Goal: Task Accomplishment & Management: Use online tool/utility

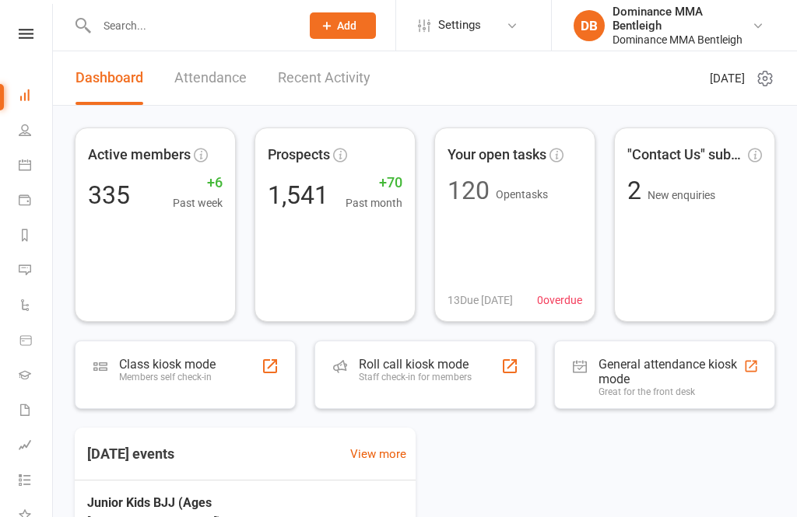
click at [37, 32] on link at bounding box center [25, 34] width 55 height 10
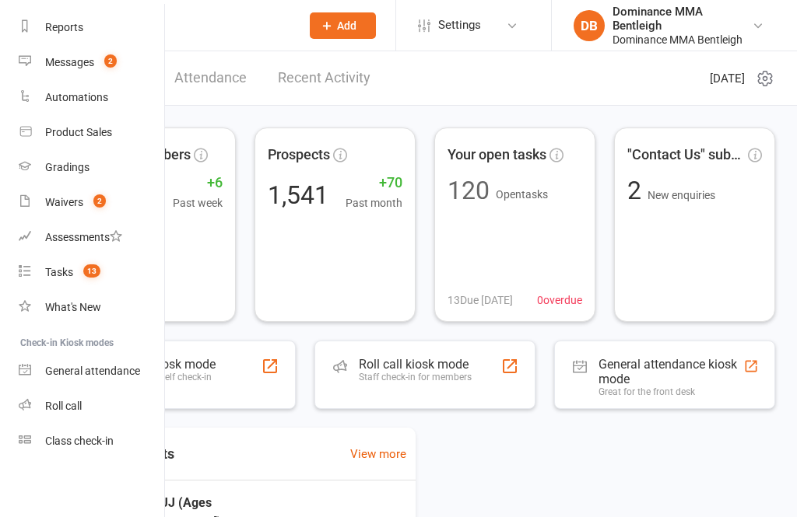
scroll to position [196, 0]
click at [86, 434] on link "Class check-in" at bounding box center [92, 441] width 147 height 35
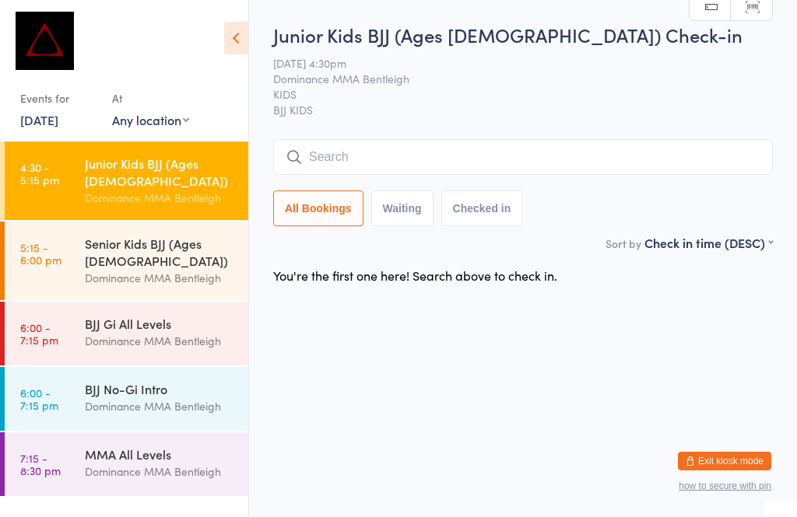
click at [320, 153] on input "search" at bounding box center [522, 157] width 499 height 36
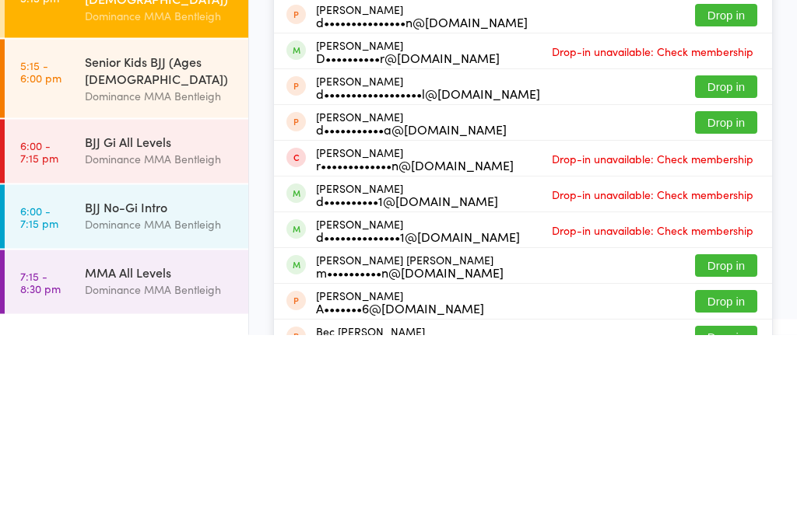
scroll to position [172, 0]
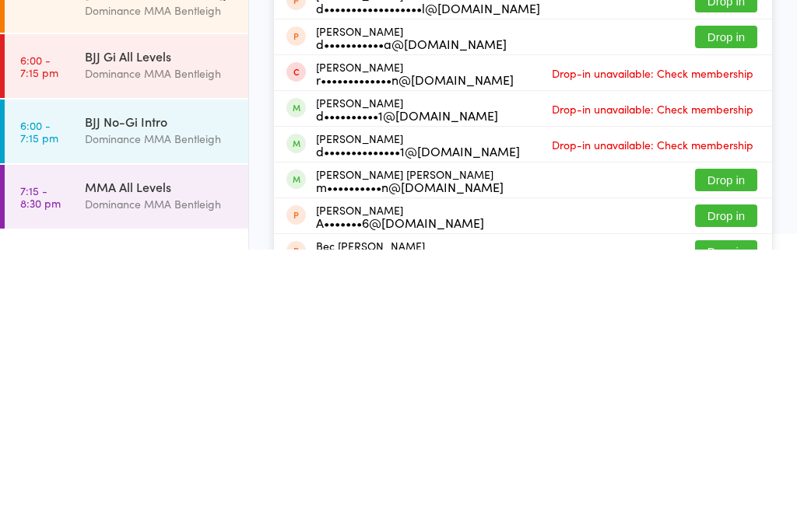
type input "[PERSON_NAME]"
click at [365, 448] on div "m••••••••••n@[DOMAIN_NAME]" at bounding box center [409, 454] width 187 height 12
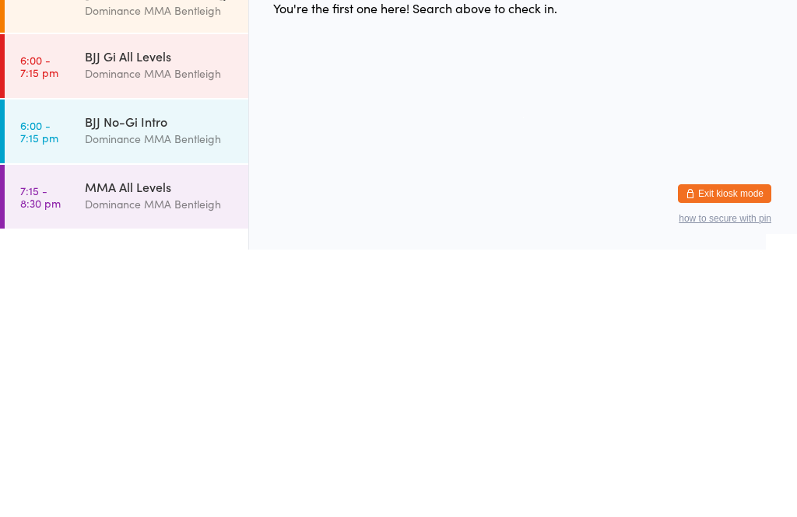
scroll to position [0, 0]
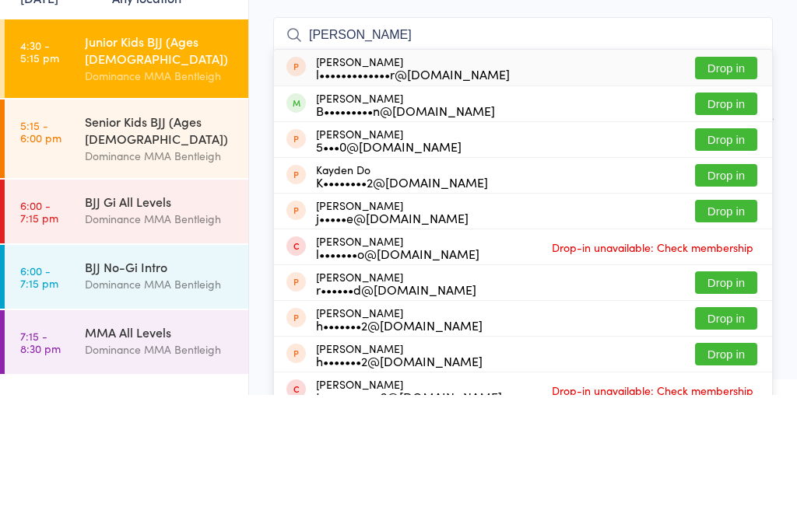
type input "[PERSON_NAME]"
click at [522, 172] on div "[PERSON_NAME] l•••••••••••••r@[DOMAIN_NAME] Drop in" at bounding box center [523, 190] width 498 height 36
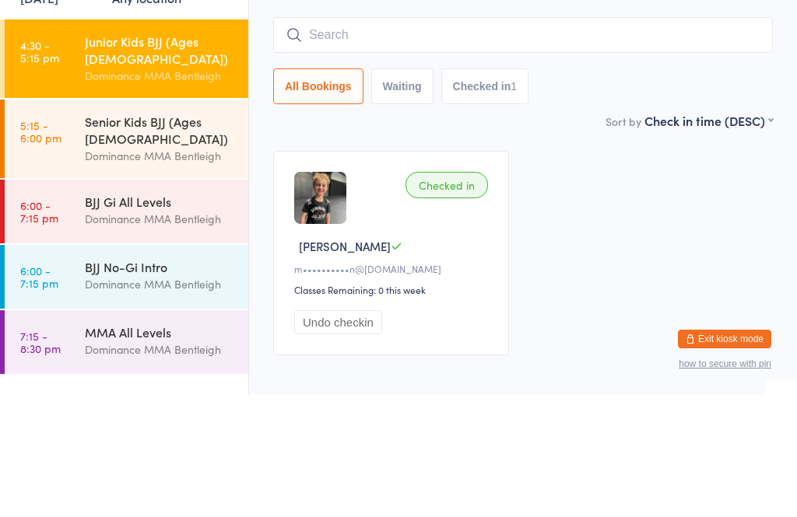
scroll to position [38, 0]
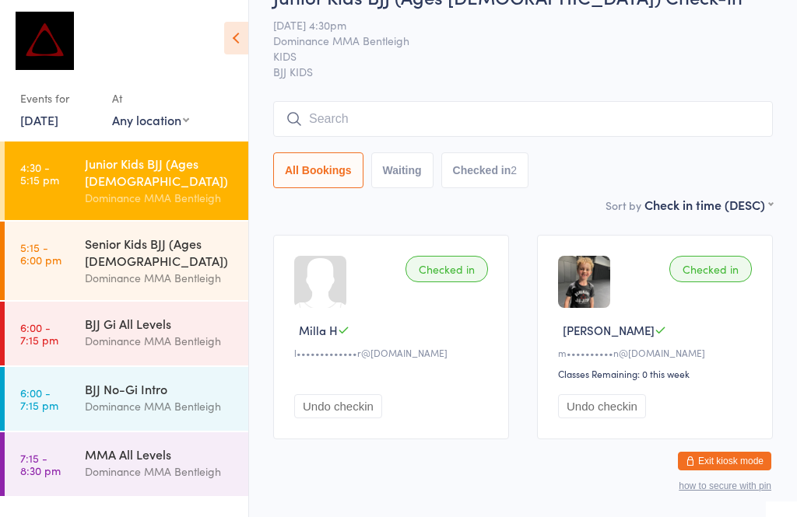
click at [337, 123] on input "search" at bounding box center [522, 119] width 499 height 36
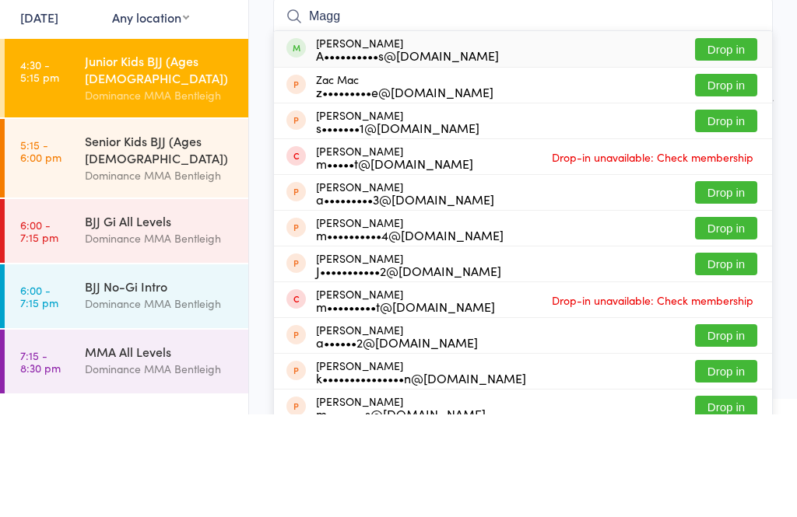
type input "Magg"
click at [726, 141] on button "Drop in" at bounding box center [726, 152] width 62 height 23
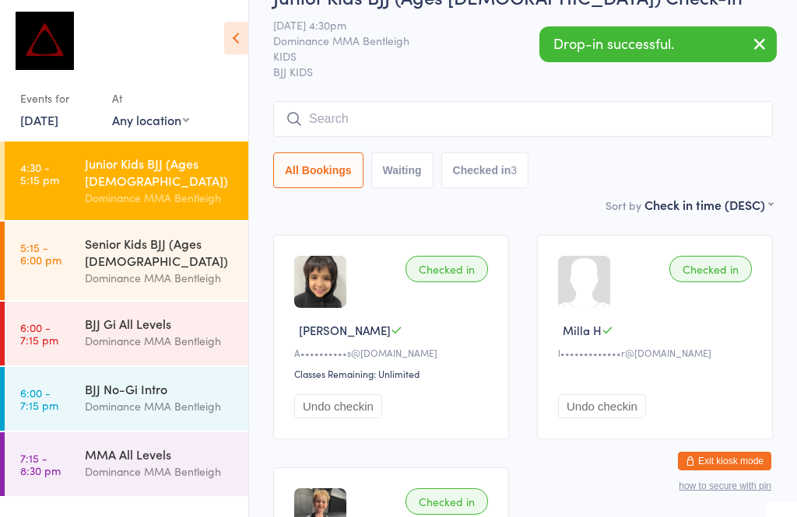
click at [628, 47] on div "Drop-in successful." at bounding box center [657, 44] width 237 height 36
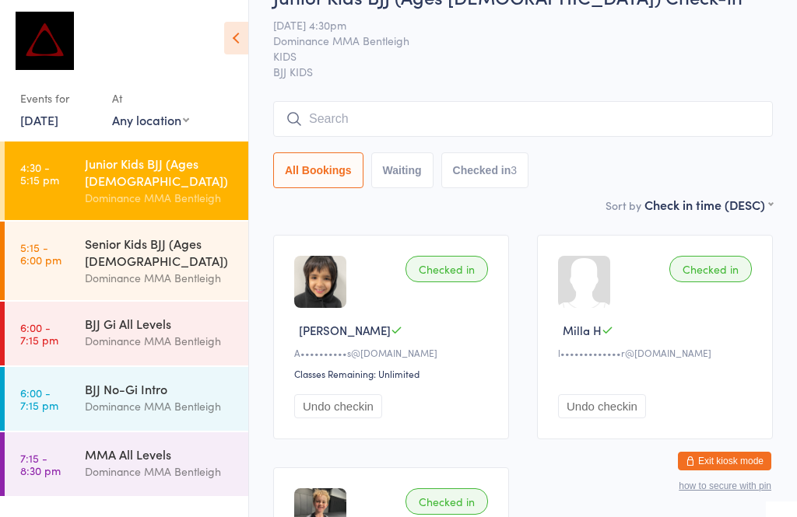
click at [426, 121] on input "search" at bounding box center [522, 119] width 499 height 36
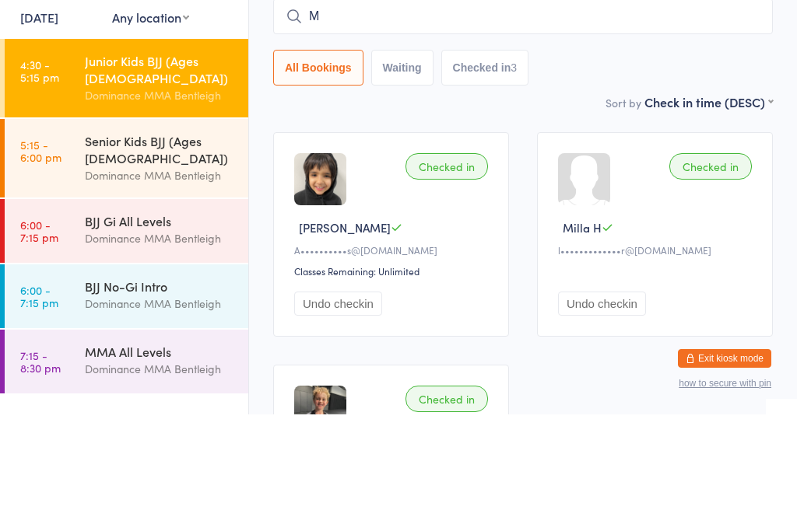
type input "Ma"
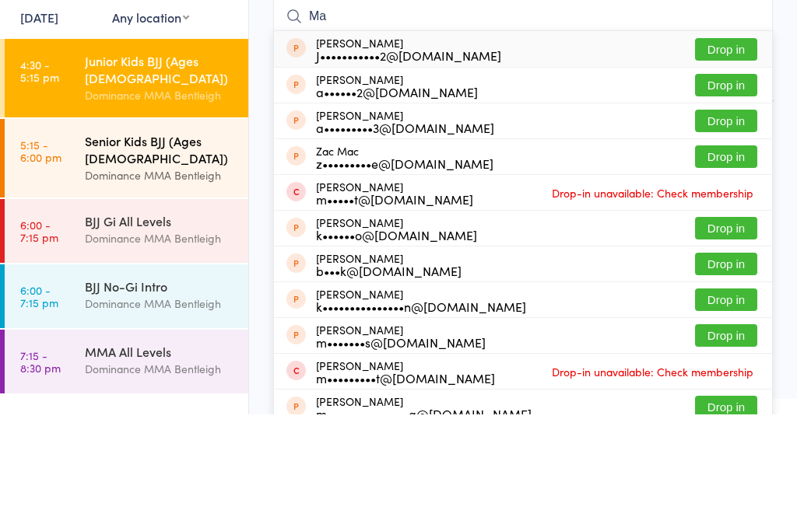
click at [187, 269] on div "Dominance MMA Bentleigh" at bounding box center [160, 278] width 150 height 18
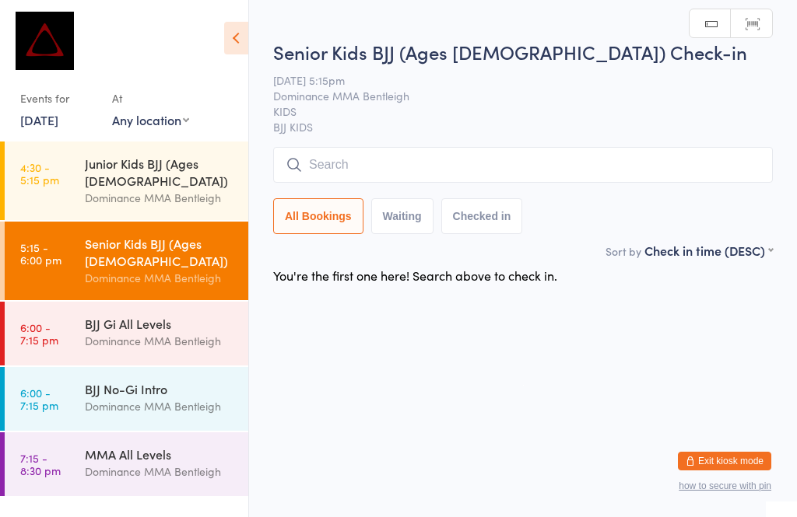
click at [408, 156] on input "search" at bounding box center [522, 165] width 499 height 36
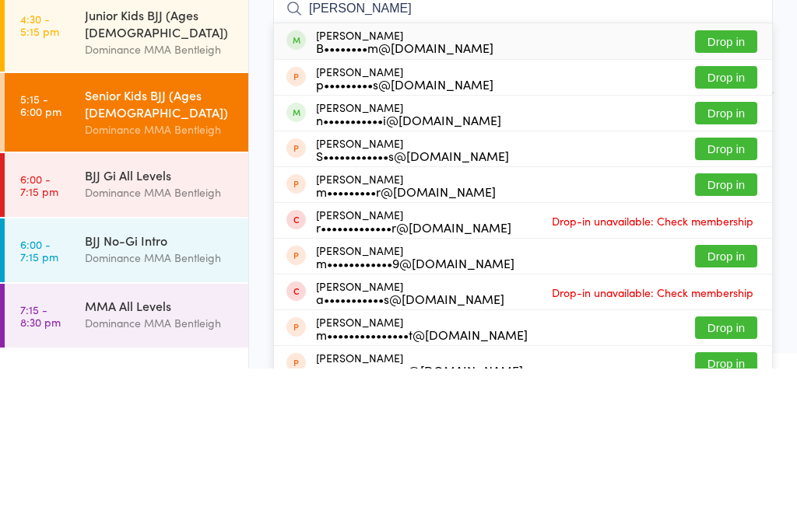
type input "[PERSON_NAME]"
click at [716, 179] on button "Drop in" at bounding box center [726, 190] width 62 height 23
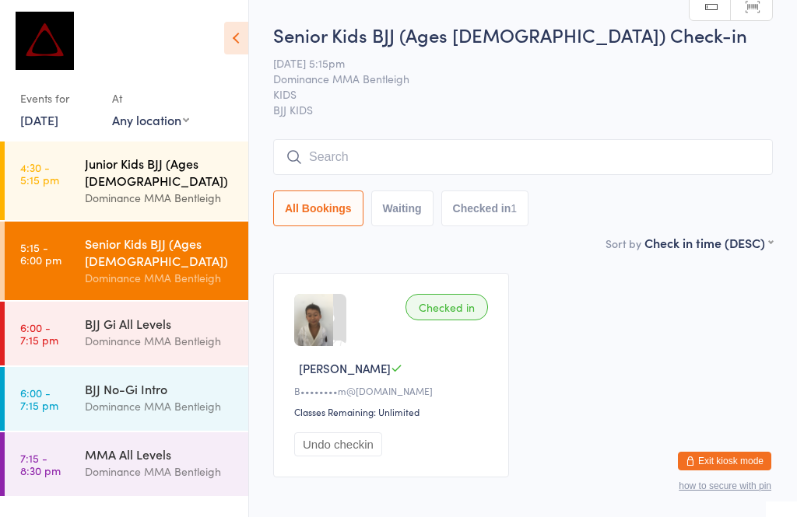
click at [180, 199] on div "Junior Kids BJJ (Ages [DEMOGRAPHIC_DATA]) Dominance MMA Bentleigh" at bounding box center [166, 181] width 163 height 79
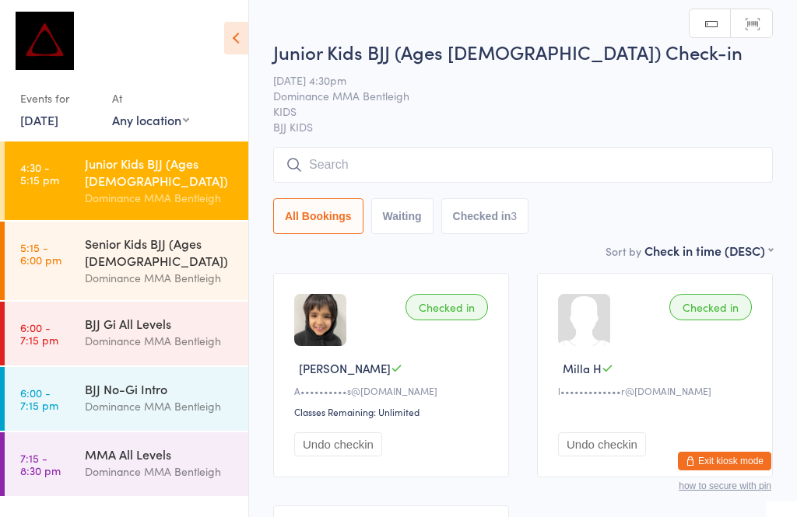
click at [494, 162] on input "search" at bounding box center [522, 165] width 499 height 36
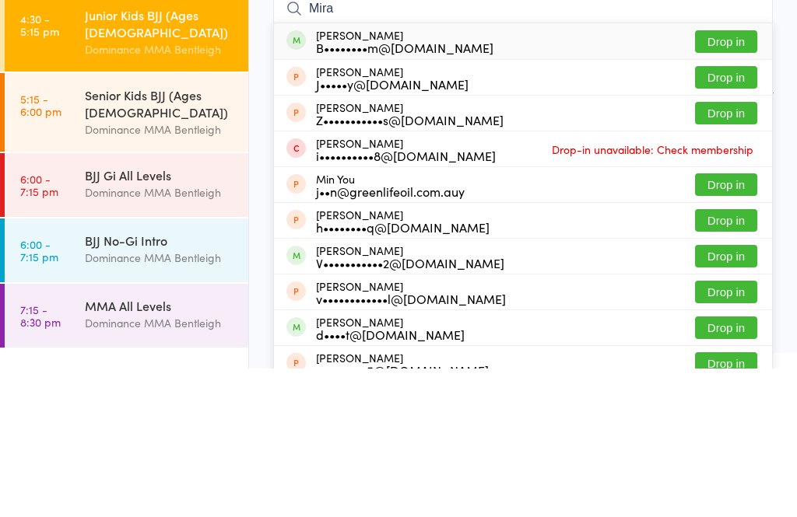
type input "Mira"
click at [715, 179] on button "Drop in" at bounding box center [726, 190] width 62 height 23
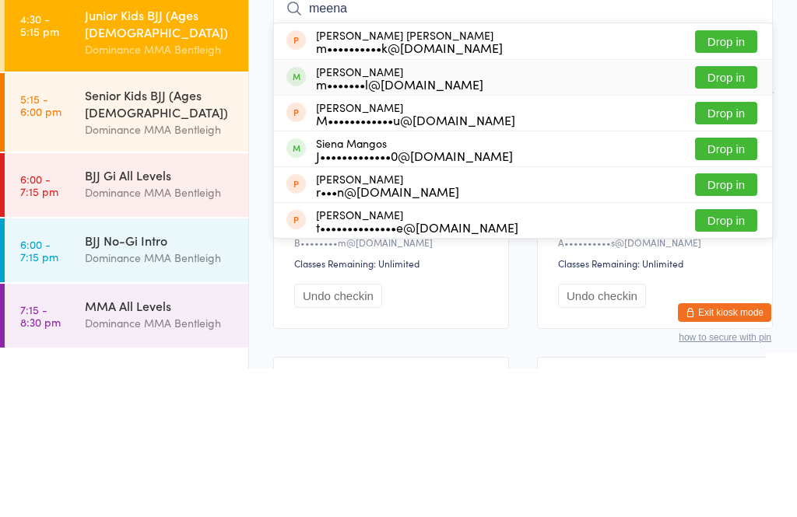
type input "meena"
click at [432, 226] on div "m•••••••l@[DOMAIN_NAME]" at bounding box center [399, 232] width 167 height 12
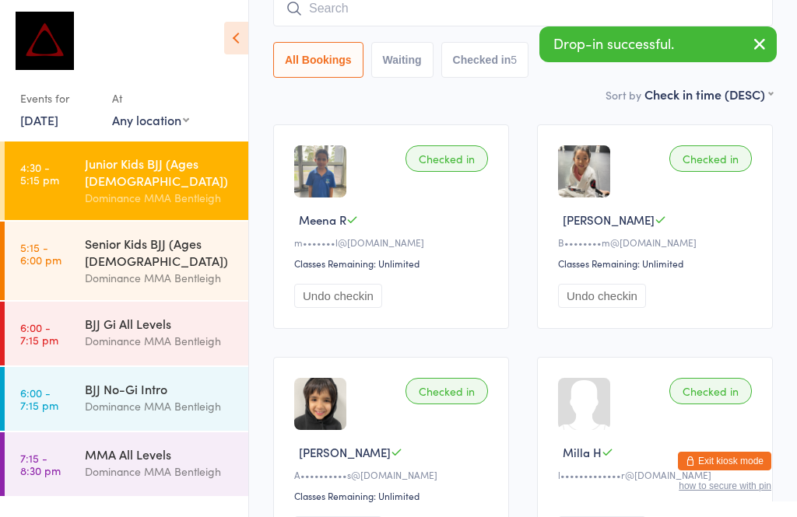
click at [431, 21] on input "search" at bounding box center [522, 9] width 499 height 36
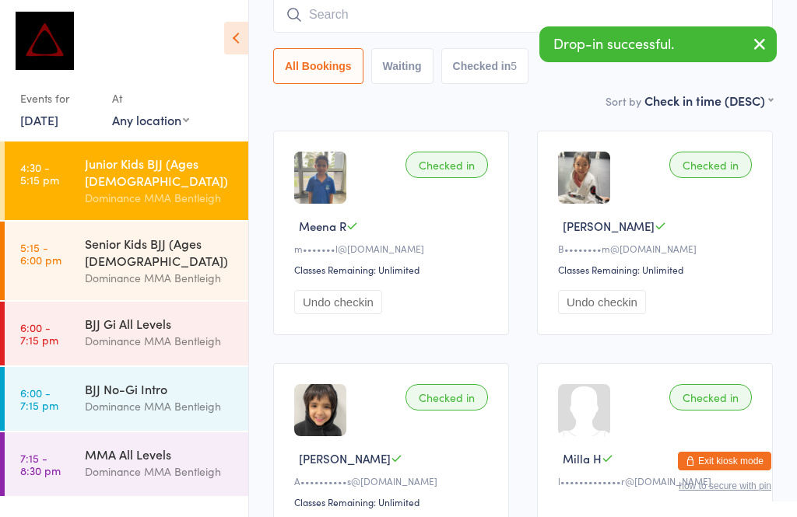
scroll to position [141, 0]
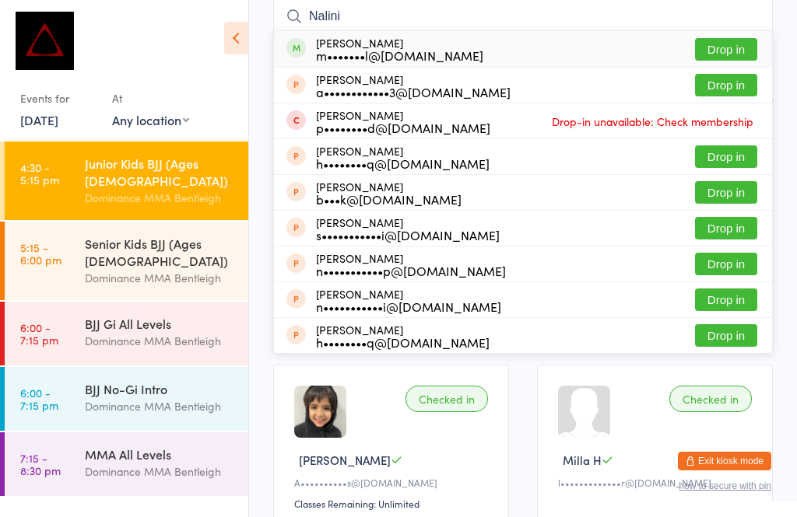
type input "Nalini"
click at [432, 52] on div "m•••••••l@[DOMAIN_NAME]" at bounding box center [399, 55] width 167 height 12
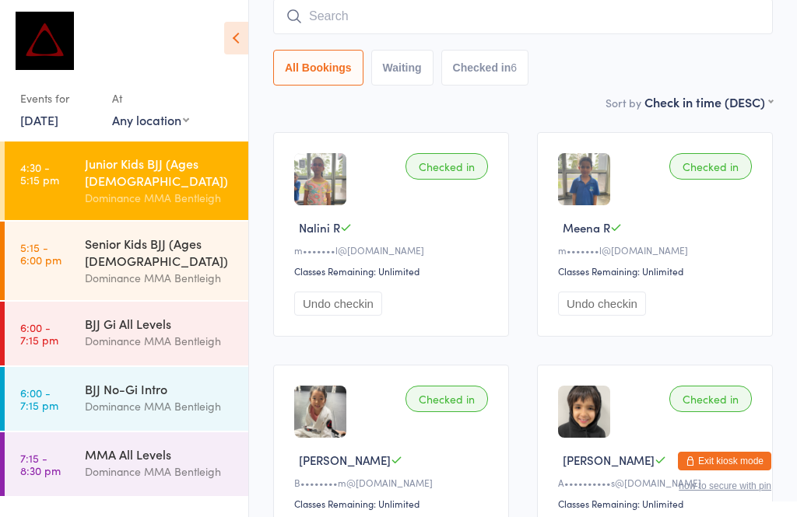
click at [347, 25] on input "search" at bounding box center [522, 16] width 499 height 36
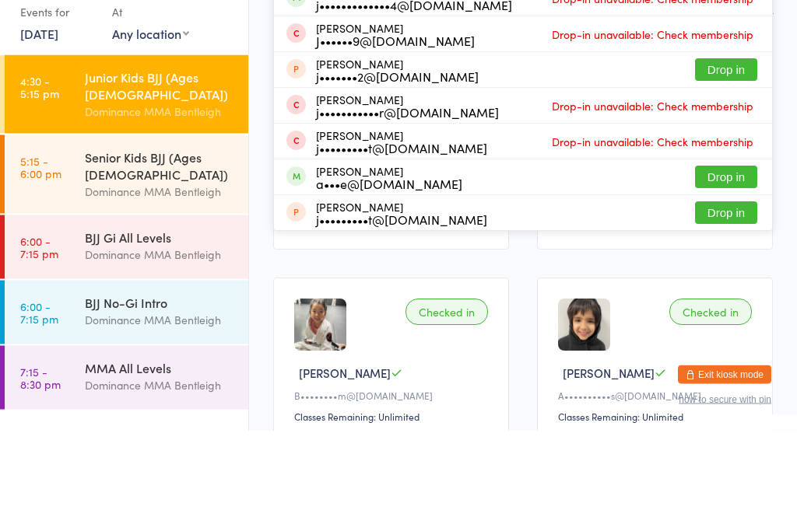
type input "Just"
click at [717, 253] on button "Drop in" at bounding box center [726, 264] width 62 height 23
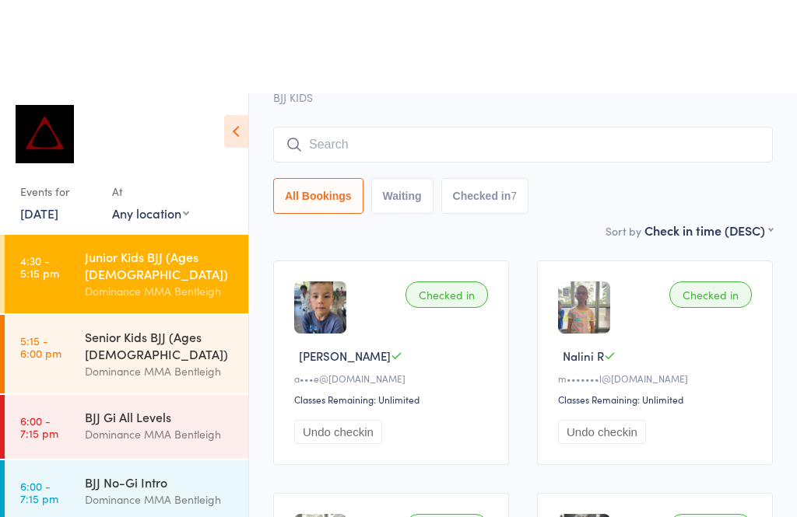
scroll to position [0, 0]
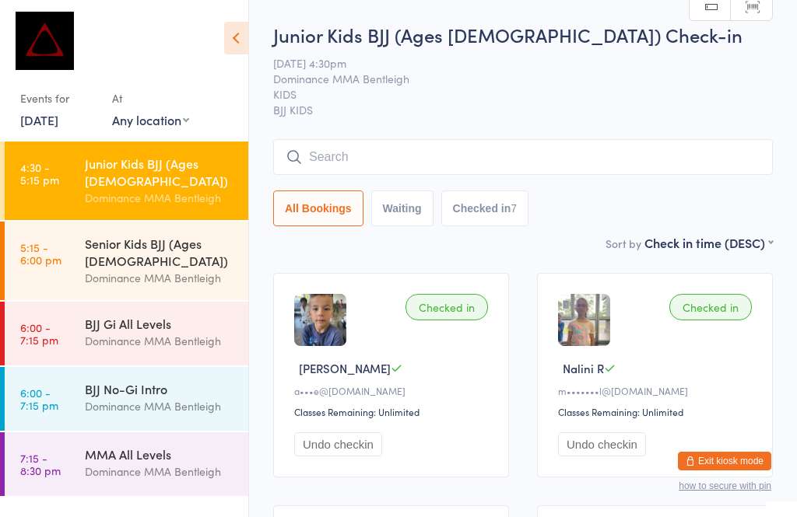
click at [331, 156] on input "search" at bounding box center [522, 157] width 499 height 36
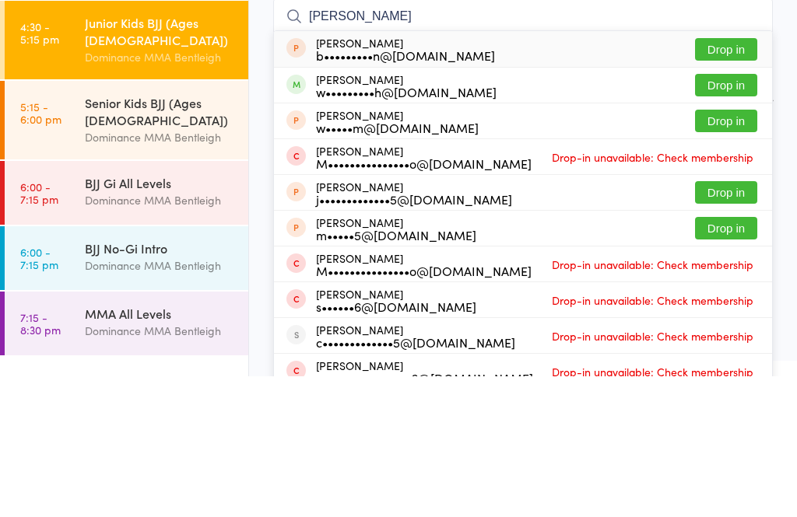
type input "[PERSON_NAME]"
click at [729, 215] on button "Drop in" at bounding box center [726, 226] width 62 height 23
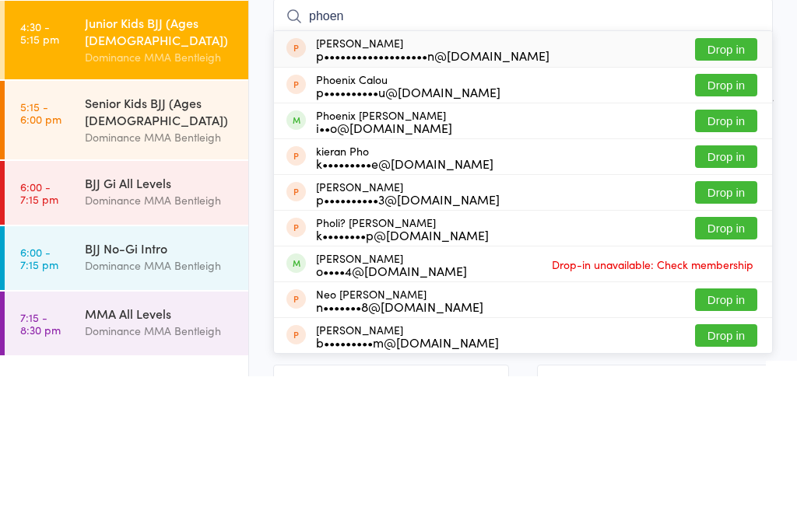
type input "phoen"
click at [722, 250] on button "Drop in" at bounding box center [726, 261] width 62 height 23
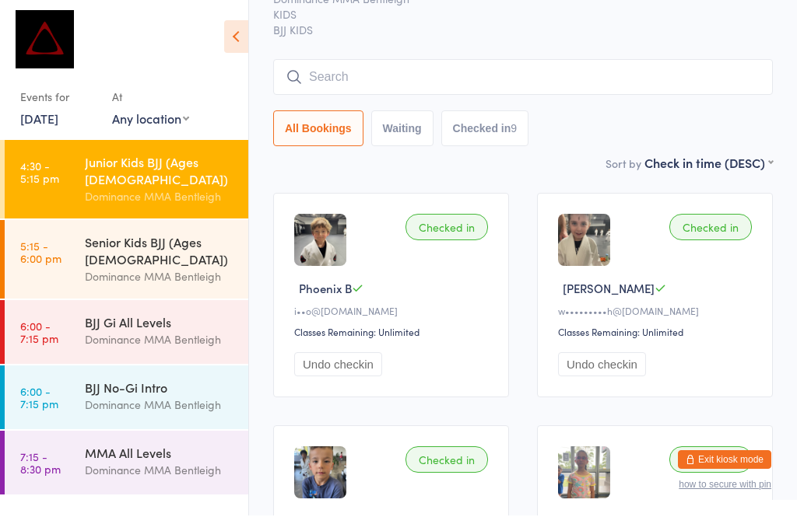
scroll to position [80, 0]
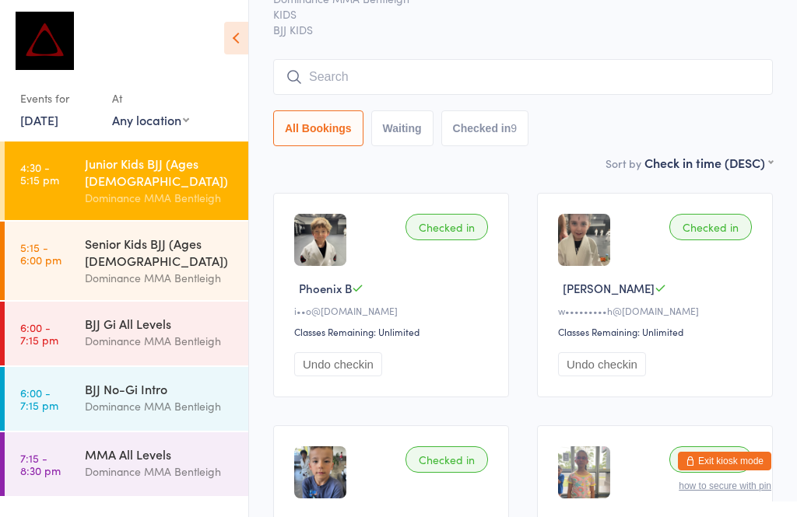
click at [482, 75] on input "search" at bounding box center [522, 77] width 499 height 36
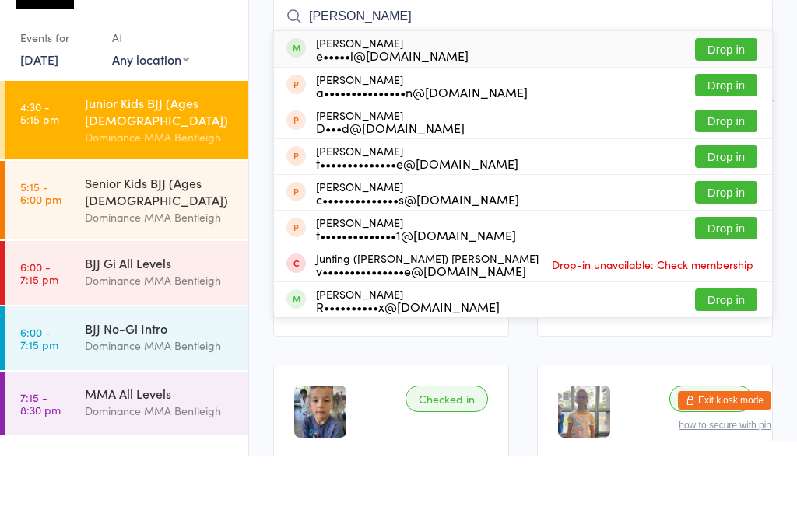
type input "[PERSON_NAME]"
click at [476, 92] on div "[PERSON_NAME] e•••••i@[DOMAIN_NAME] Drop in" at bounding box center [523, 110] width 498 height 36
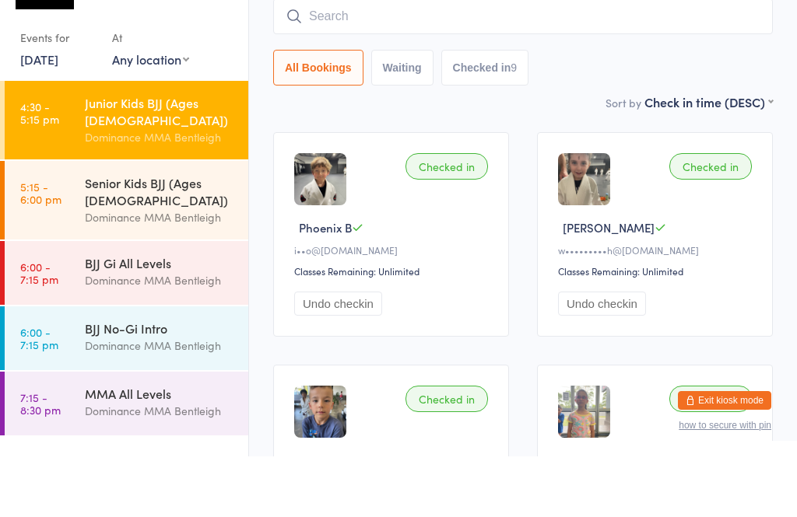
scroll to position [141, 0]
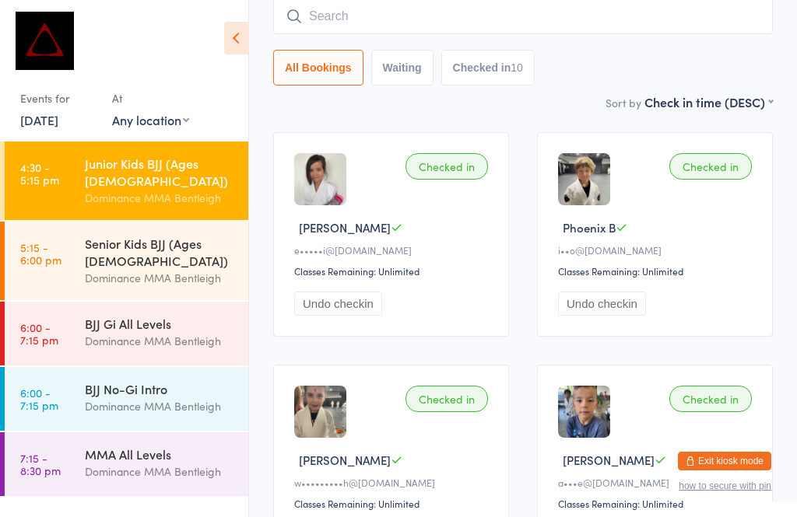
click at [372, 12] on input "search" at bounding box center [522, 16] width 499 height 36
type input "[PERSON_NAME]"
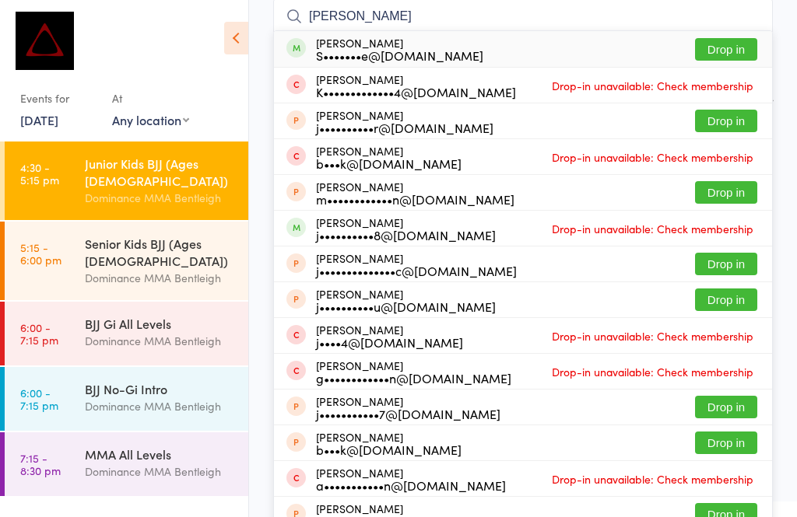
click at [491, 51] on div "[PERSON_NAME] S•••••••e@[DOMAIN_NAME] Drop in" at bounding box center [523, 49] width 498 height 36
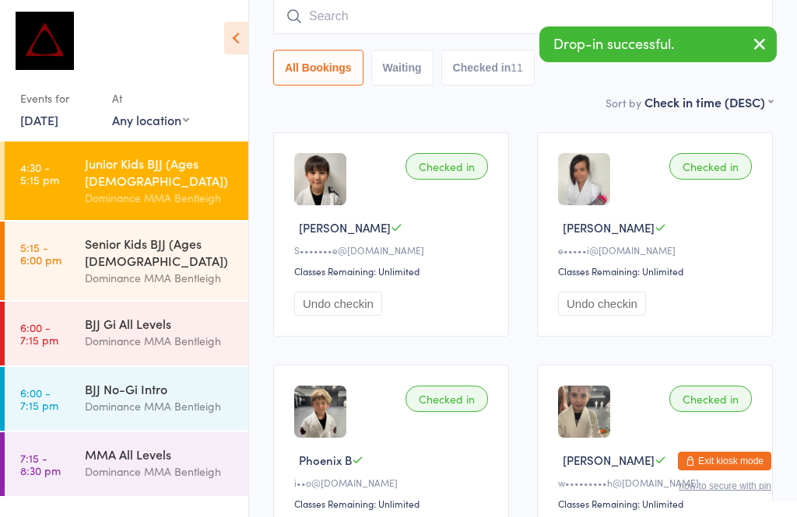
click at [458, 170] on div "Checked in" at bounding box center [446, 166] width 82 height 26
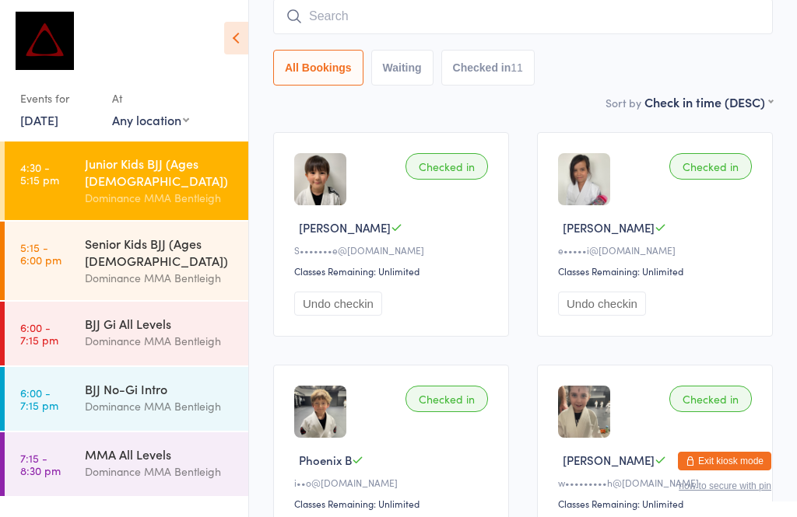
click at [412, 5] on input "search" at bounding box center [522, 16] width 499 height 36
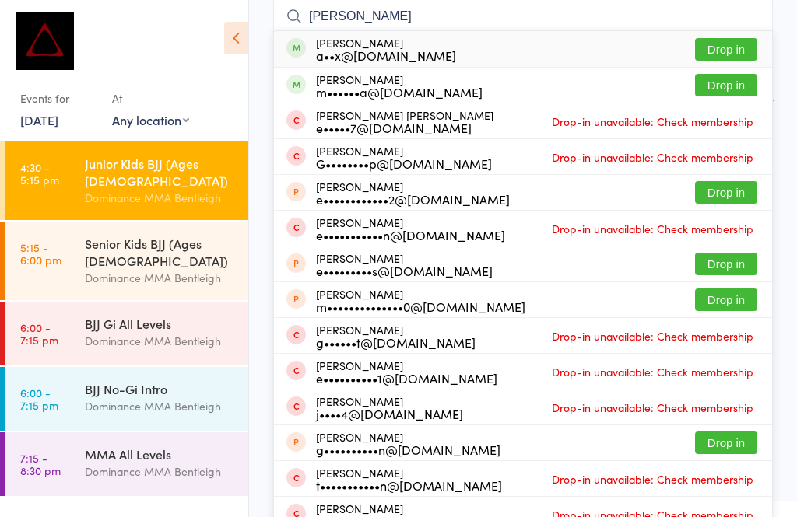
type input "[PERSON_NAME]"
click at [726, 47] on button "Drop in" at bounding box center [726, 49] width 62 height 23
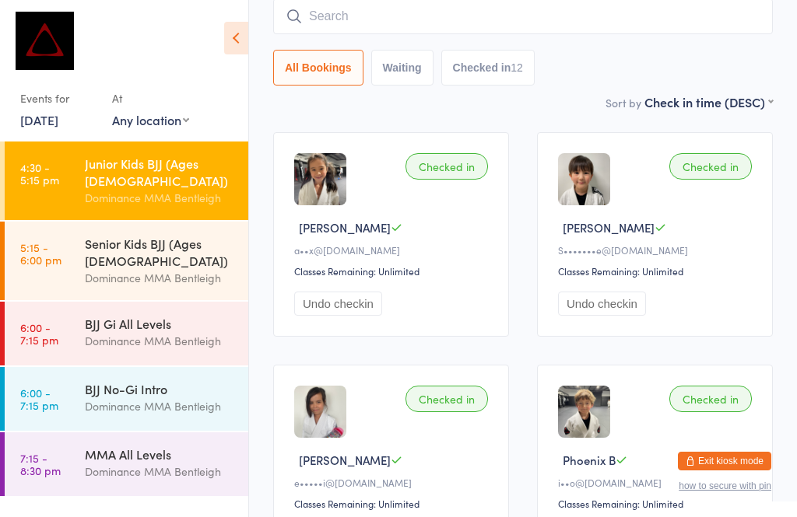
click at [520, 30] on input "search" at bounding box center [522, 16] width 499 height 36
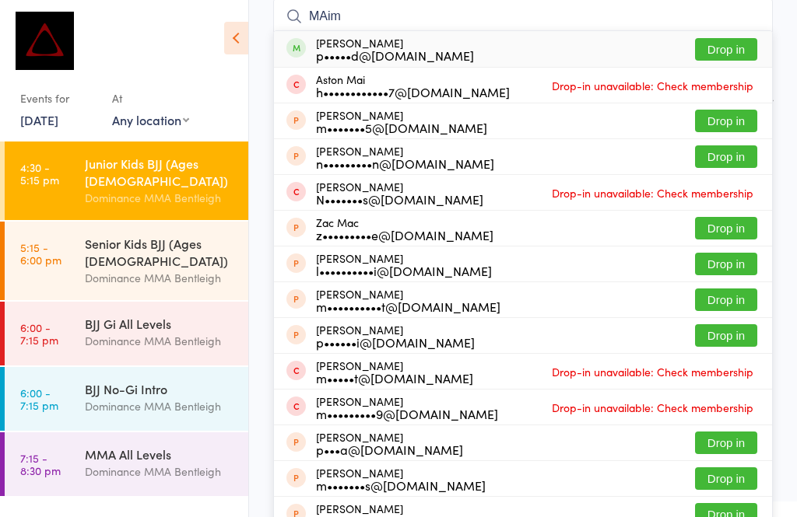
type input "MAim"
click at [727, 54] on button "Drop in" at bounding box center [726, 49] width 62 height 23
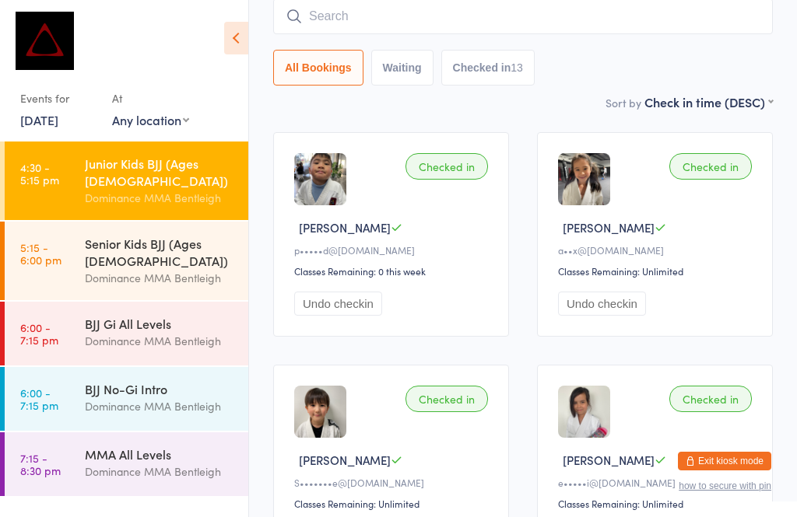
click at [427, 19] on input "search" at bounding box center [522, 16] width 499 height 36
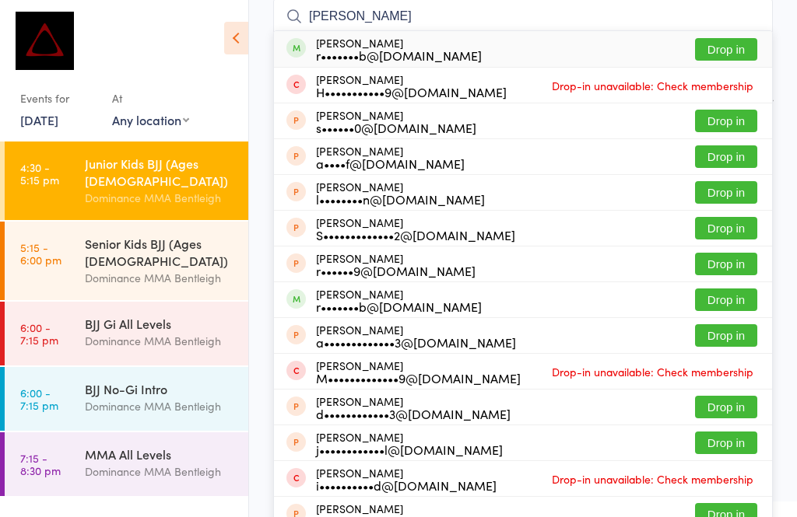
type input "[PERSON_NAME]"
click at [713, 52] on button "Drop in" at bounding box center [726, 49] width 62 height 23
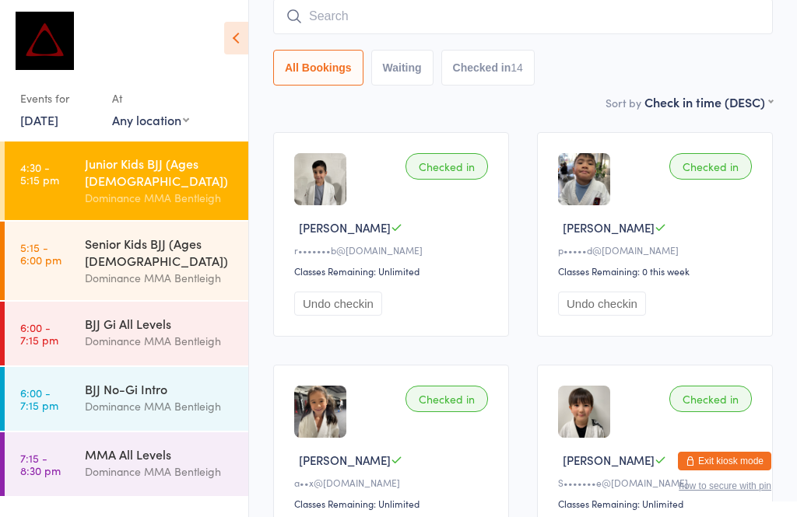
click at [340, 14] on input "search" at bounding box center [522, 16] width 499 height 36
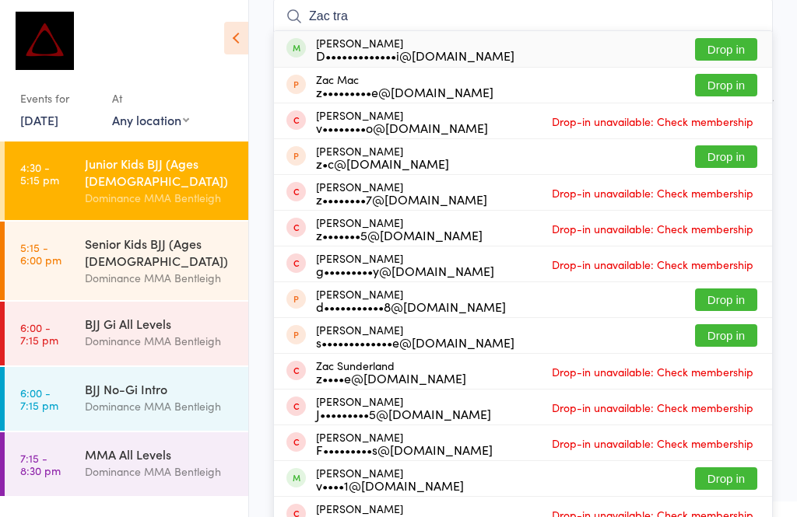
type input "Zac tra"
click at [718, 53] on button "Drop in" at bounding box center [726, 49] width 62 height 23
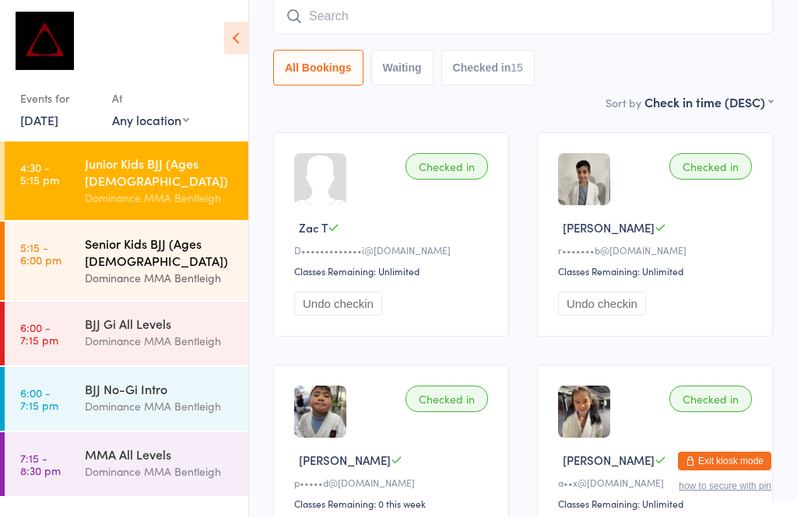
click at [187, 222] on div "Senior Kids BJJ (Ages [DEMOGRAPHIC_DATA]) Dominance MMA Bentleigh" at bounding box center [166, 261] width 163 height 79
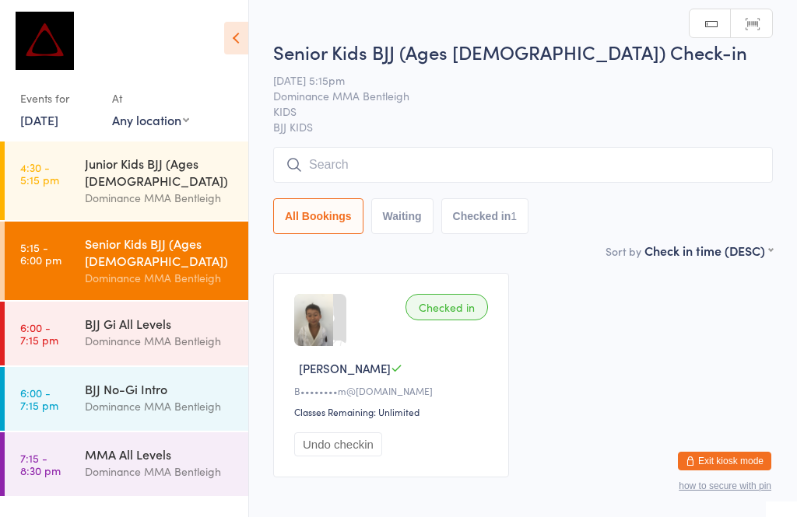
click at [324, 162] on input "search" at bounding box center [522, 165] width 499 height 36
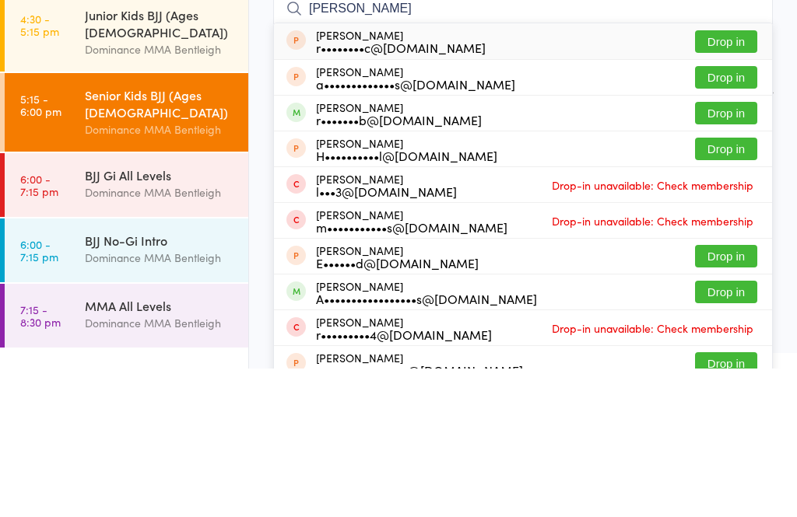
type input "[PERSON_NAME]"
click at [305, 251] on span at bounding box center [295, 260] width 19 height 19
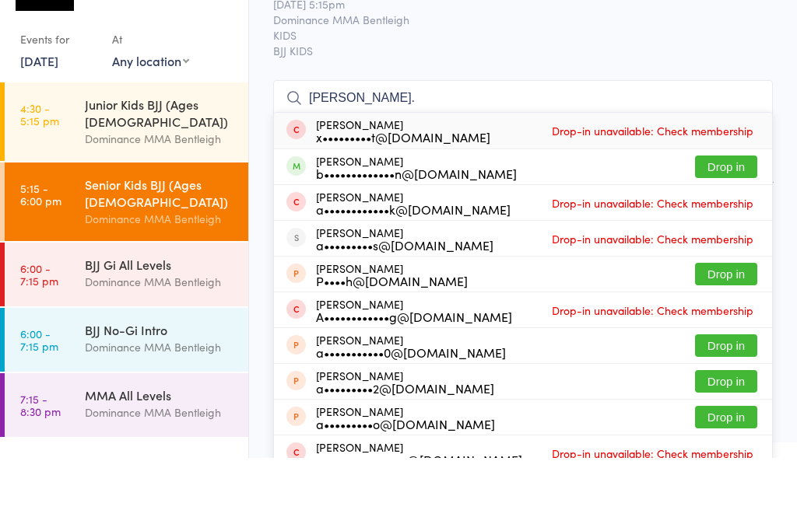
type input "[PERSON_NAME]."
click at [733, 215] on button "Drop in" at bounding box center [726, 226] width 62 height 23
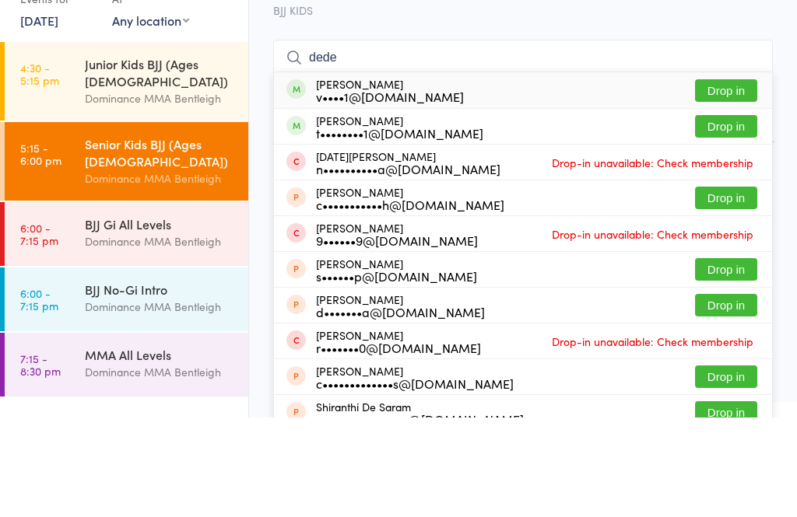
type input "dede"
click at [730, 179] on button "Drop in" at bounding box center [726, 190] width 62 height 23
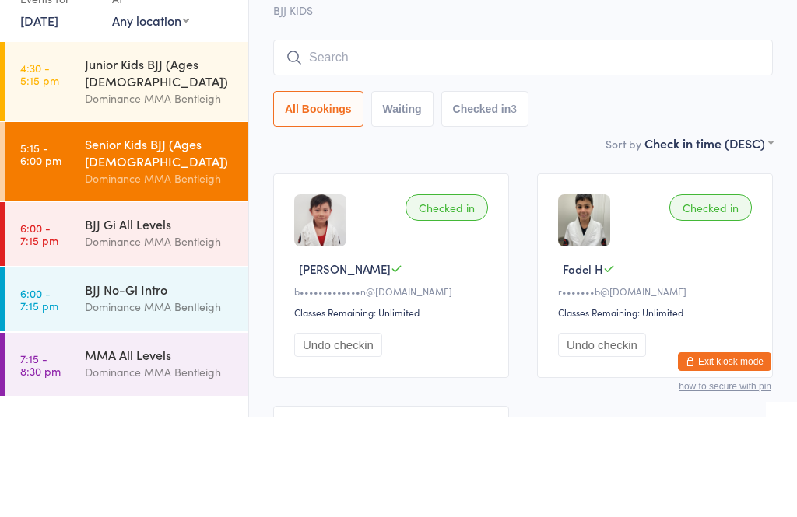
scroll to position [100, 0]
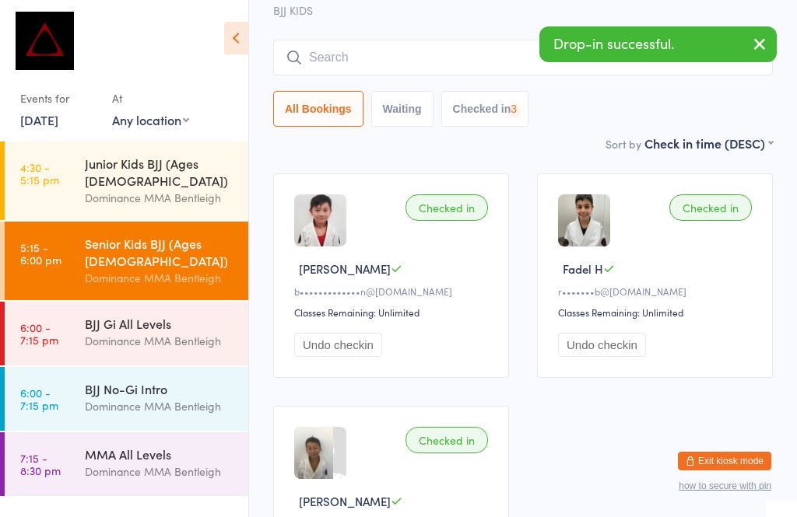
click at [455, 54] on input "search" at bounding box center [522, 58] width 499 height 36
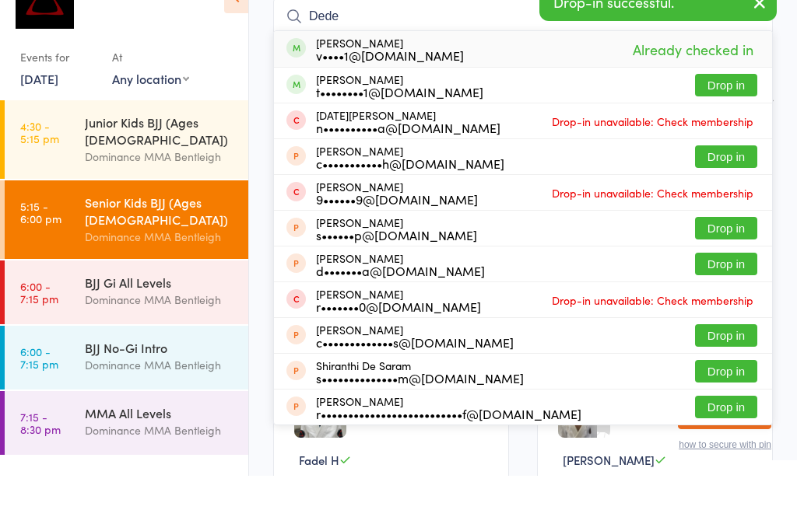
type input "Dede"
click at [732, 115] on button "Drop in" at bounding box center [726, 126] width 62 height 23
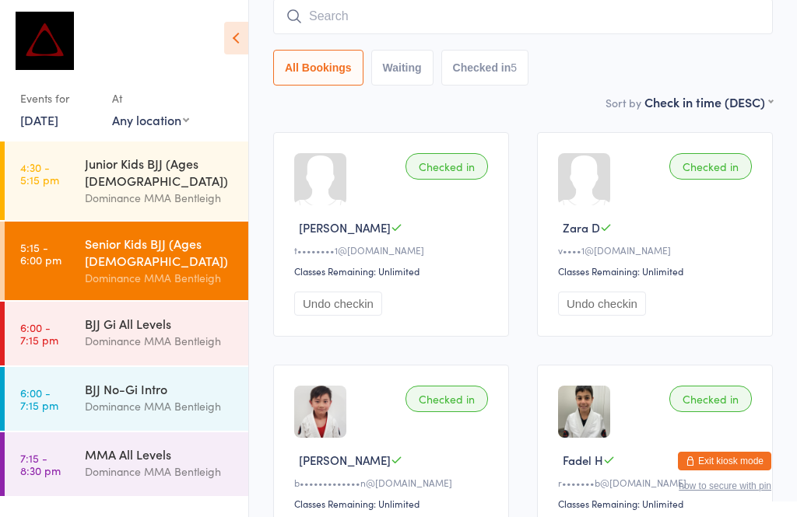
click at [445, 25] on input "search" at bounding box center [522, 16] width 499 height 36
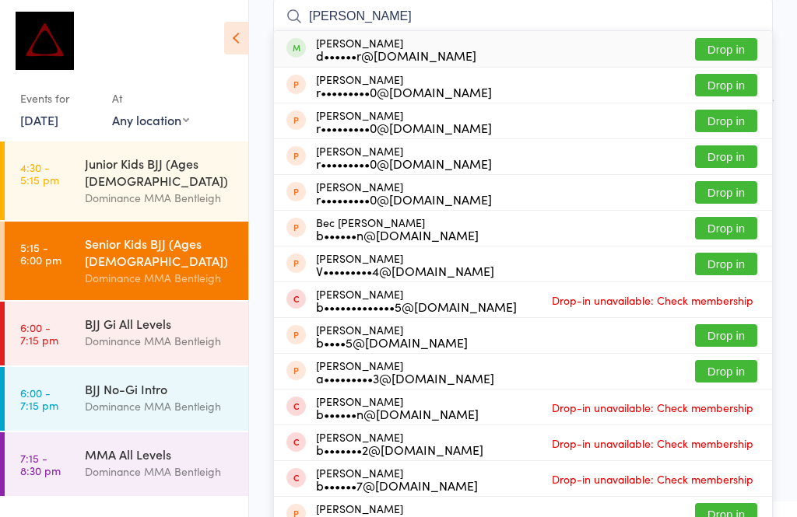
type input "[PERSON_NAME]"
click at [725, 51] on button "Drop in" at bounding box center [726, 49] width 62 height 23
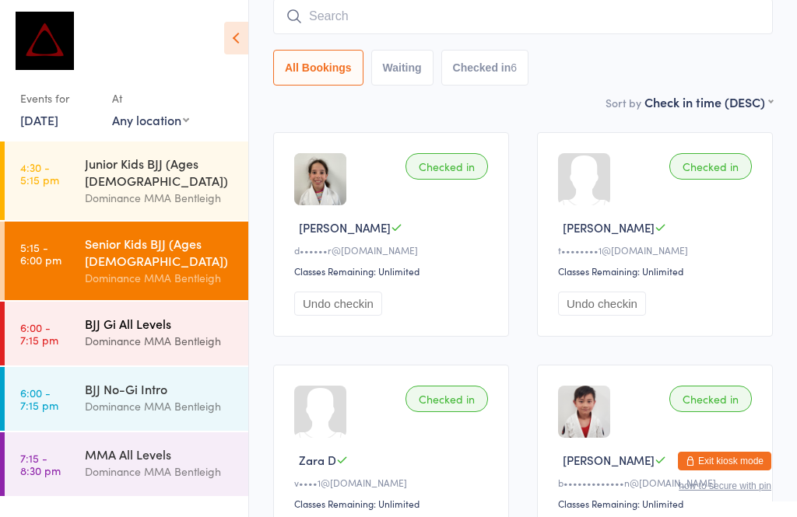
click at [192, 332] on div "Dominance MMA Bentleigh" at bounding box center [160, 341] width 150 height 18
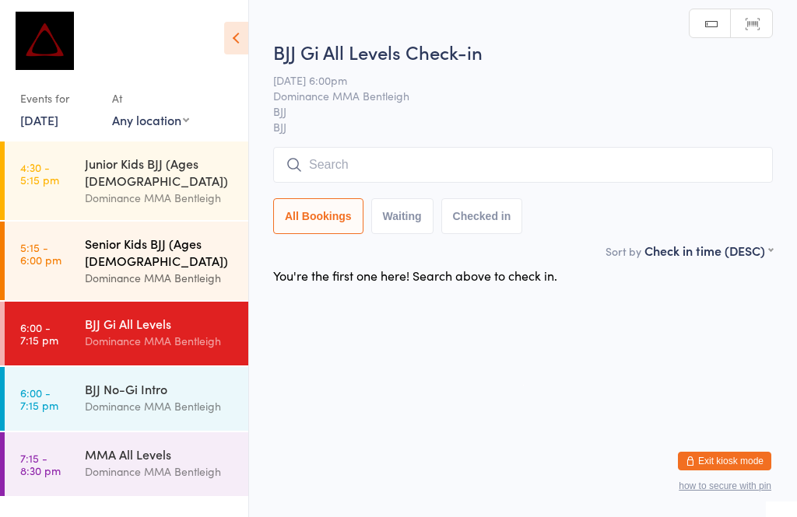
click at [185, 235] on div "Senior Kids BJJ (Ages [DEMOGRAPHIC_DATA])" at bounding box center [160, 252] width 150 height 34
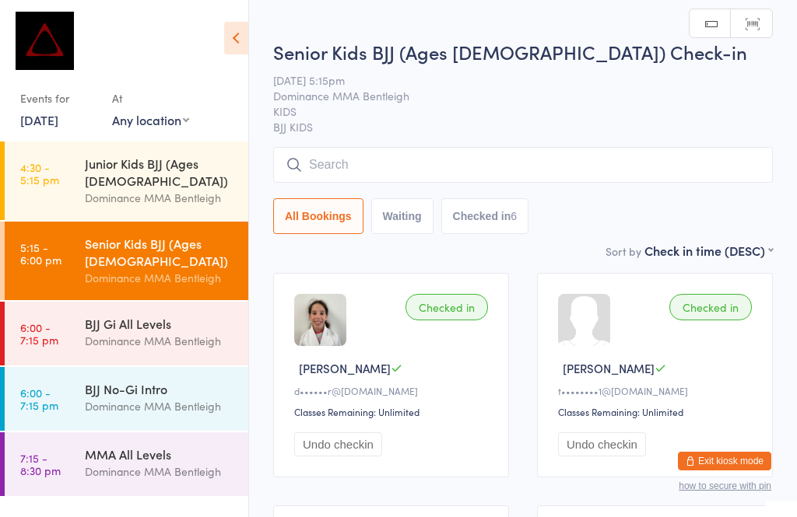
click at [144, 235] on div "Senior Kids BJJ (Ages [DEMOGRAPHIC_DATA])" at bounding box center [160, 252] width 150 height 34
click at [432, 159] on input "search" at bounding box center [522, 165] width 499 height 36
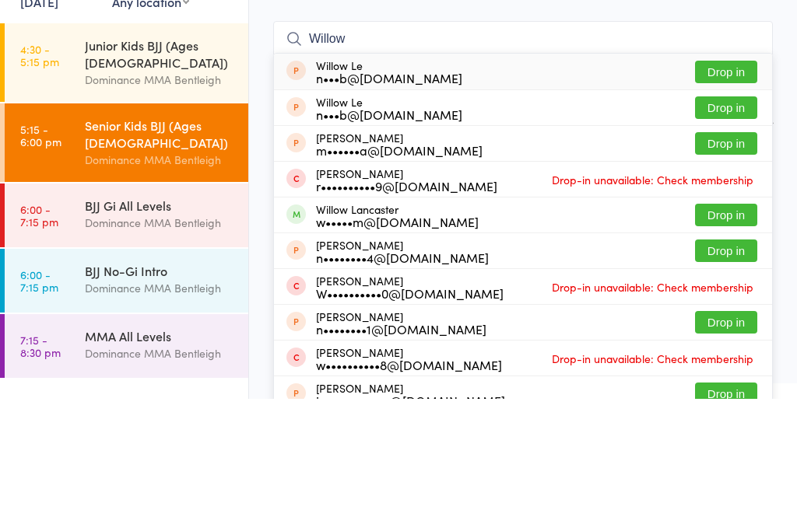
type input "Willow"
click at [730, 322] on button "Drop in" at bounding box center [726, 333] width 62 height 23
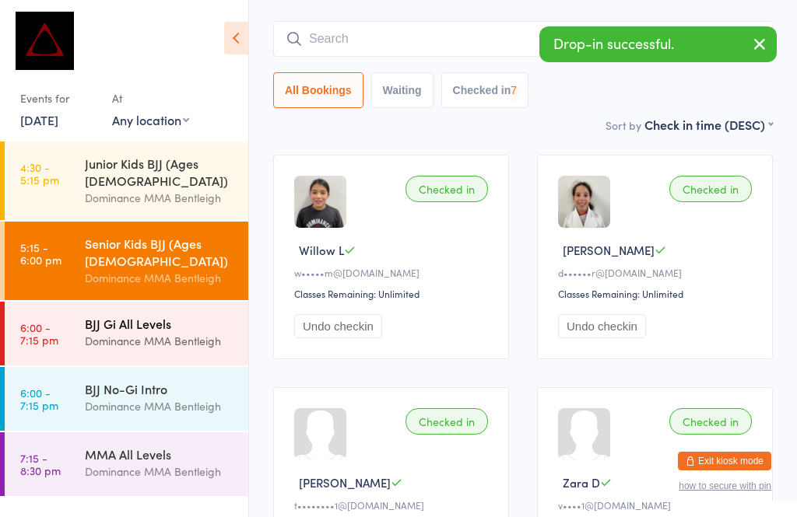
click at [191, 302] on div "BJJ Gi All Levels Dominance MMA Bentleigh" at bounding box center [166, 332] width 163 height 61
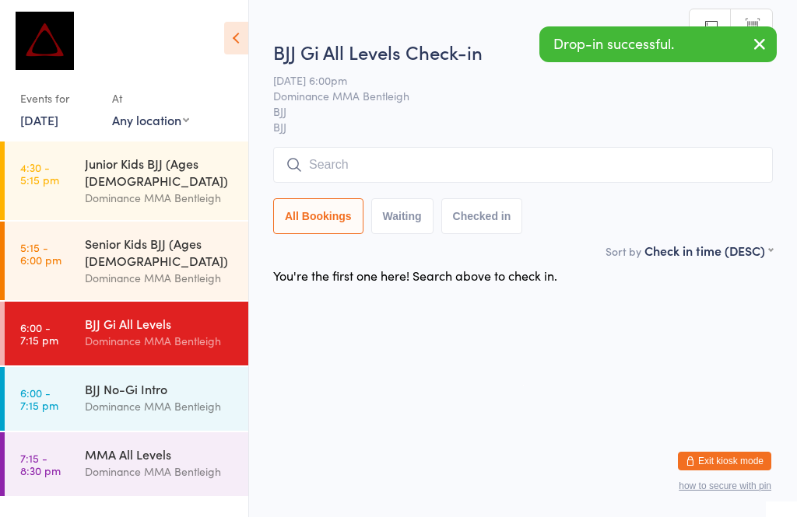
click at [371, 160] on input "search" at bounding box center [522, 165] width 499 height 36
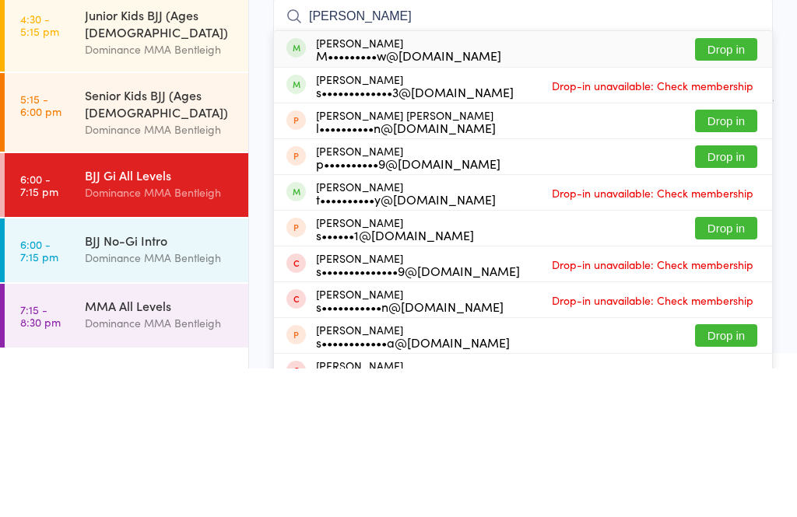
type input "[PERSON_NAME]"
click at [733, 187] on button "Drop in" at bounding box center [726, 198] width 62 height 23
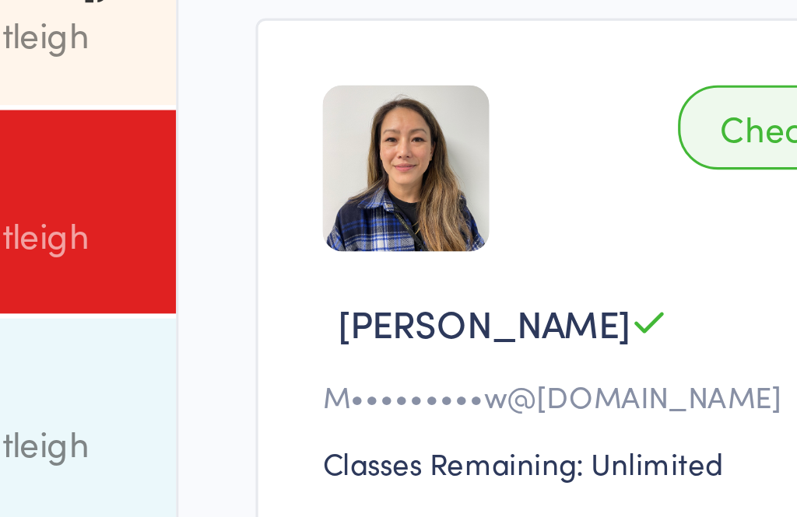
scroll to position [87, 0]
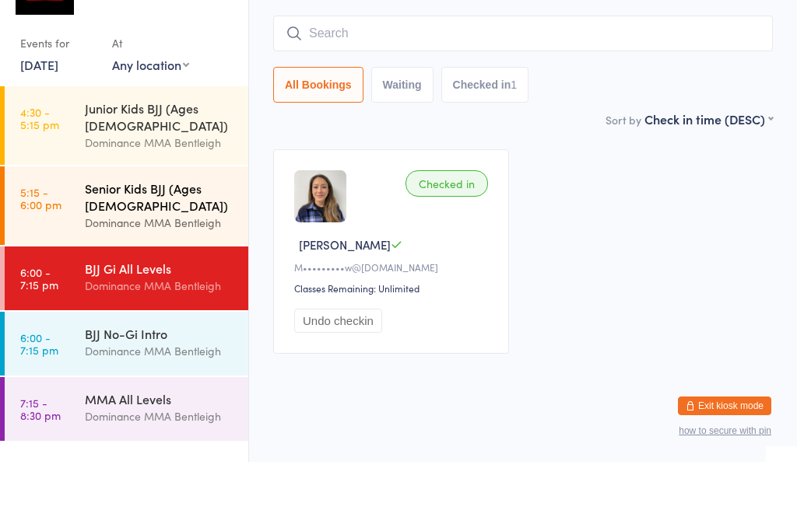
click at [207, 235] on div "Senior Kids BJJ (Ages [DEMOGRAPHIC_DATA])" at bounding box center [160, 252] width 150 height 34
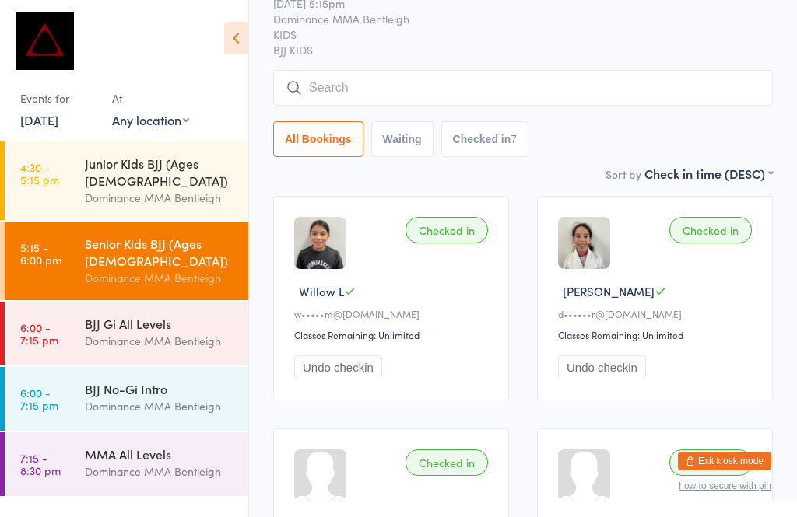
click at [570, 96] on input "search" at bounding box center [522, 88] width 499 height 36
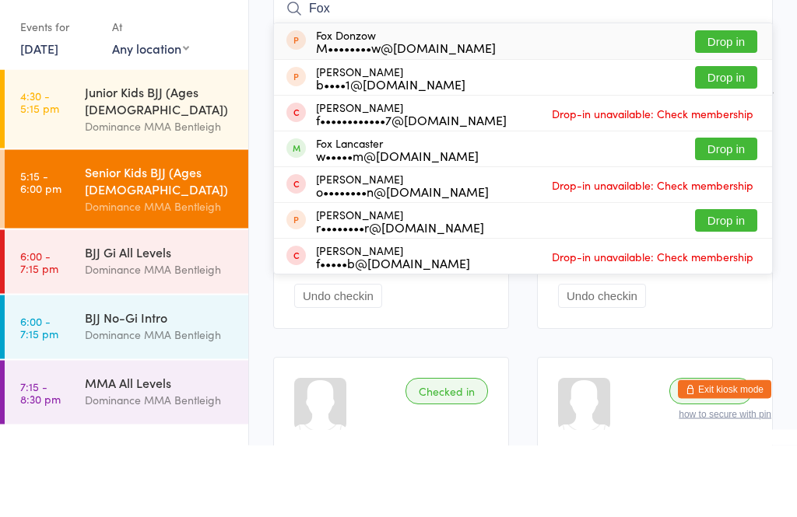
type input "Fox"
click at [725, 210] on button "Drop in" at bounding box center [726, 221] width 62 height 23
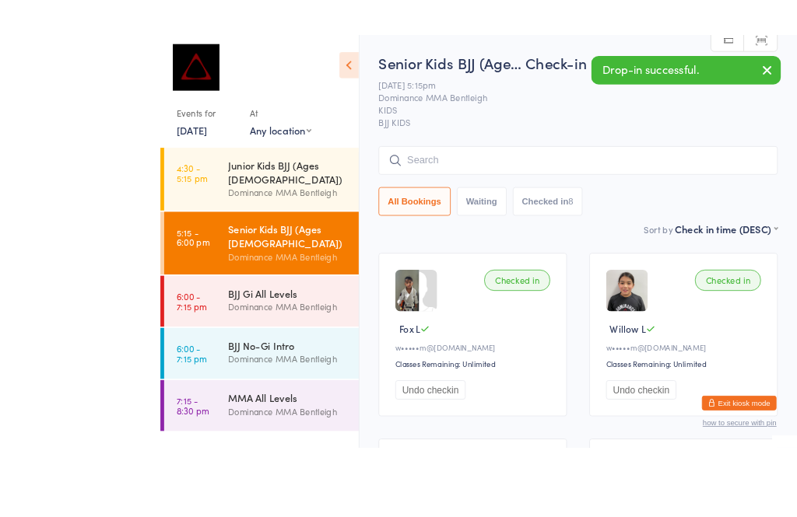
scroll to position [58, 0]
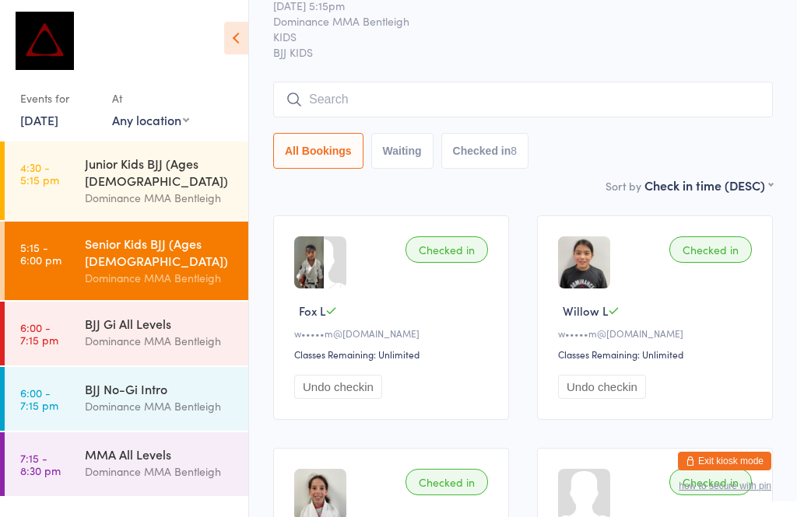
click at [406, 101] on input "search" at bounding box center [522, 100] width 499 height 36
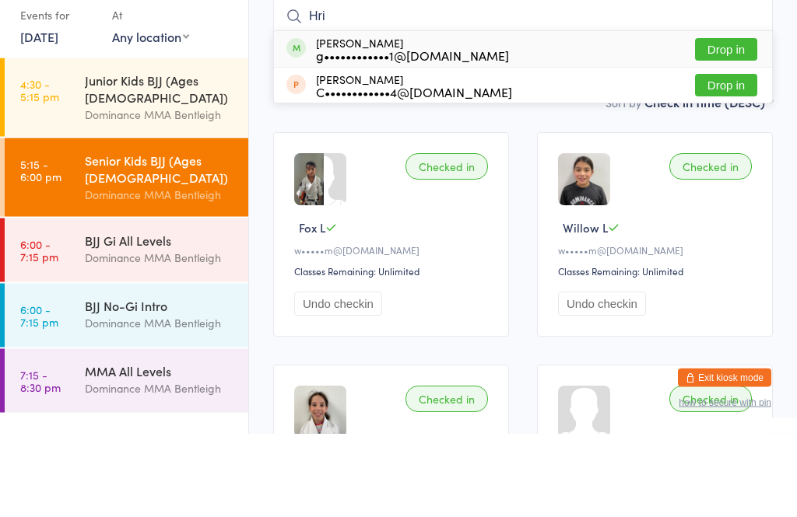
type input "Hri"
click at [720, 122] on button "Drop in" at bounding box center [726, 133] width 62 height 23
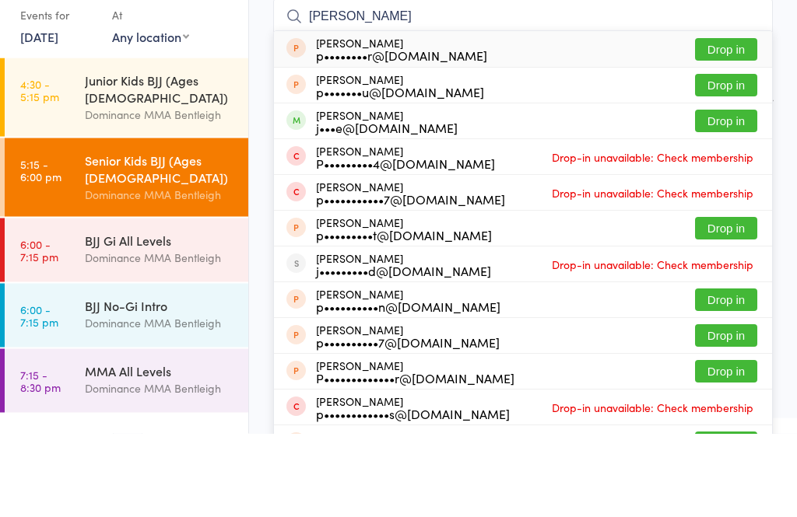
type input "[PERSON_NAME]"
click at [717, 194] on button "Drop in" at bounding box center [726, 205] width 62 height 23
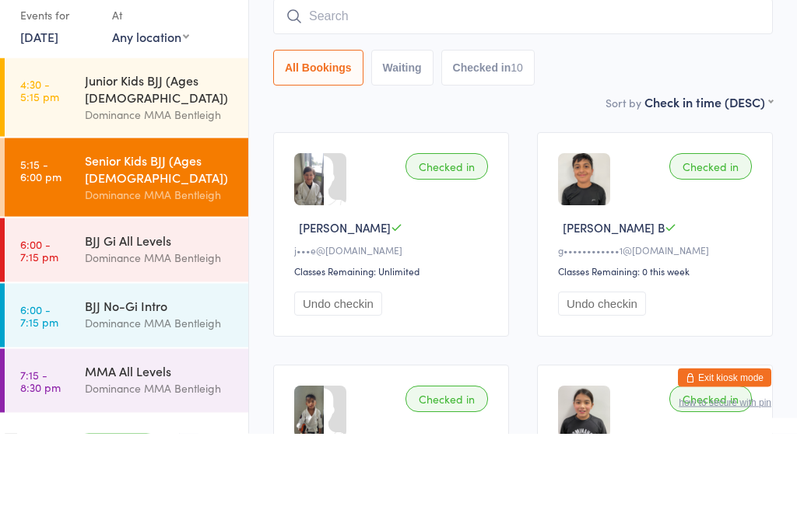
click at [727, 82] on input "search" at bounding box center [522, 100] width 499 height 36
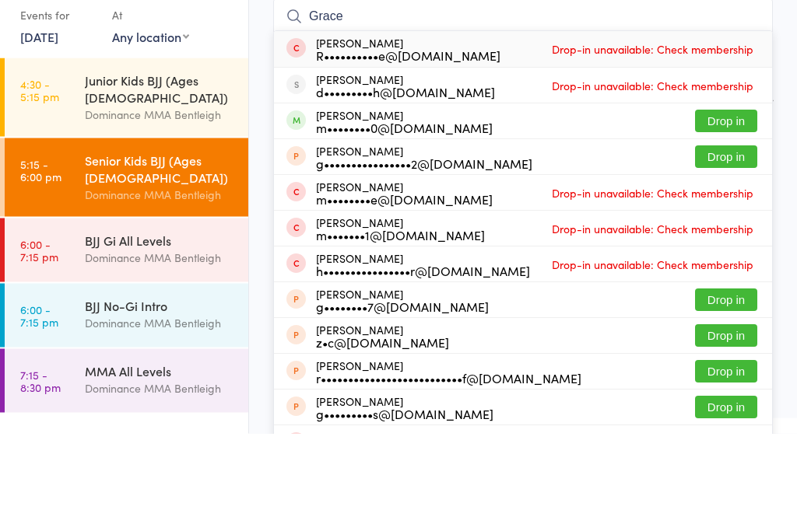
type input "Grace"
click at [728, 194] on button "Drop in" at bounding box center [726, 205] width 62 height 23
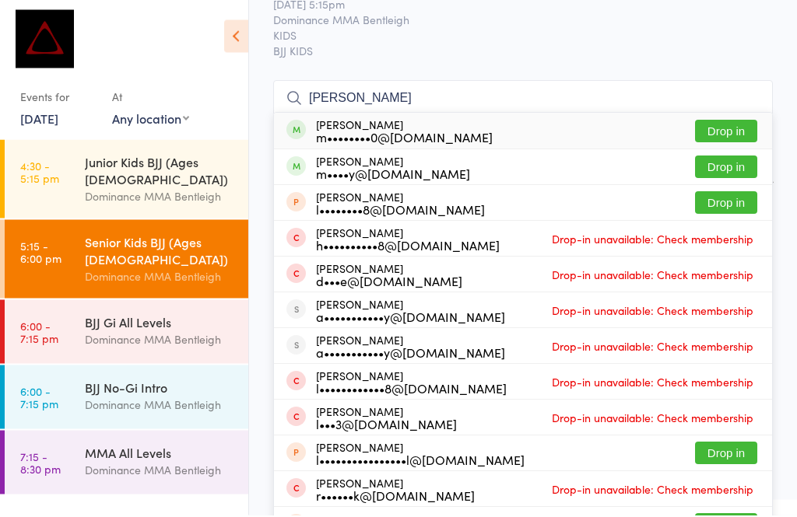
type input "[PERSON_NAME]"
click at [730, 128] on button "Drop in" at bounding box center [726, 133] width 62 height 23
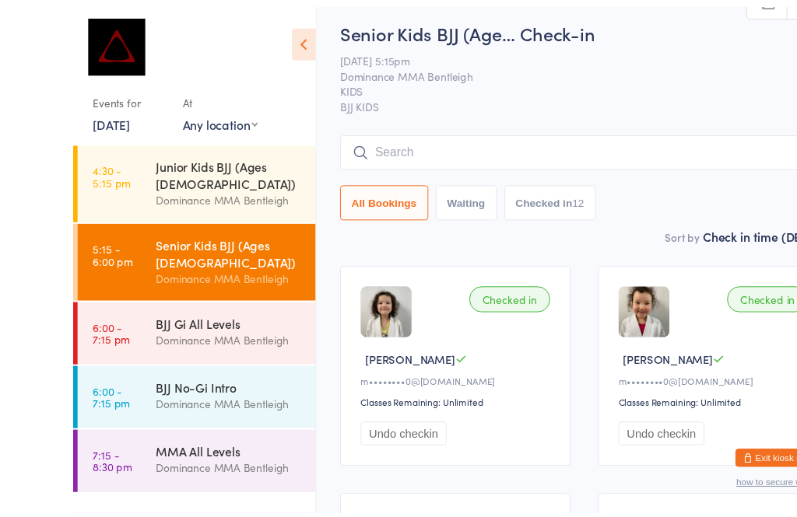
scroll to position [0, 0]
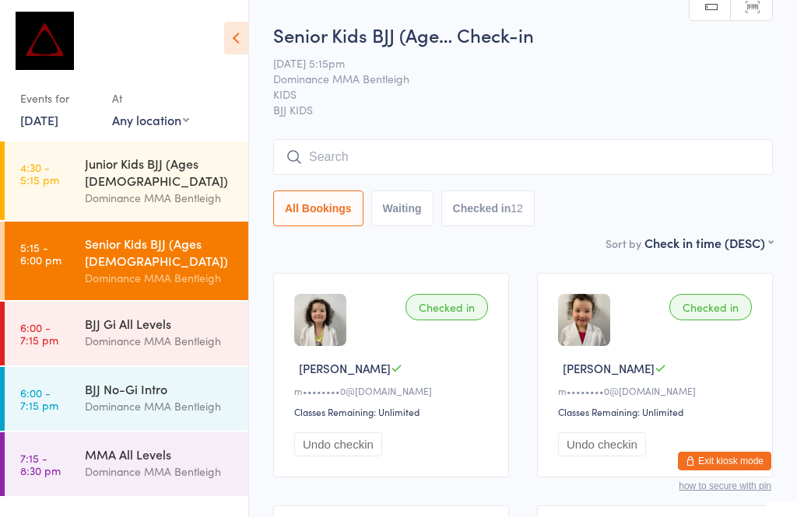
click at [574, 142] on input "search" at bounding box center [522, 157] width 499 height 36
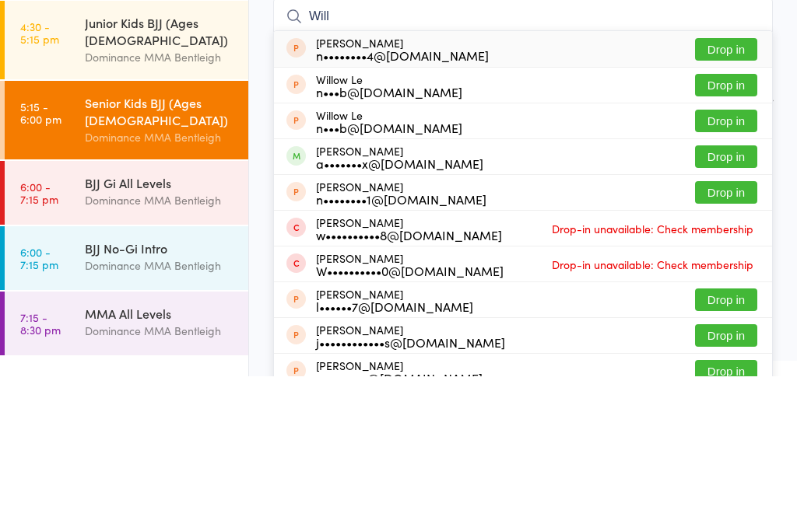
type input "Will"
click at [719, 286] on button "Drop in" at bounding box center [726, 297] width 62 height 23
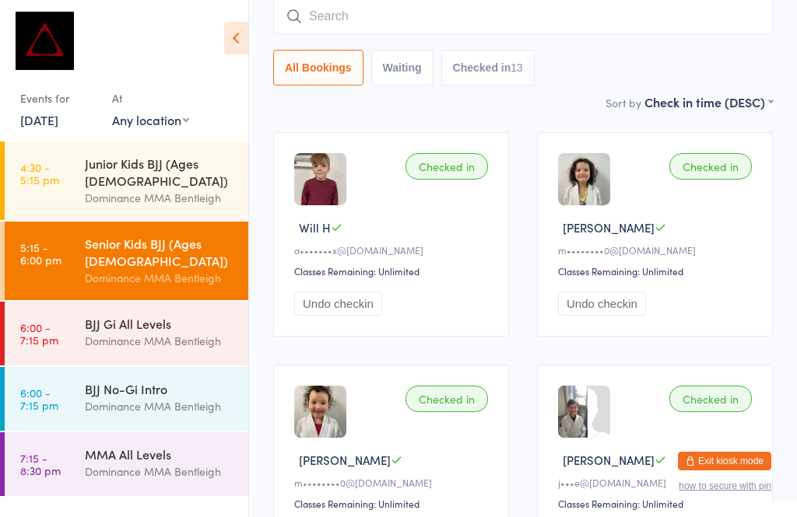
click at [395, 23] on input "search" at bounding box center [522, 16] width 499 height 36
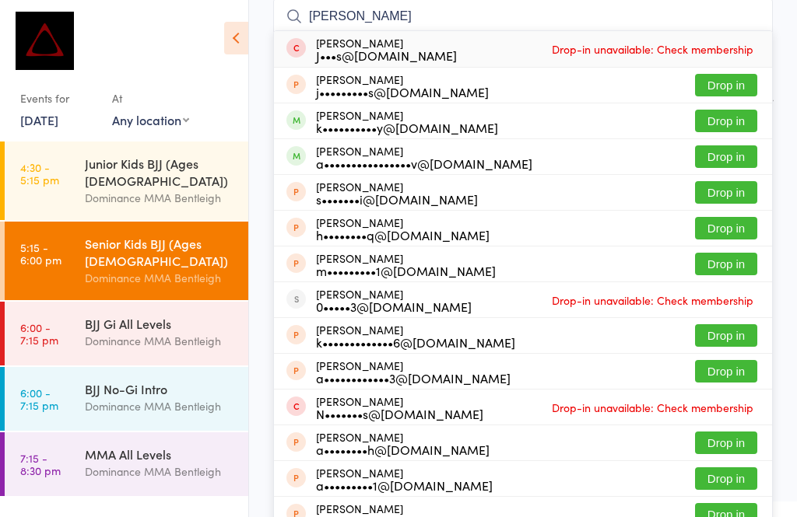
type input "[PERSON_NAME]"
click at [724, 117] on button "Drop in" at bounding box center [726, 121] width 62 height 23
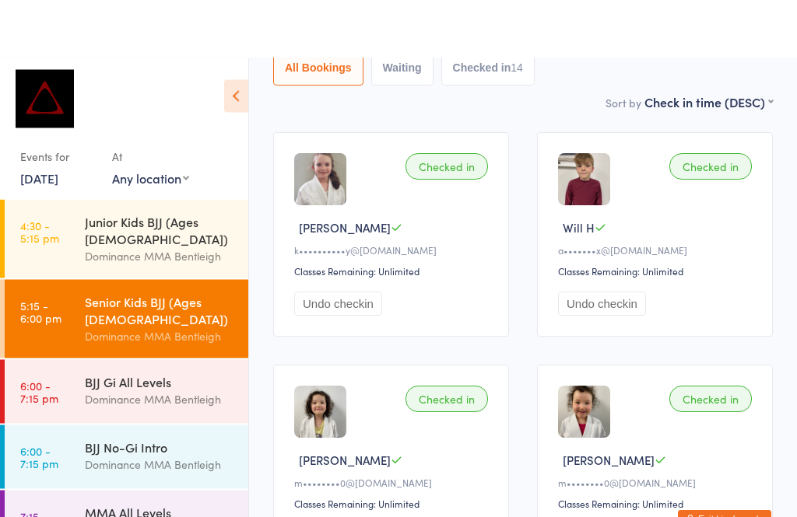
scroll to position [201, 0]
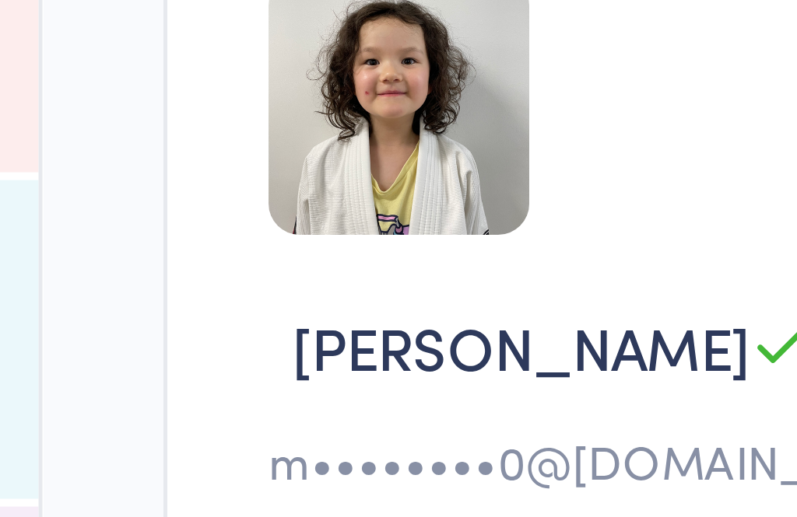
click at [273, 305] on div "Checked in Lily R m••••••••0@[DOMAIN_NAME] Classes Remaining: Unlimited Undo ch…" at bounding box center [391, 407] width 236 height 205
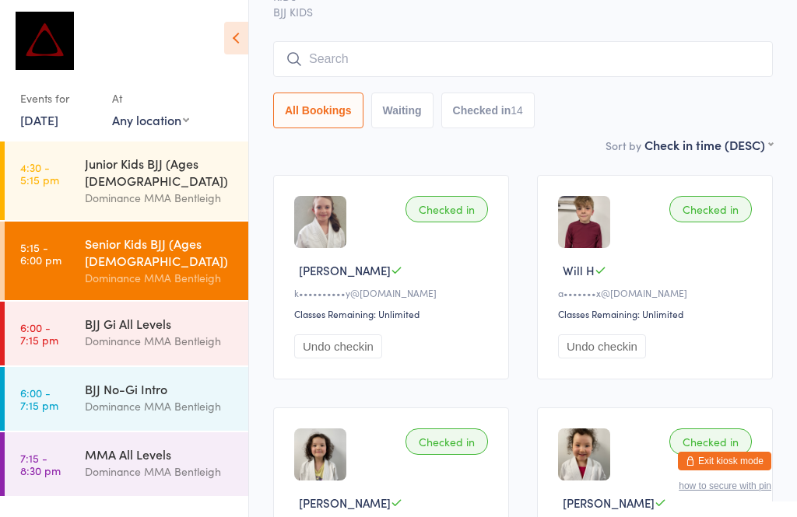
scroll to position [0, 0]
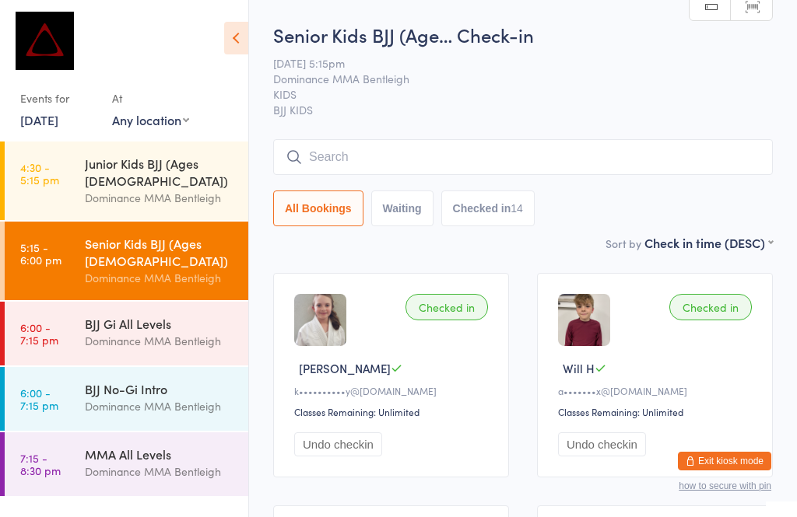
click at [350, 134] on div "Senior Kids BJJ (Age… Check-in [DATE] 5:15pm Dominance MMA Bentleigh KIDS BJJ K…" at bounding box center [522, 128] width 499 height 212
click at [330, 153] on input "search" at bounding box center [522, 157] width 499 height 36
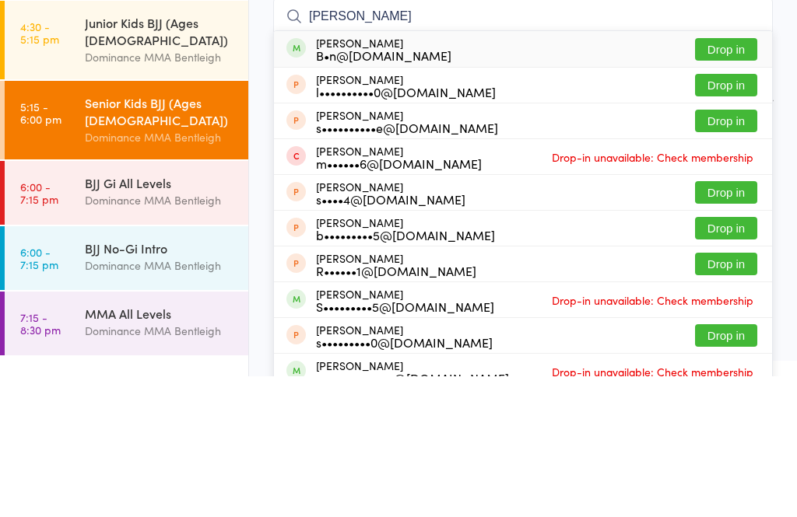
type input "[PERSON_NAME]"
click at [723, 179] on button "Drop in" at bounding box center [726, 190] width 62 height 23
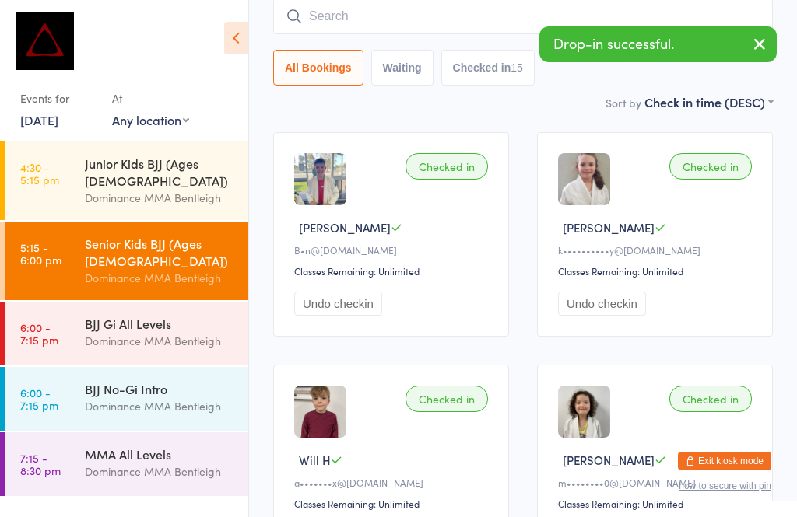
scroll to position [139, 0]
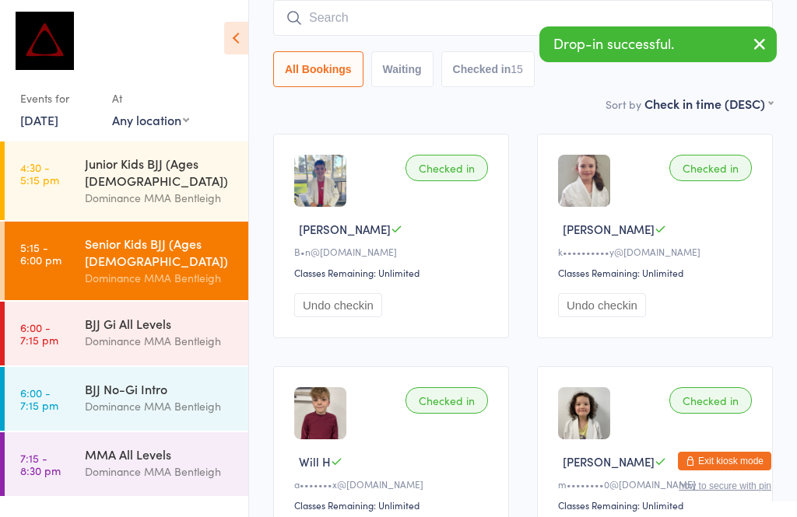
click at [330, 23] on input "search" at bounding box center [522, 18] width 499 height 36
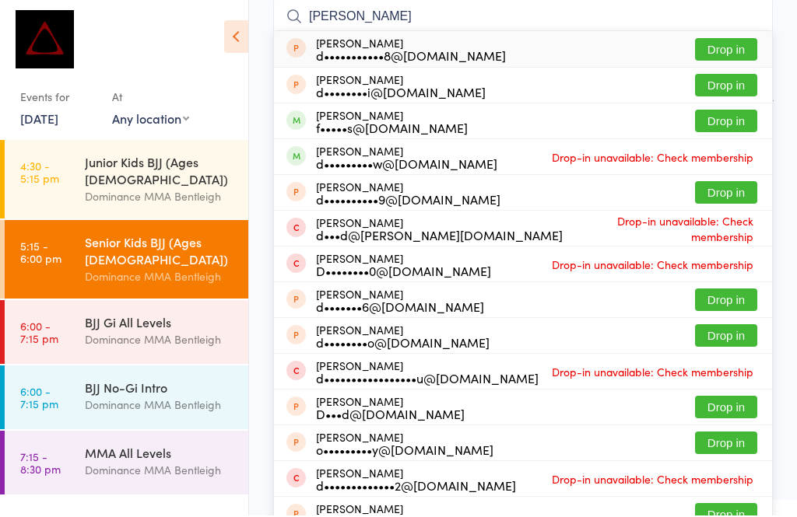
type input "[PERSON_NAME]"
click at [720, 121] on button "Drop in" at bounding box center [726, 122] width 62 height 23
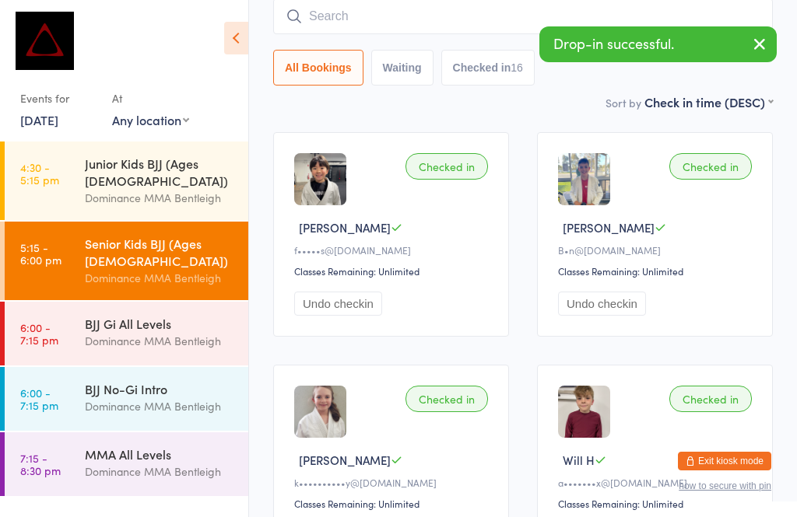
click at [529, 19] on input "search" at bounding box center [522, 16] width 499 height 36
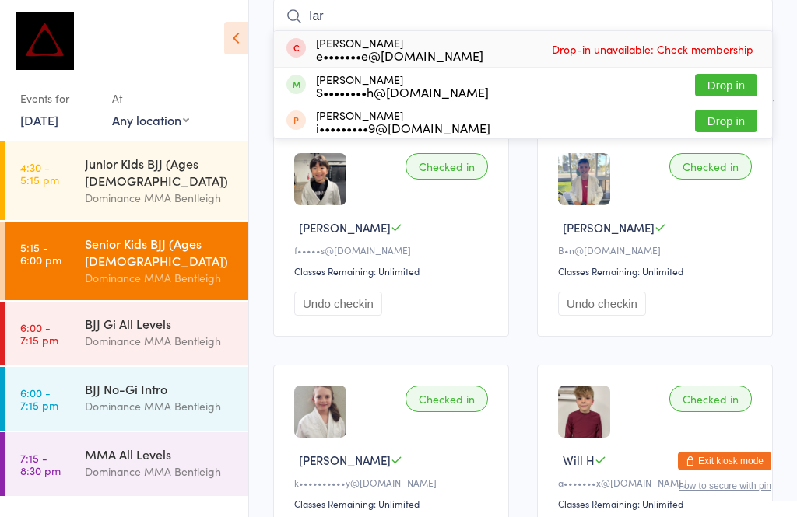
type input "Iar"
click at [730, 91] on button "Drop in" at bounding box center [726, 85] width 62 height 23
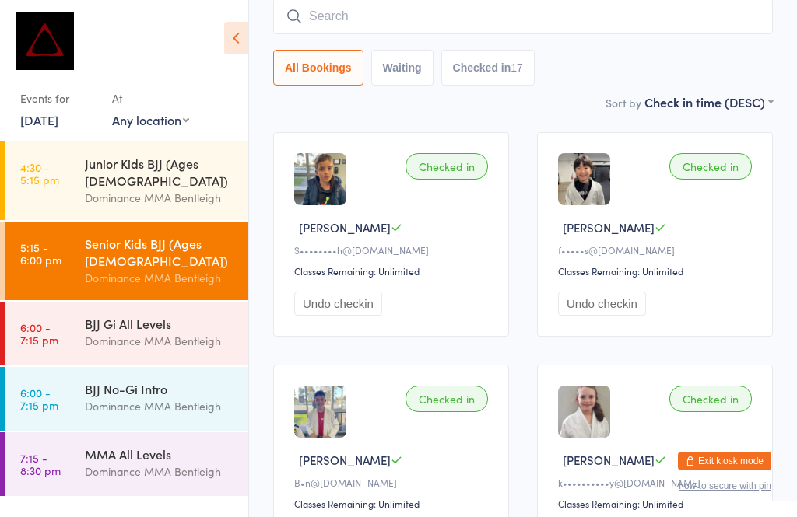
click at [578, 12] on input "search" at bounding box center [522, 16] width 499 height 36
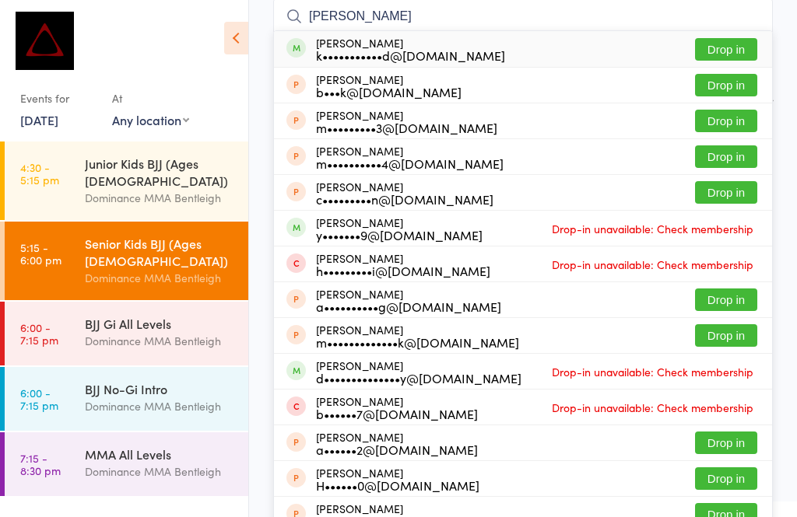
type input "[PERSON_NAME]"
click at [741, 39] on button "Drop in" at bounding box center [726, 49] width 62 height 23
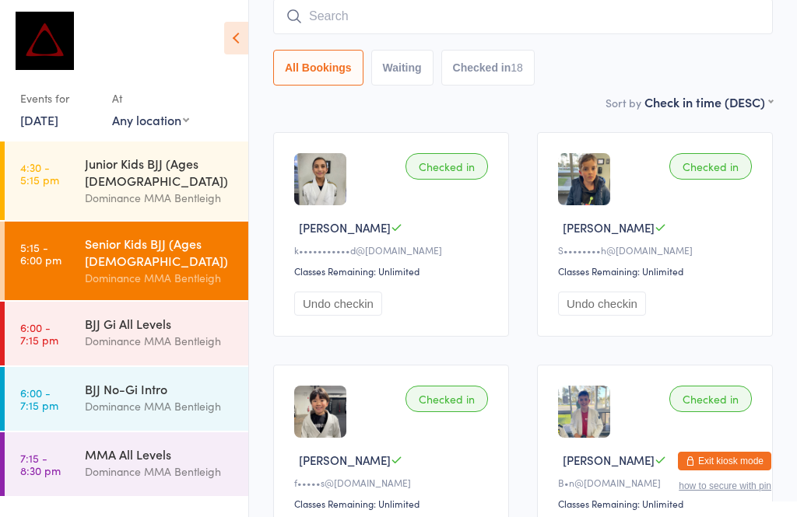
scroll to position [140, 0]
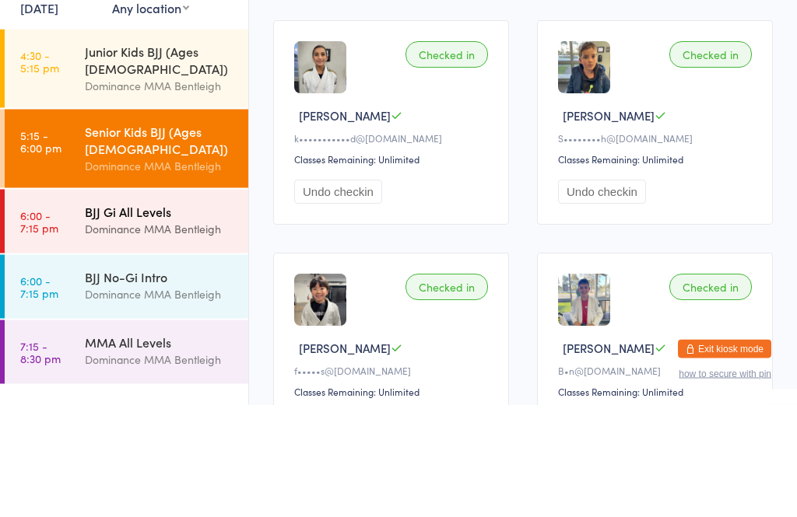
click at [196, 332] on div "Dominance MMA Bentleigh" at bounding box center [160, 341] width 150 height 18
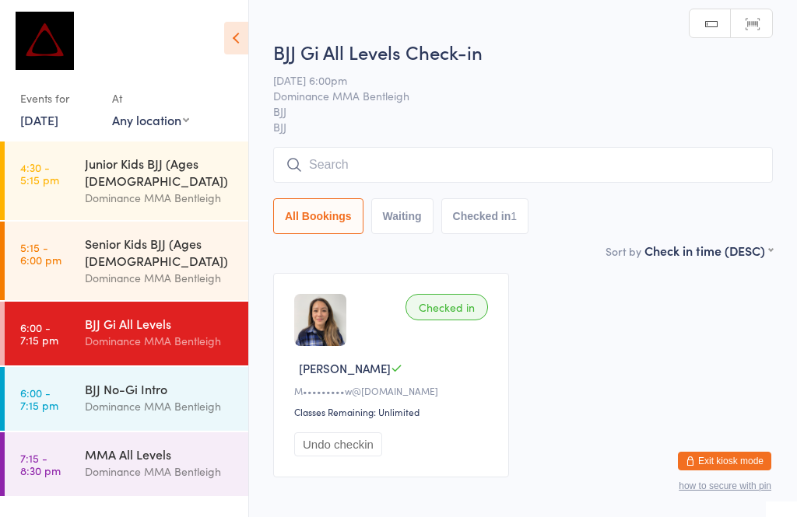
click at [366, 160] on input "search" at bounding box center [522, 165] width 499 height 36
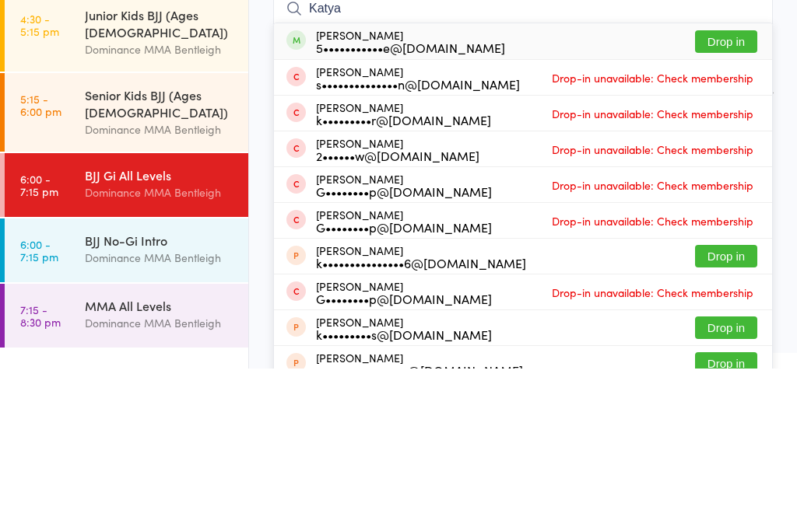
type input "Katya"
click at [390, 190] on div "5•••••••••••e@[DOMAIN_NAME]" at bounding box center [410, 196] width 189 height 12
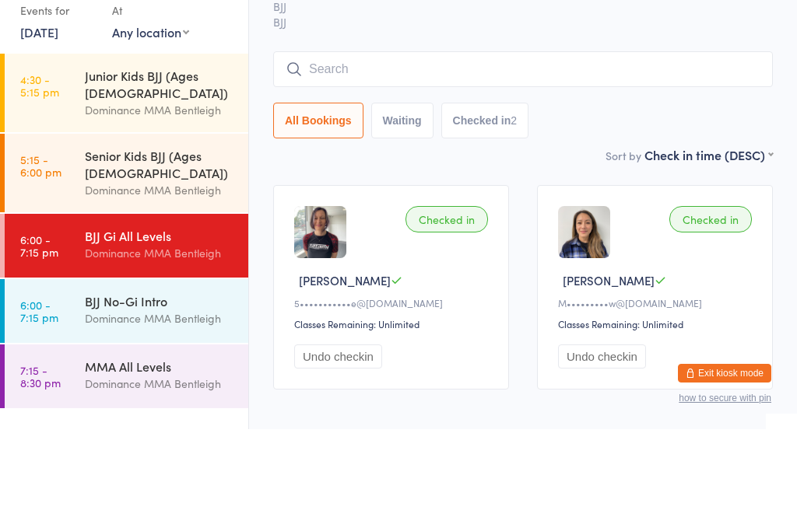
scroll to position [88, 0]
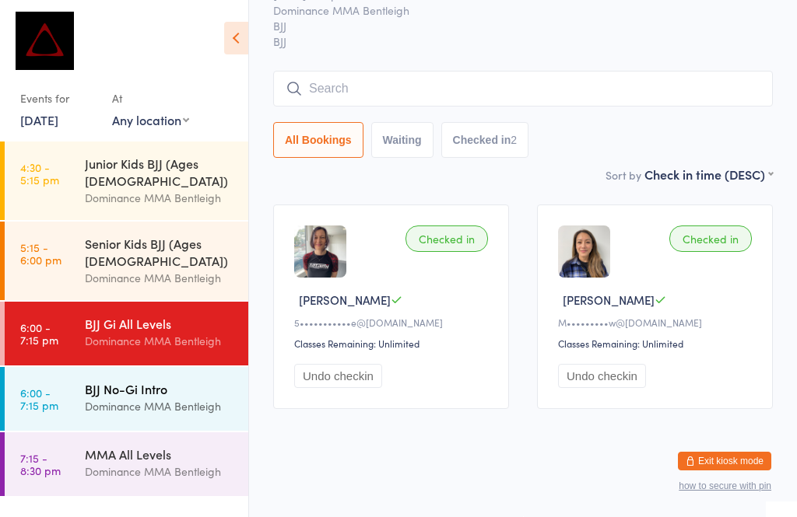
click at [188, 380] on div "BJJ No-Gi Intro" at bounding box center [160, 388] width 150 height 17
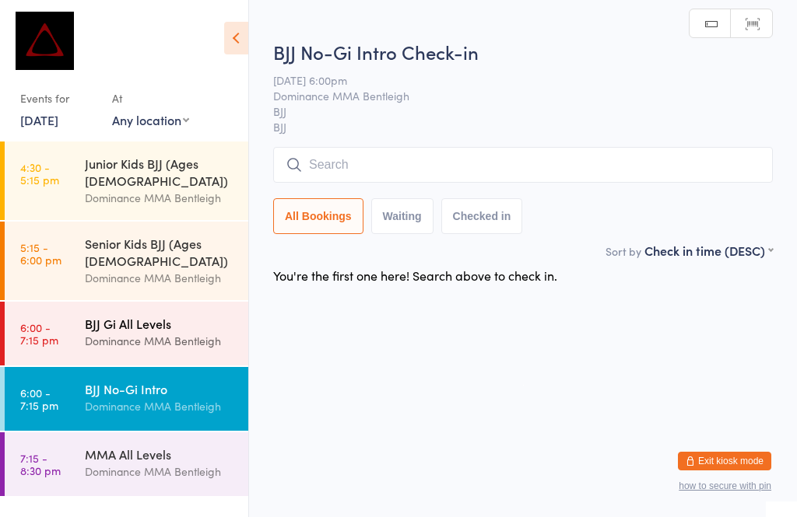
click at [205, 315] on div "BJJ Gi All Levels" at bounding box center [160, 323] width 150 height 17
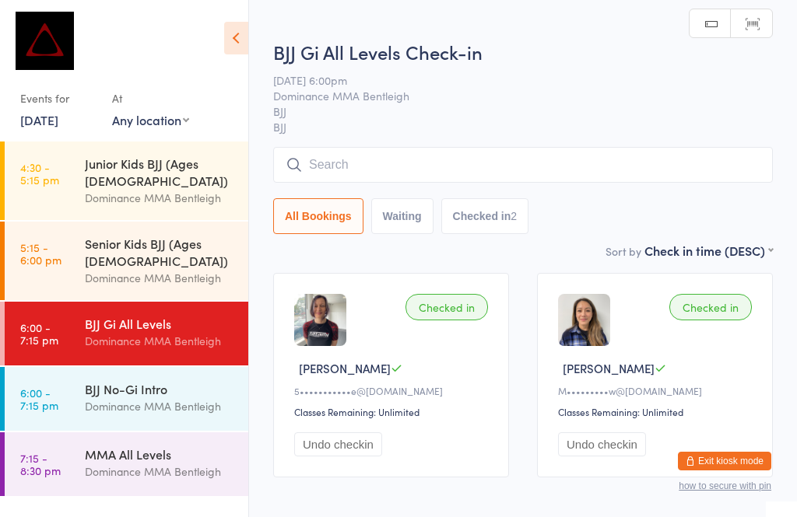
click at [696, 166] on input "search" at bounding box center [522, 165] width 499 height 36
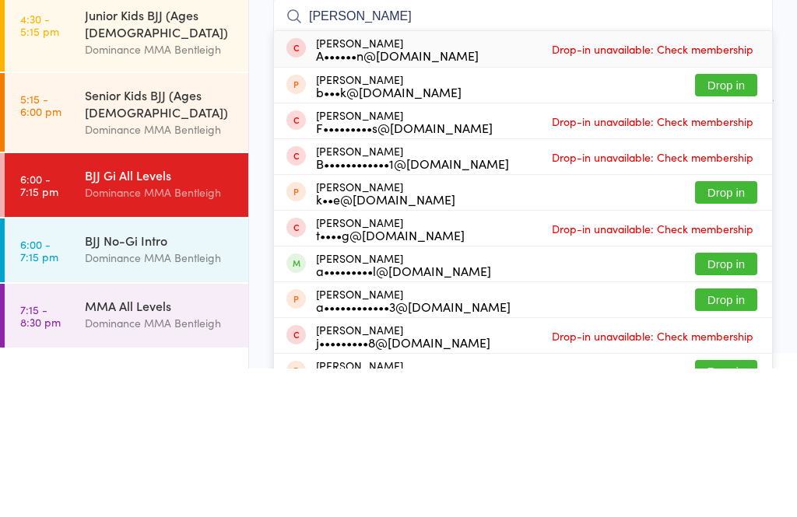
scroll to position [149, 0]
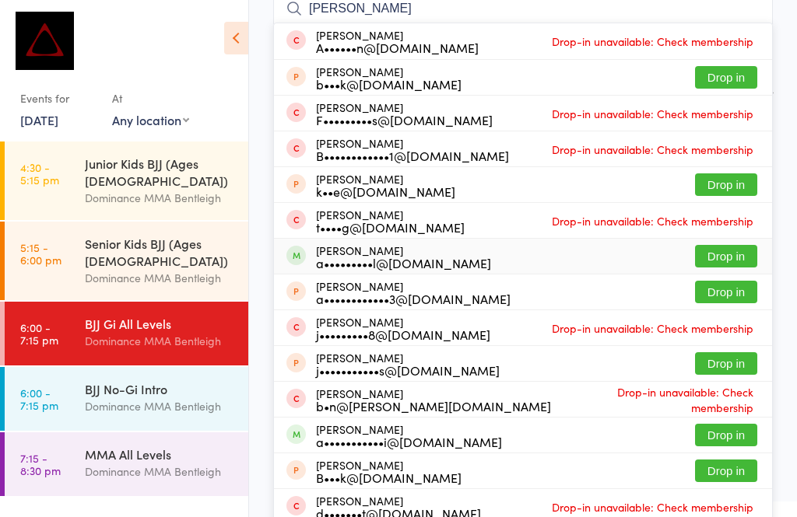
type input "[PERSON_NAME]"
click at [461, 268] on div "[PERSON_NAME] a•••••••••l@[DOMAIN_NAME] Drop in" at bounding box center [523, 256] width 498 height 35
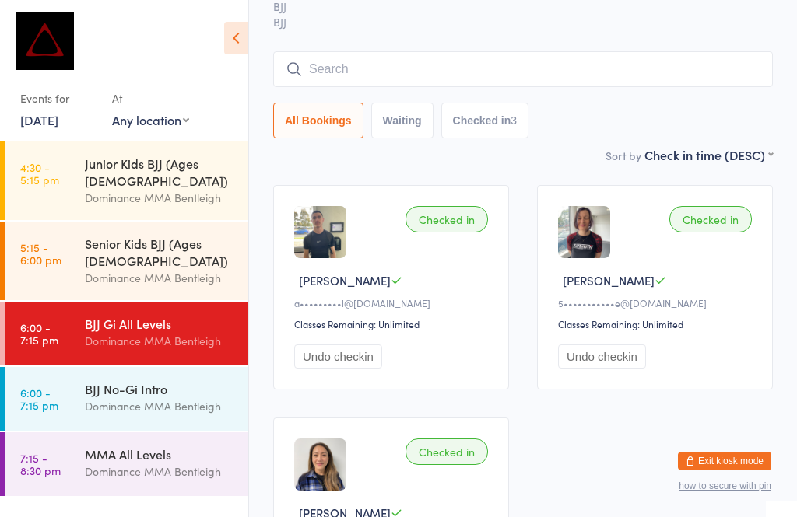
click at [382, 79] on input "search" at bounding box center [522, 69] width 499 height 36
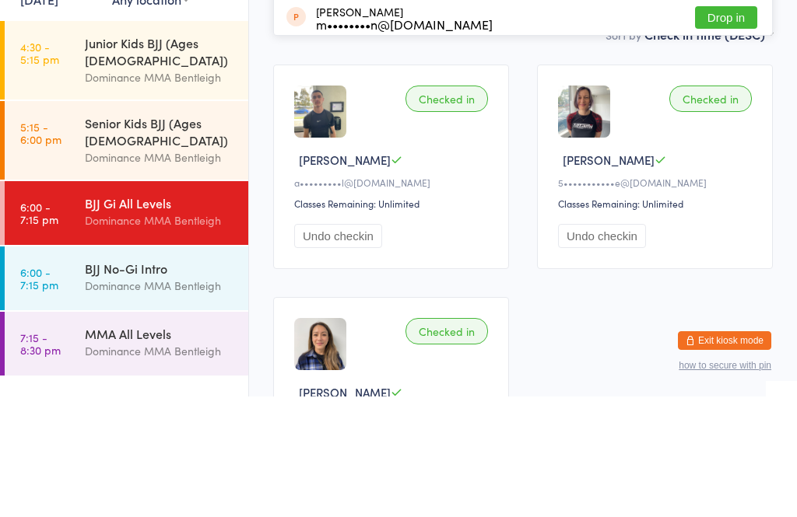
scroll to position [34, 0]
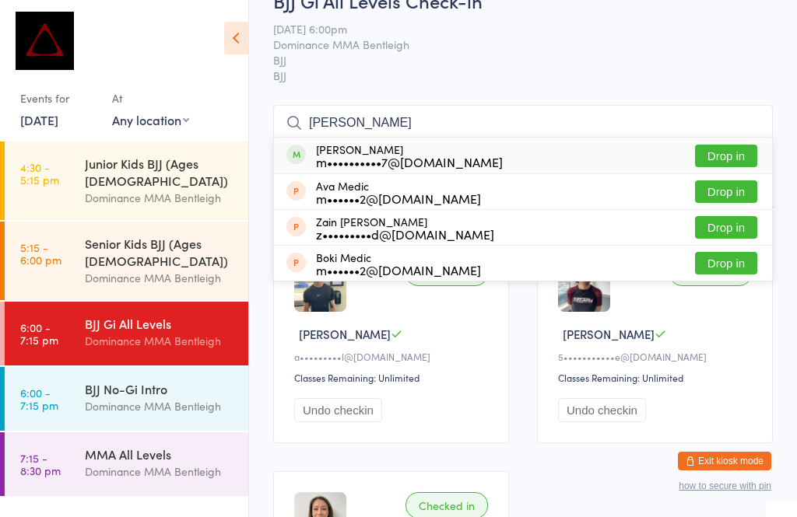
type input "[PERSON_NAME]"
click at [730, 155] on button "Drop in" at bounding box center [726, 156] width 62 height 23
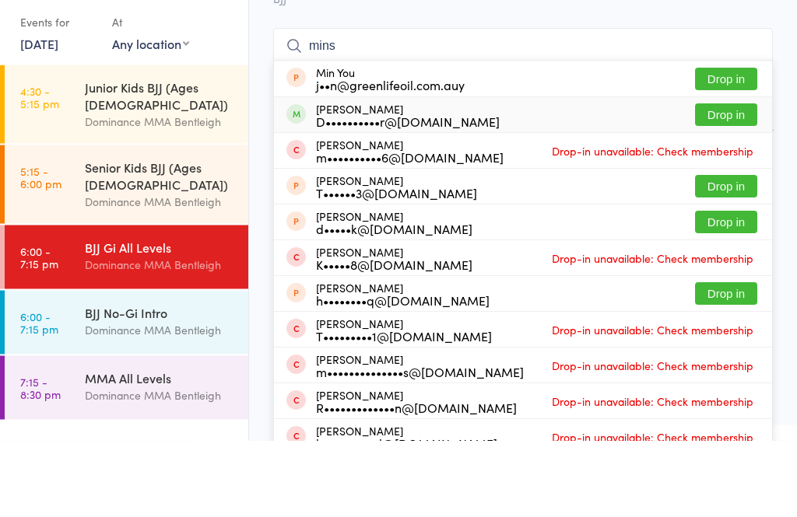
type input "mins"
click at [368, 192] on div "D••••••••••r@[DOMAIN_NAME]" at bounding box center [408, 198] width 184 height 12
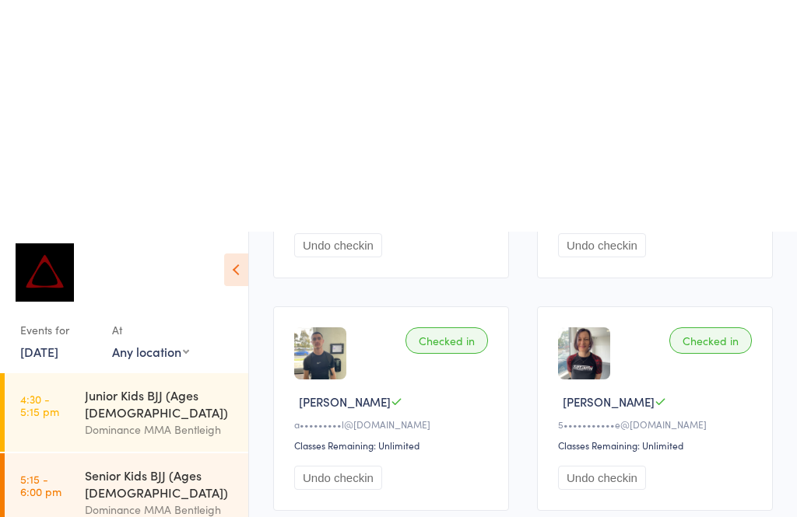
scroll to position [0, 0]
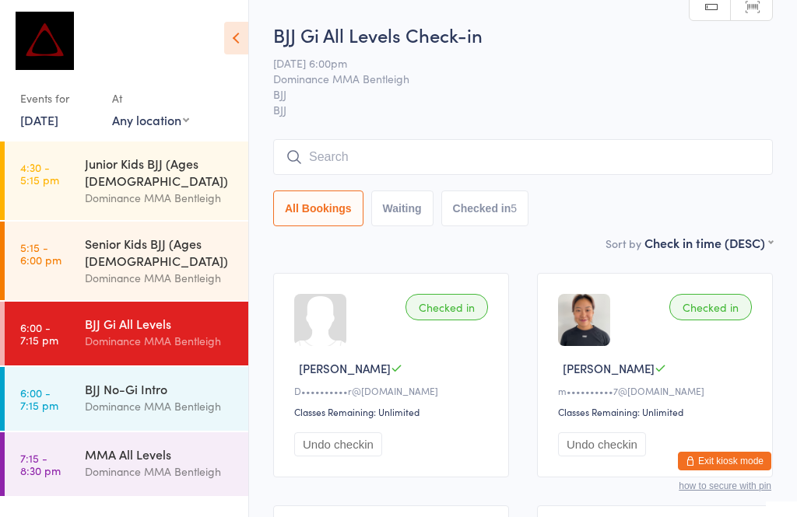
click at [504, 143] on input "search" at bounding box center [522, 157] width 499 height 36
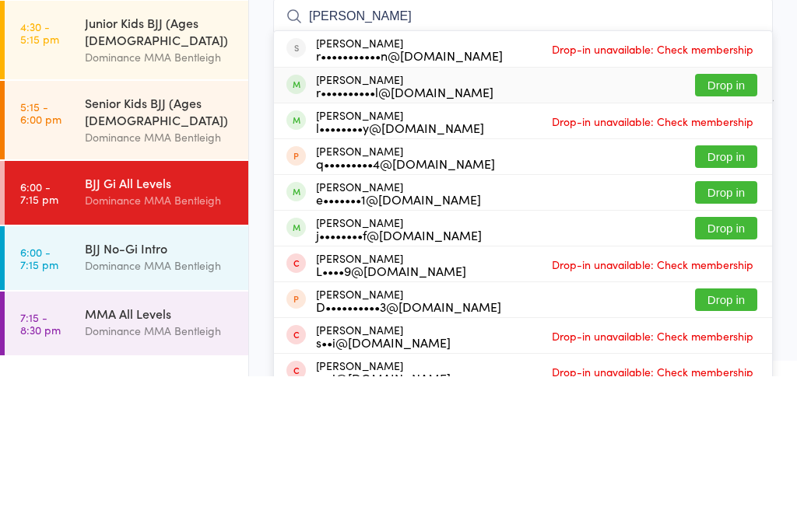
type input "[PERSON_NAME]"
click at [424, 226] on div "r••••••••••l@[DOMAIN_NAME]" at bounding box center [404, 232] width 177 height 12
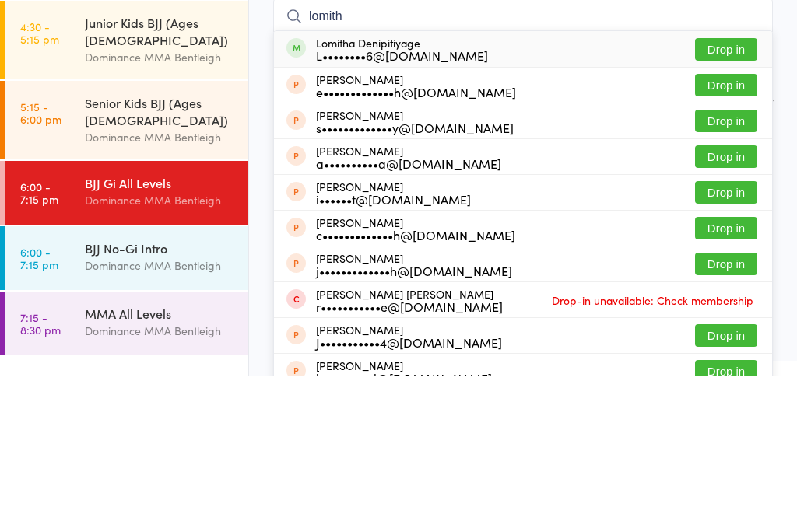
type input "lomith"
click at [739, 179] on button "Drop in" at bounding box center [726, 190] width 62 height 23
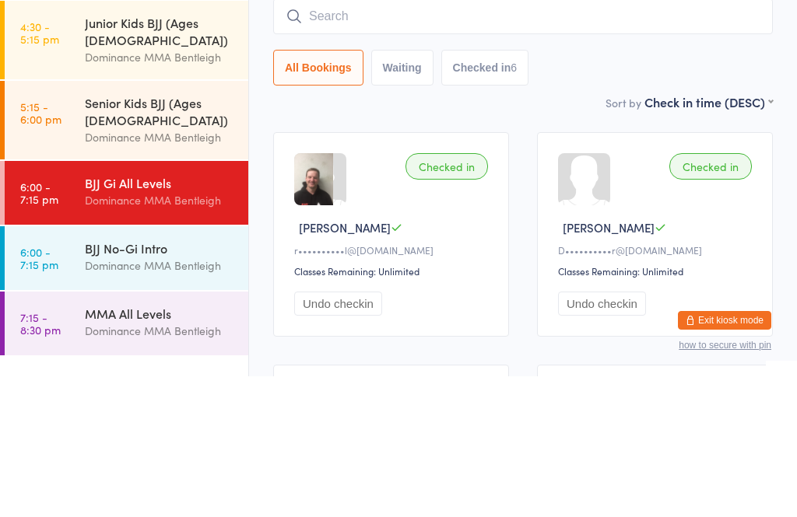
scroll to position [141, 0]
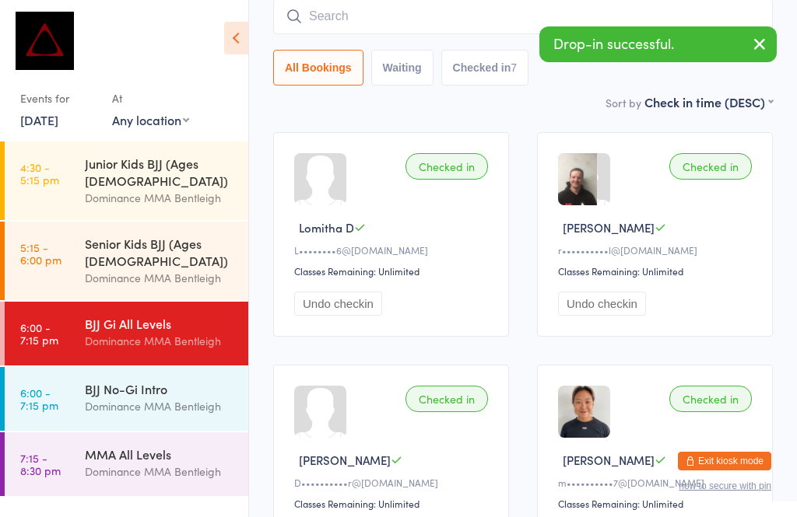
click at [363, 19] on input "search" at bounding box center [522, 16] width 499 height 36
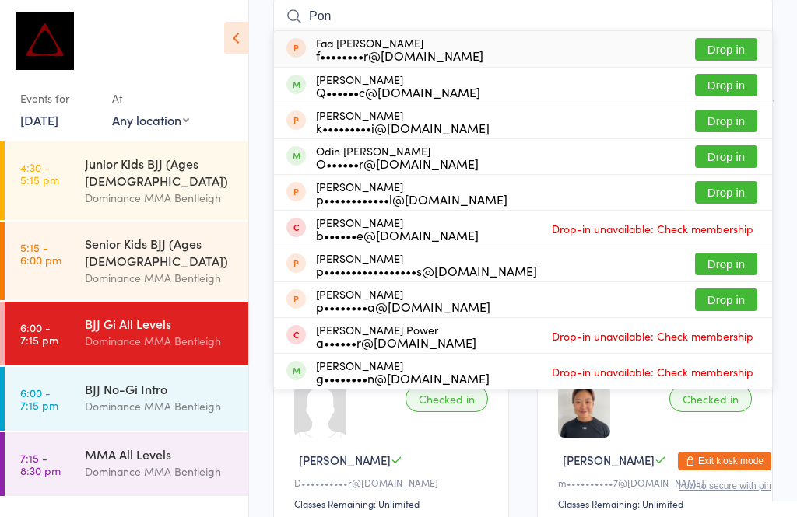
type input "Pon"
click at [719, 87] on button "Drop in" at bounding box center [726, 85] width 62 height 23
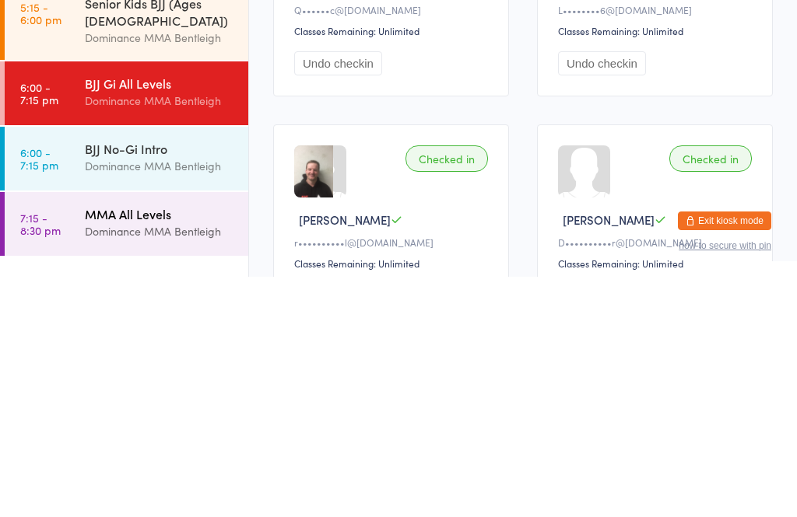
click at [128, 463] on div "Dominance MMA Bentleigh" at bounding box center [160, 472] width 150 height 18
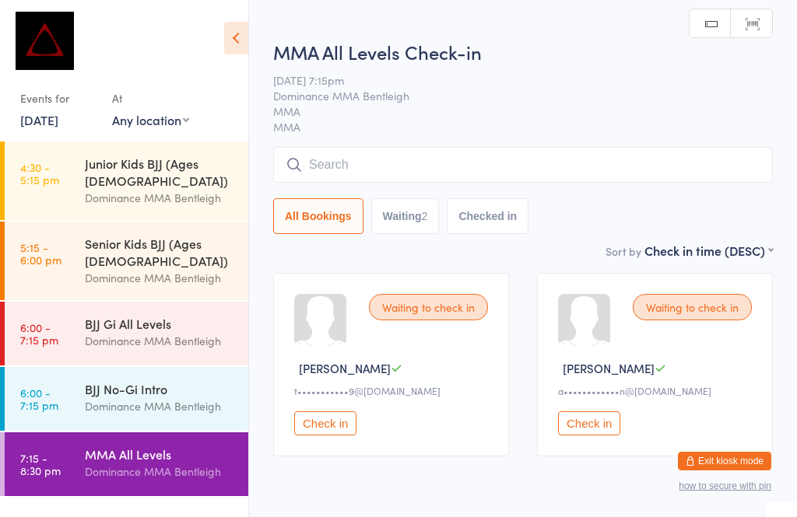
click at [622, 161] on input "search" at bounding box center [522, 165] width 499 height 36
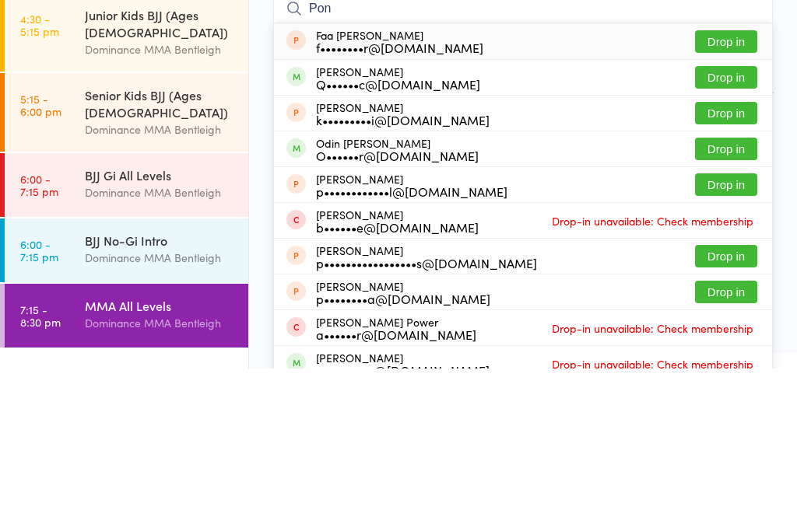
type input "Pon"
click at [725, 215] on button "Drop in" at bounding box center [726, 226] width 62 height 23
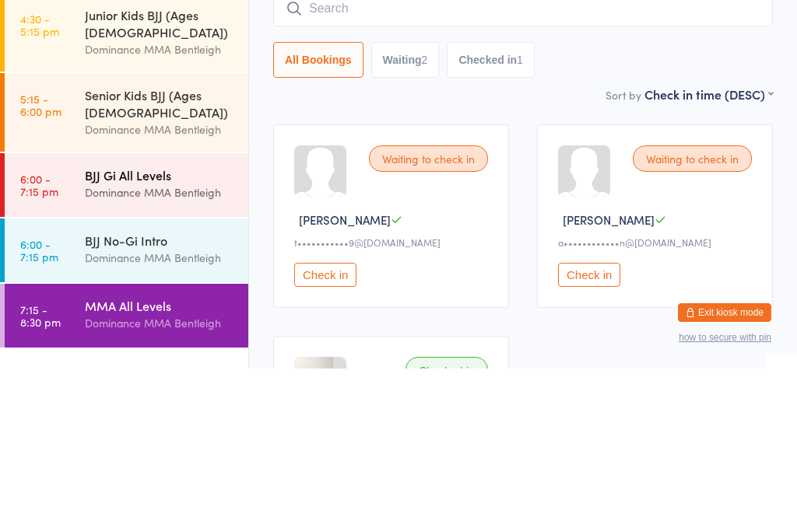
click at [92, 332] on div "Dominance MMA Bentleigh" at bounding box center [160, 341] width 150 height 18
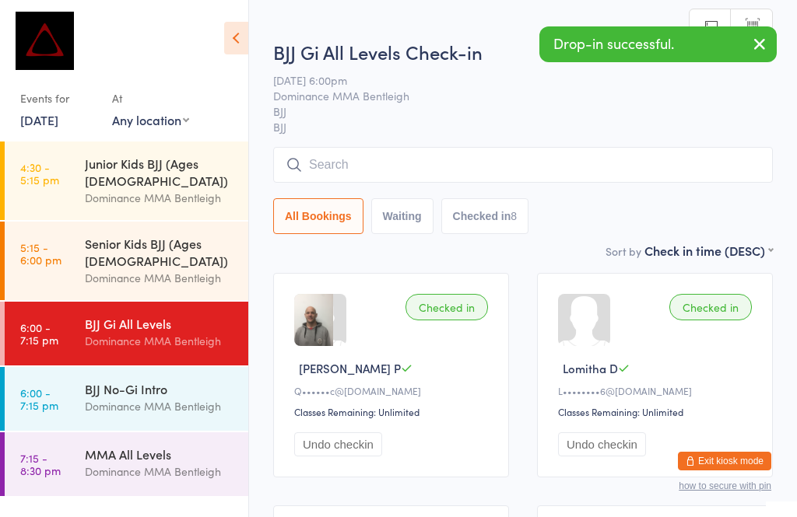
click at [369, 159] on input "search" at bounding box center [522, 165] width 499 height 36
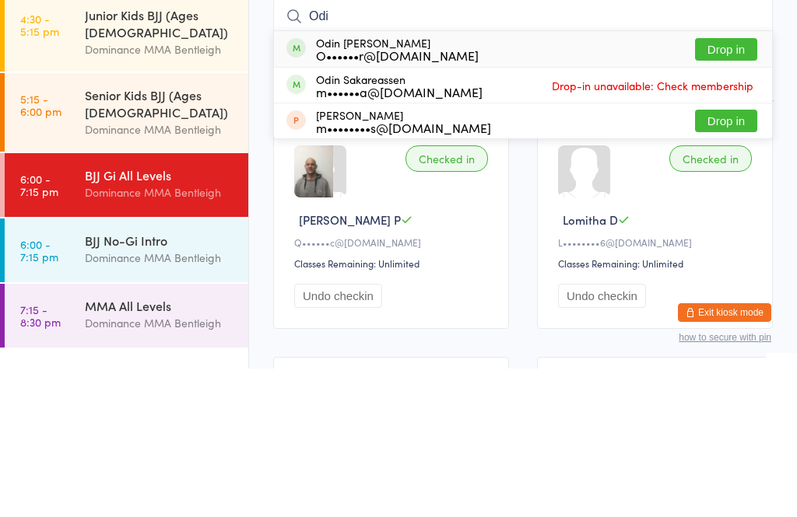
type input "Odi"
click at [729, 187] on button "Drop in" at bounding box center [726, 198] width 62 height 23
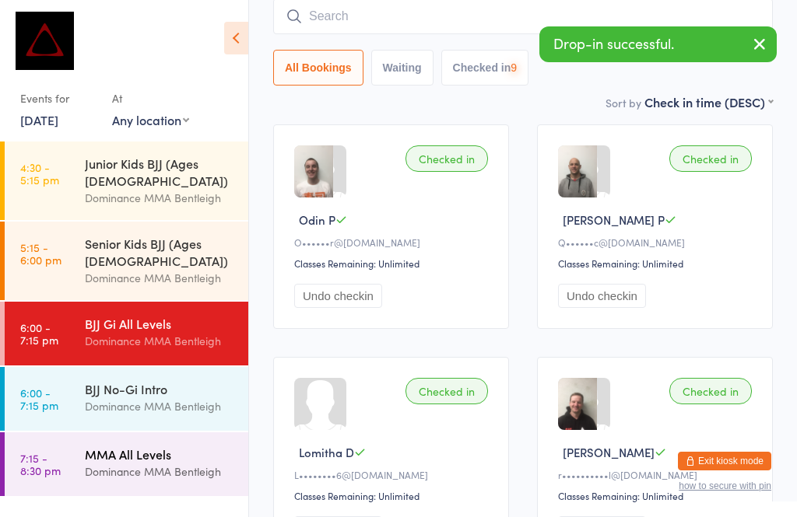
click at [142, 454] on div "MMA All Levels Dominance MMA Bentleigh" at bounding box center [166, 462] width 163 height 61
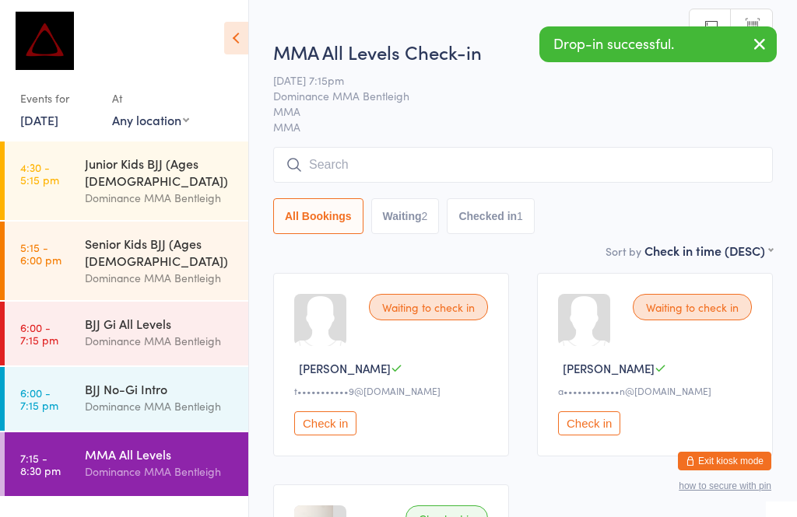
click at [374, 160] on input "search" at bounding box center [522, 165] width 499 height 36
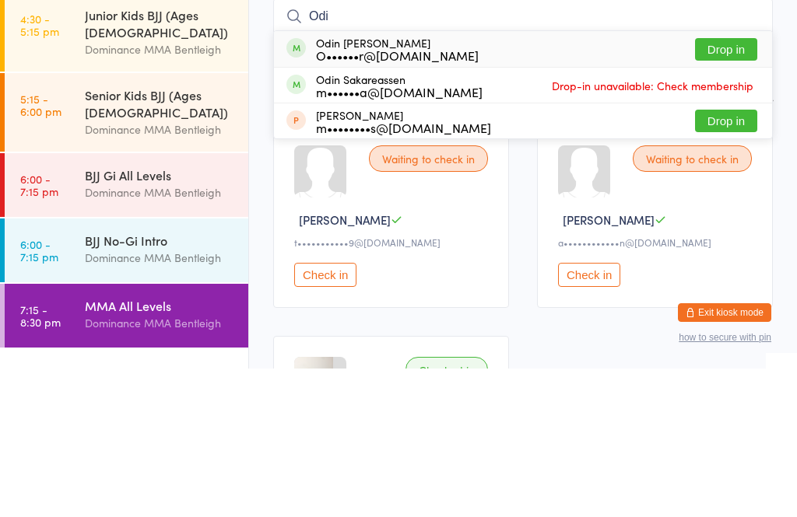
type input "Odi"
click at [720, 187] on button "Drop in" at bounding box center [726, 198] width 62 height 23
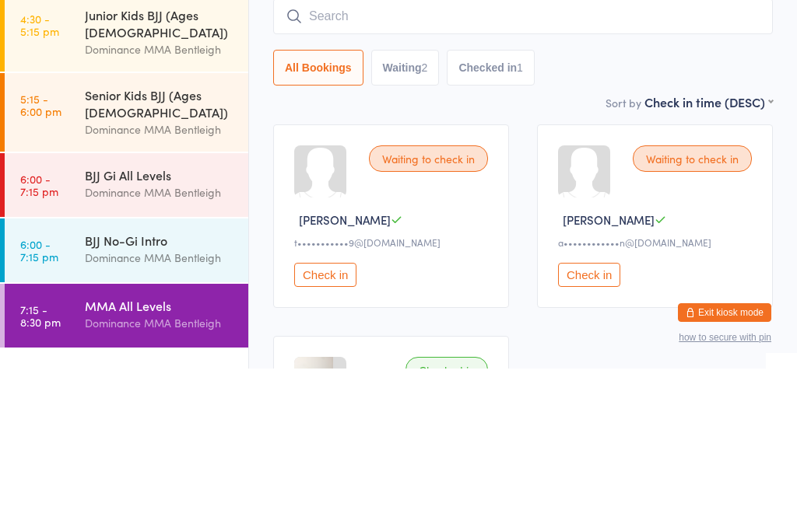
scroll to position [149, 0]
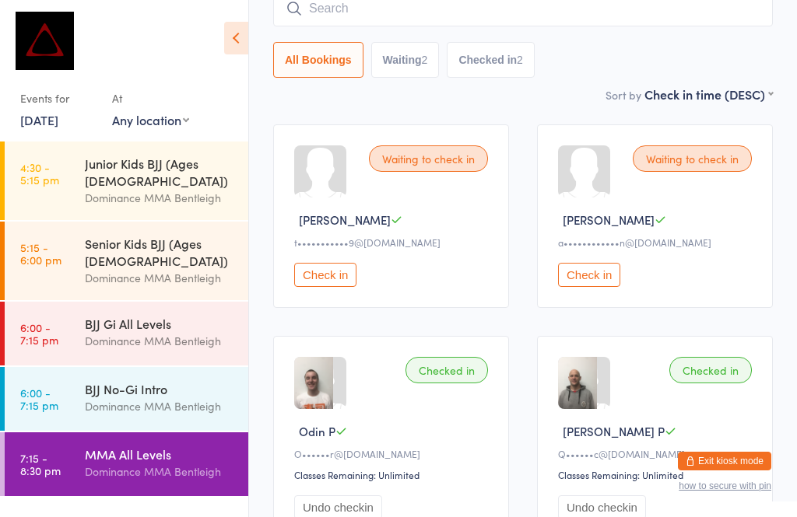
click at [435, 16] on input "search" at bounding box center [522, 9] width 499 height 36
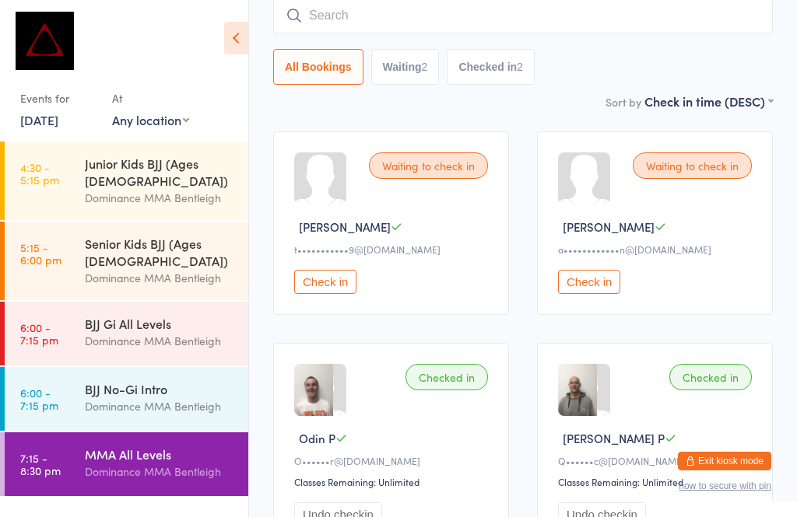
scroll to position [141, 0]
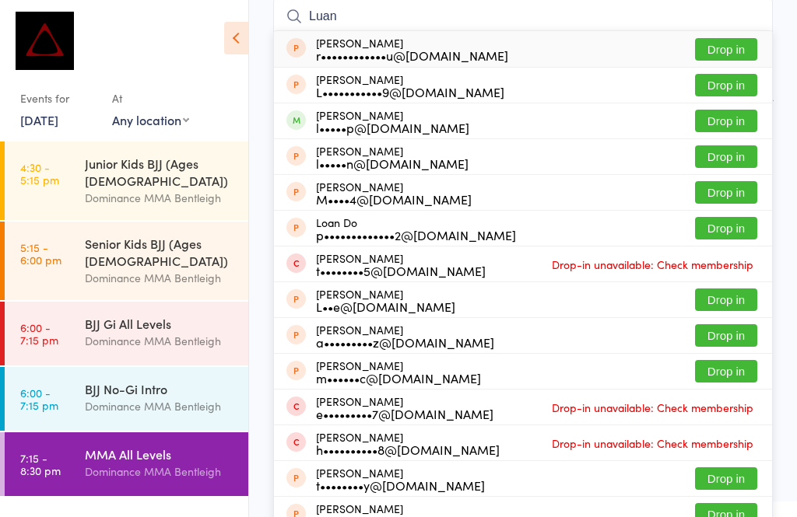
type input "Luan"
click at [722, 115] on button "Drop in" at bounding box center [726, 121] width 62 height 23
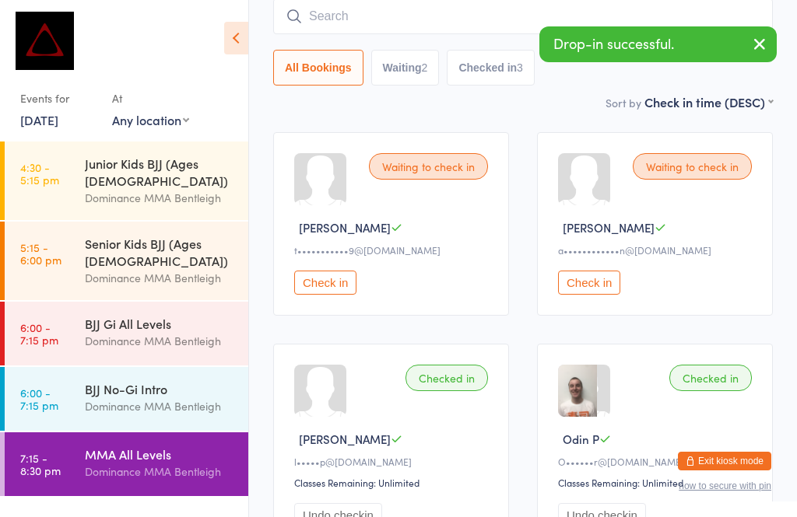
click at [401, 19] on input "search" at bounding box center [522, 16] width 499 height 36
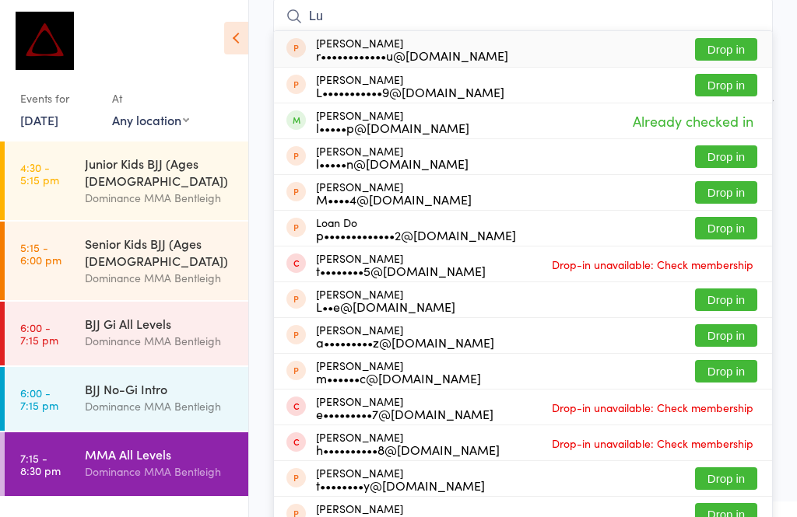
type input "L"
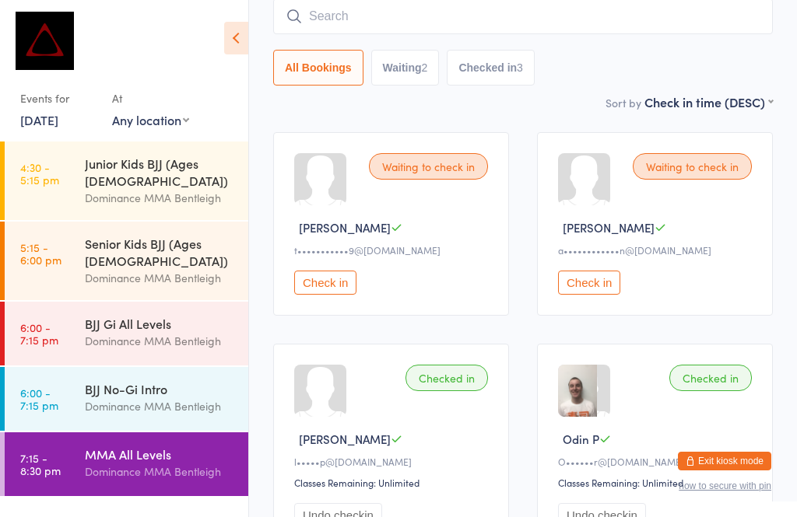
scroll to position [222, 0]
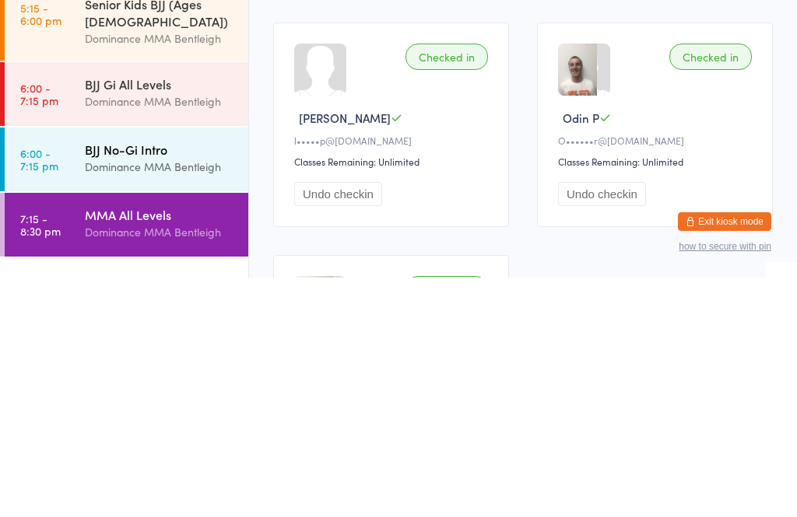
click at [141, 380] on div "BJJ No-Gi Intro" at bounding box center [160, 388] width 150 height 17
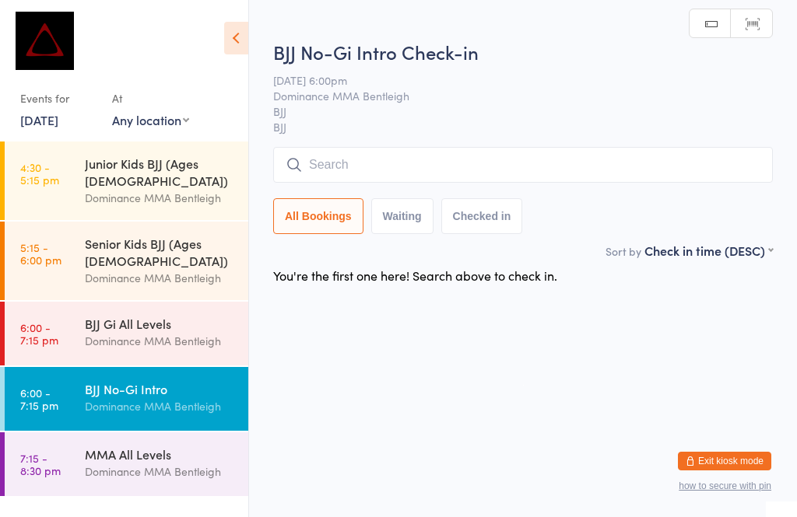
click at [446, 145] on div "BJJ No-Gi Intro Check-in [DATE] 6:00pm Dominance MMA Bentleigh BJJ BJJ Manual s…" at bounding box center [522, 140] width 499 height 203
click at [541, 145] on div "BJJ No-Gi Intro Check-in [DATE] 6:00pm Dominance MMA Bentleigh BJJ BJJ Manual s…" at bounding box center [522, 140] width 499 height 203
click at [544, 154] on input "search" at bounding box center [522, 165] width 499 height 36
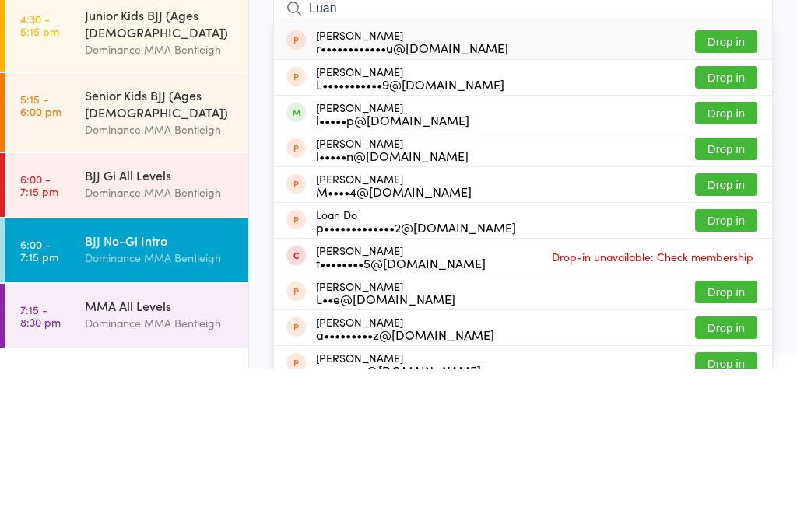
type input "Luan"
click at [729, 250] on button "Drop in" at bounding box center [726, 261] width 62 height 23
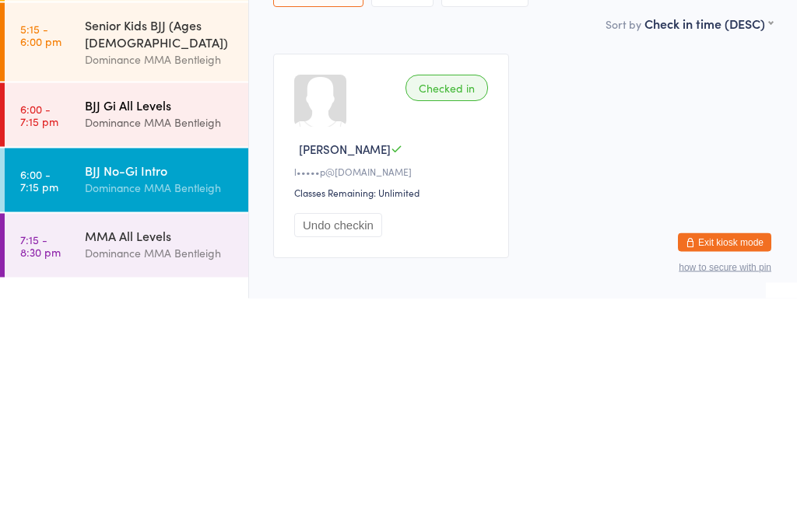
click at [148, 315] on div "BJJ Gi All Levels" at bounding box center [160, 323] width 150 height 17
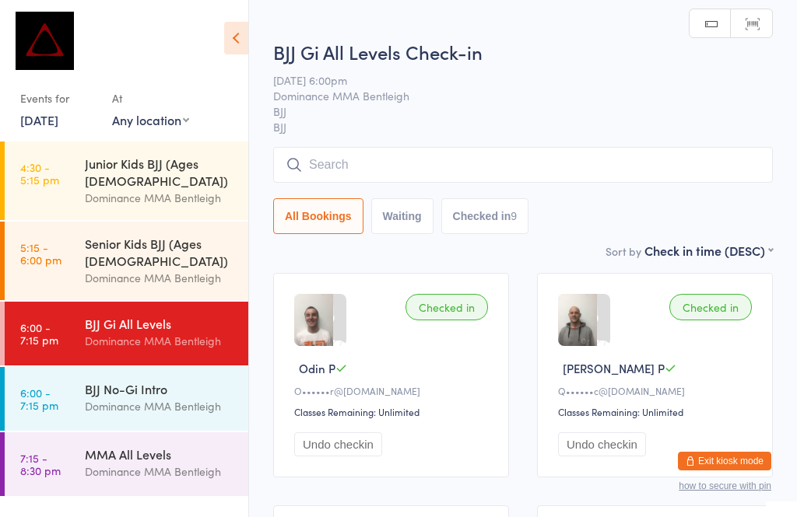
click at [495, 162] on input "search" at bounding box center [522, 165] width 499 height 36
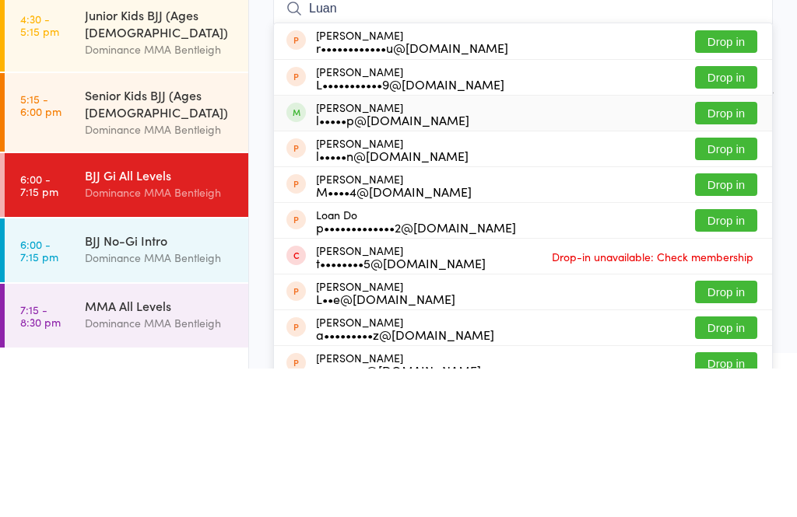
type input "Luan"
click at [730, 250] on button "Drop in" at bounding box center [726, 261] width 62 height 23
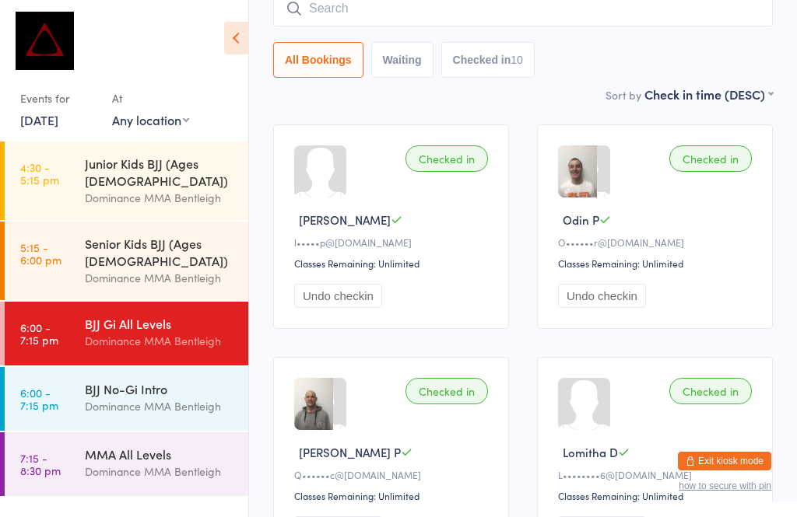
click at [184, 315] on div "BJJ Gi All Levels" at bounding box center [160, 323] width 150 height 17
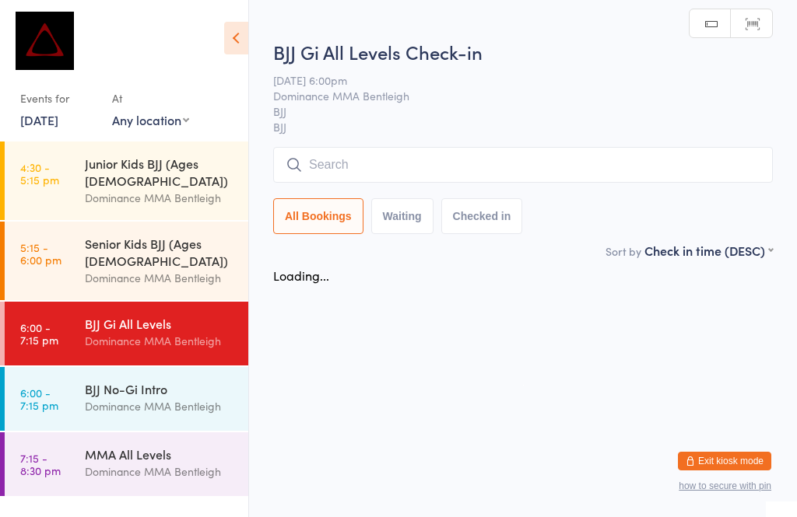
scroll to position [0, 0]
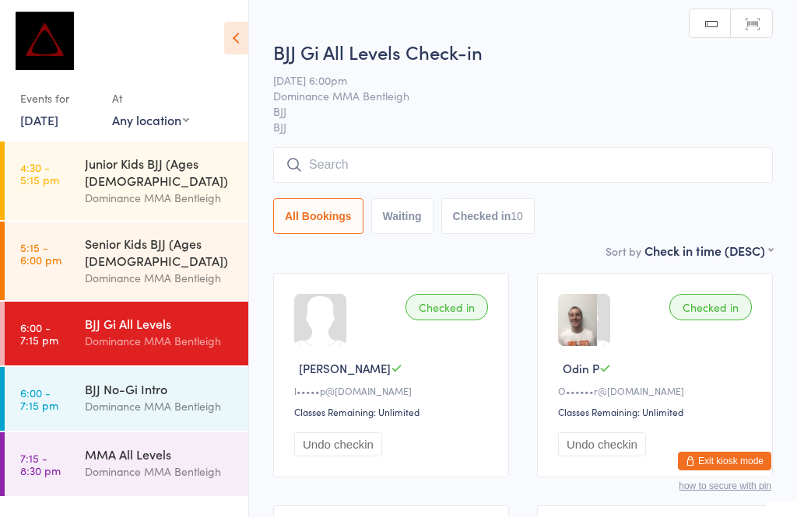
click at [457, 166] on input "search" at bounding box center [522, 165] width 499 height 36
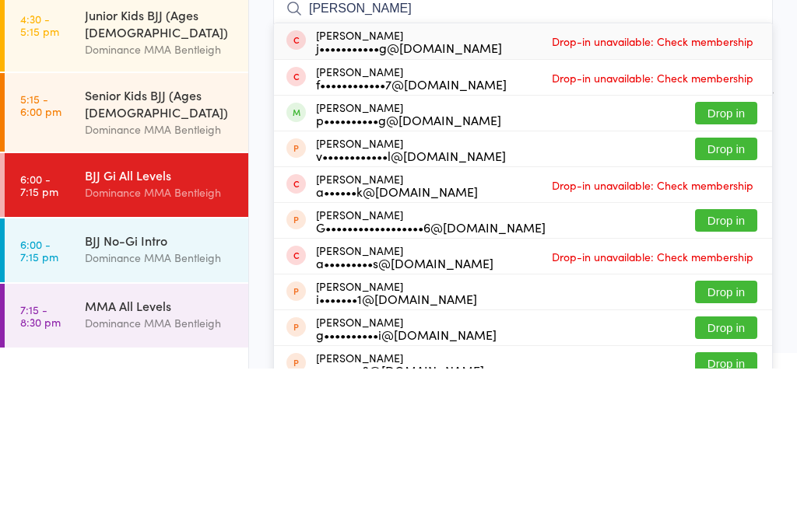
type input "[PERSON_NAME]"
click at [720, 250] on button "Drop in" at bounding box center [726, 261] width 62 height 23
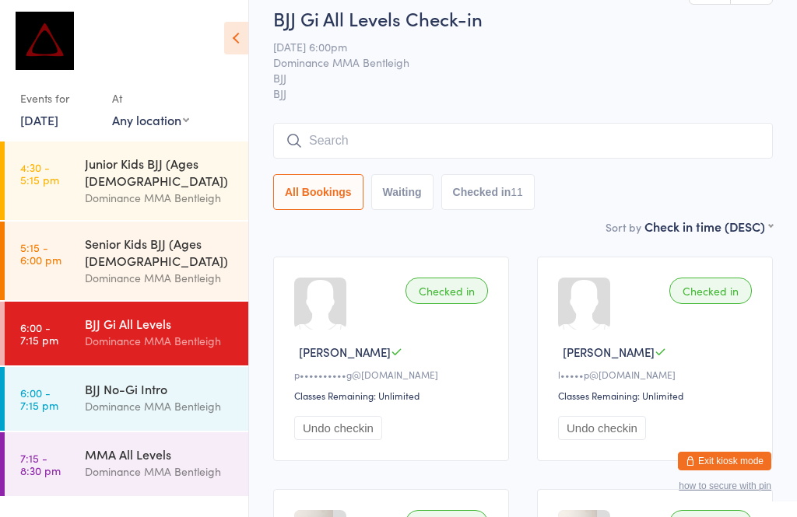
scroll to position [16, 0]
click at [485, 148] on input "search" at bounding box center [522, 142] width 499 height 36
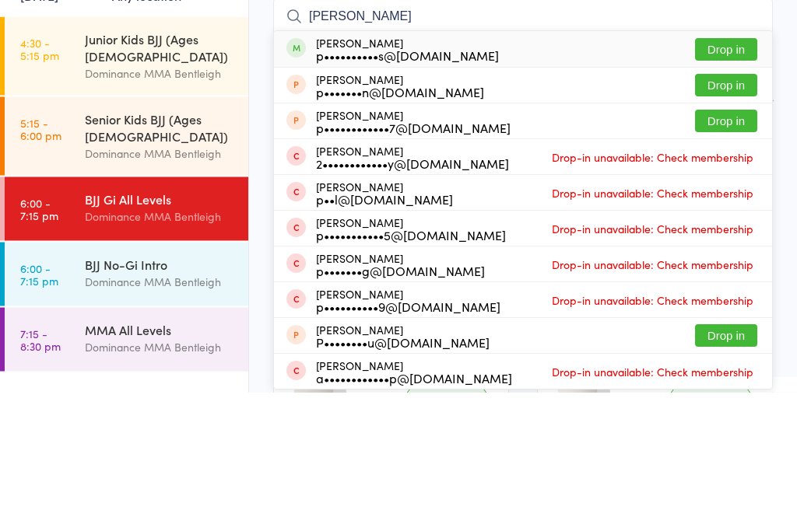
type input "[PERSON_NAME]"
click at [713, 163] on button "Drop in" at bounding box center [726, 174] width 62 height 23
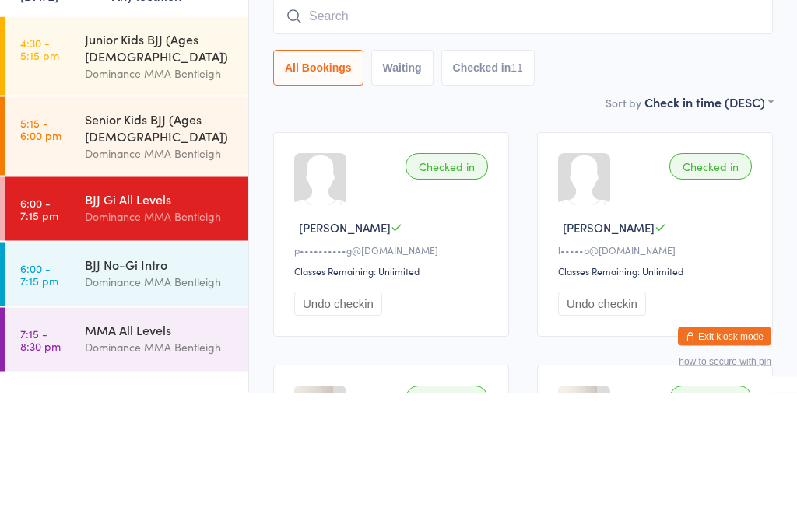
scroll to position [141, 0]
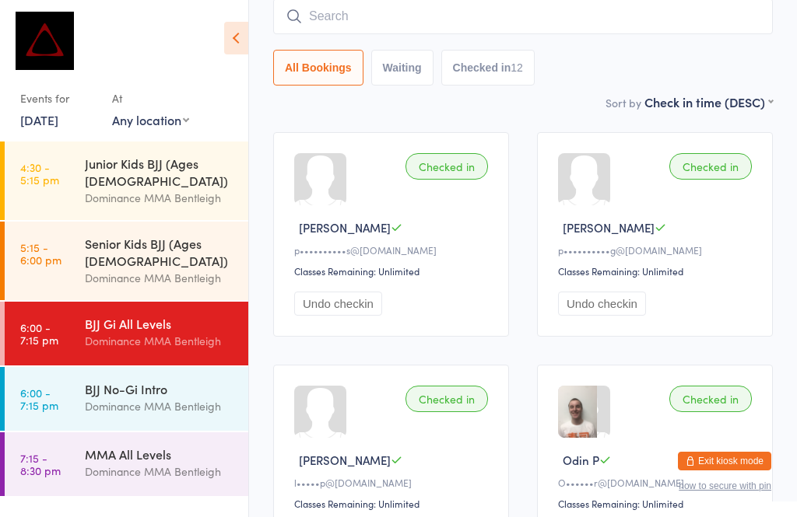
click at [331, 31] on input "search" at bounding box center [522, 16] width 499 height 36
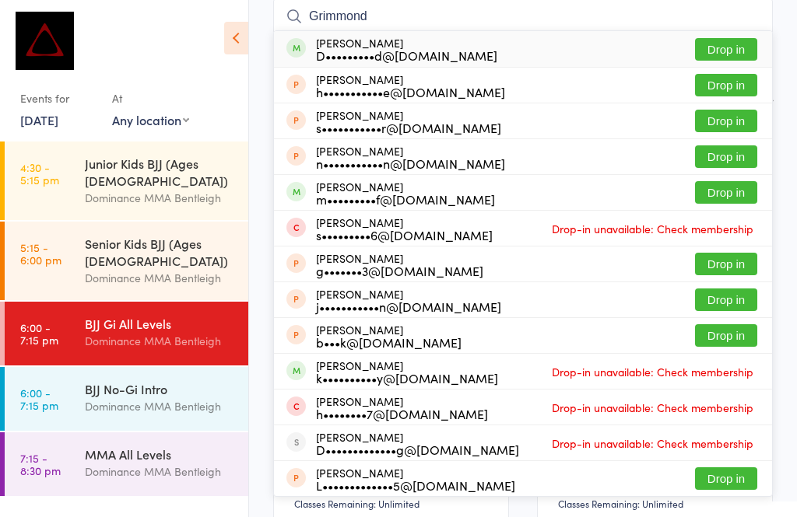
type input "Grimmond"
click at [730, 52] on button "Drop in" at bounding box center [726, 49] width 62 height 23
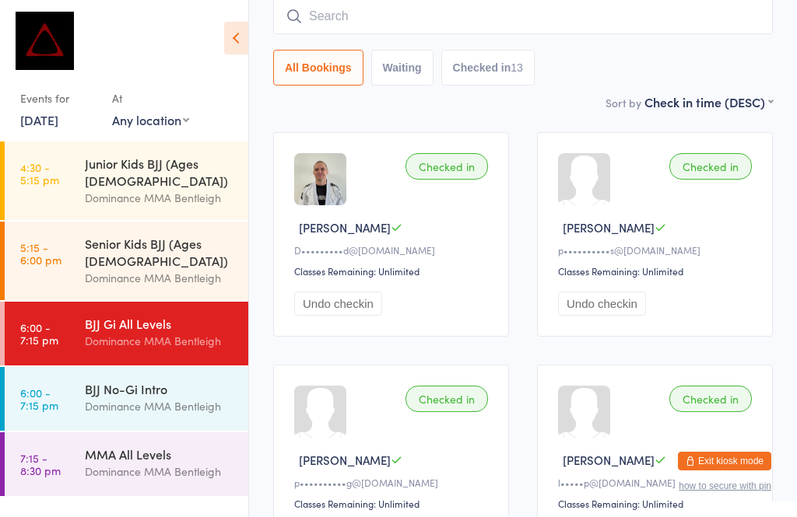
click at [433, 18] on input "search" at bounding box center [522, 16] width 499 height 36
type input "D"
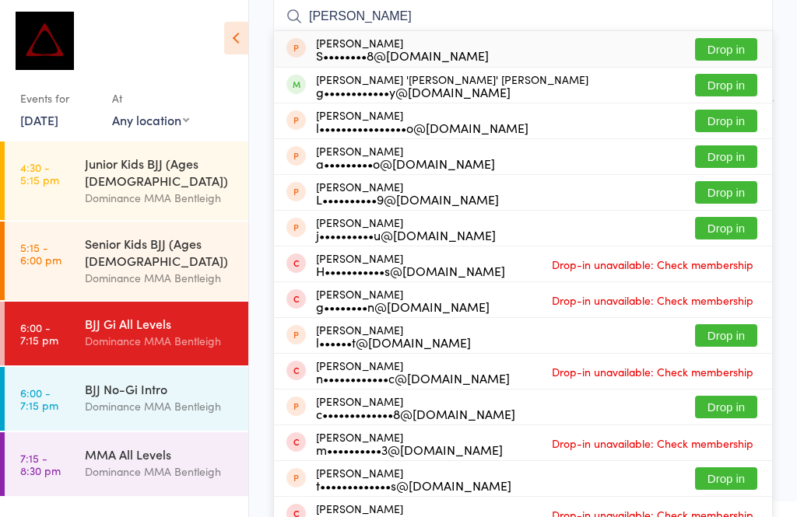
type input "[PERSON_NAME]"
click at [710, 79] on button "Drop in" at bounding box center [726, 85] width 62 height 23
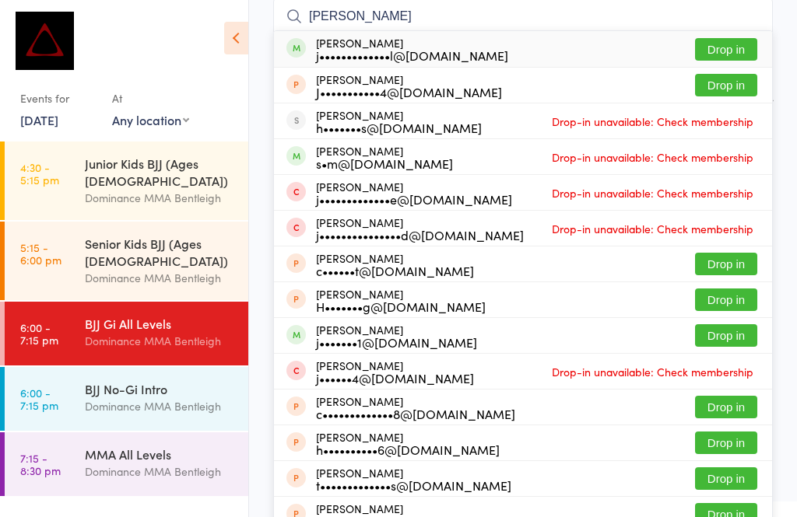
type input "[PERSON_NAME]"
click at [722, 51] on button "Drop in" at bounding box center [726, 49] width 62 height 23
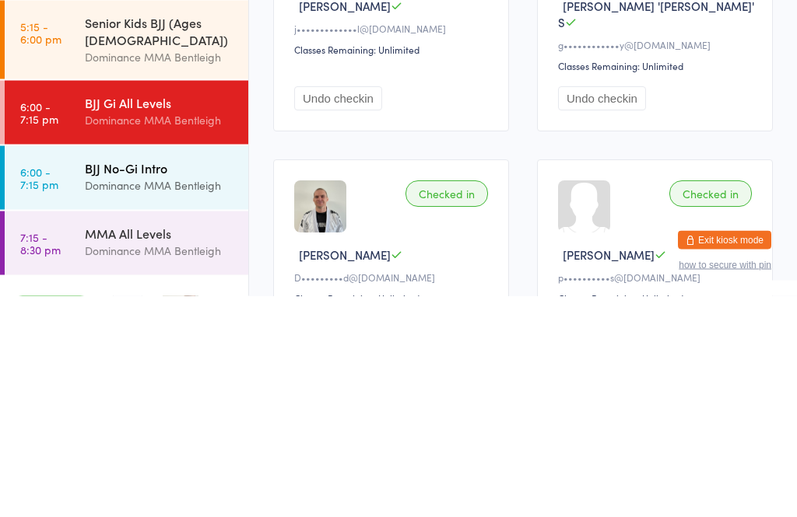
click at [170, 380] on div "BJJ No-Gi Intro" at bounding box center [160, 388] width 150 height 17
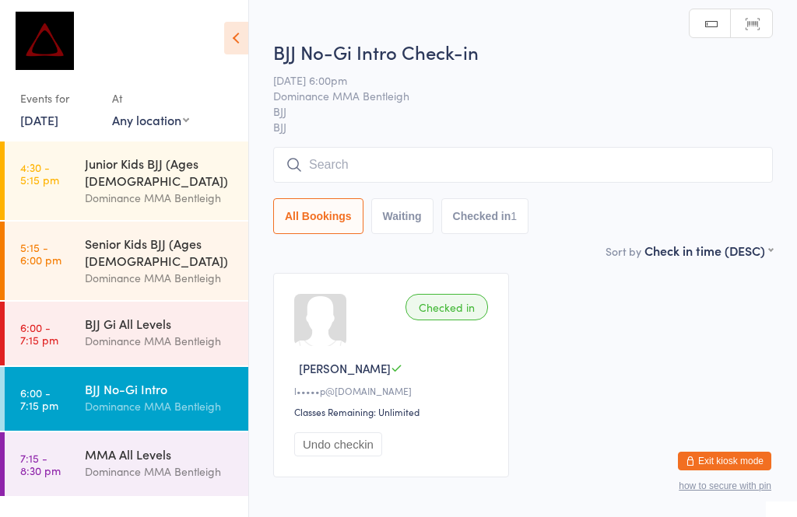
click at [508, 174] on input "search" at bounding box center [522, 165] width 499 height 36
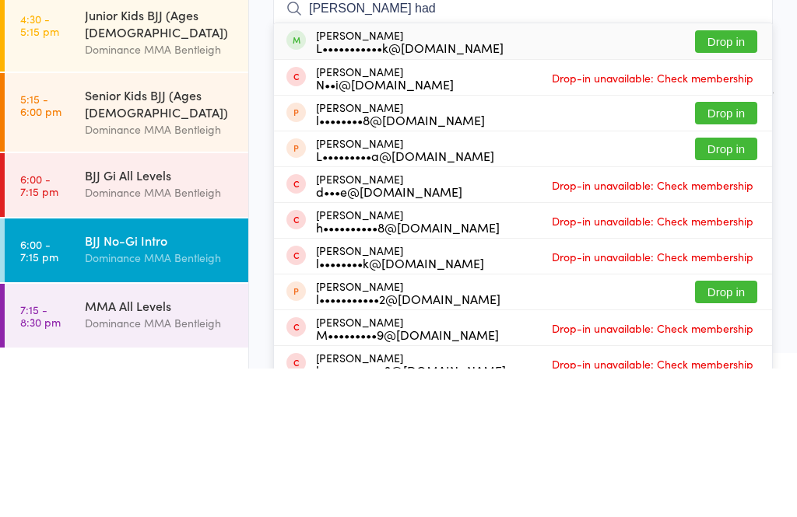
type input "[PERSON_NAME] had"
click at [579, 172] on div "[PERSON_NAME] L•••••••••••k@[DOMAIN_NAME] Drop in" at bounding box center [523, 190] width 498 height 36
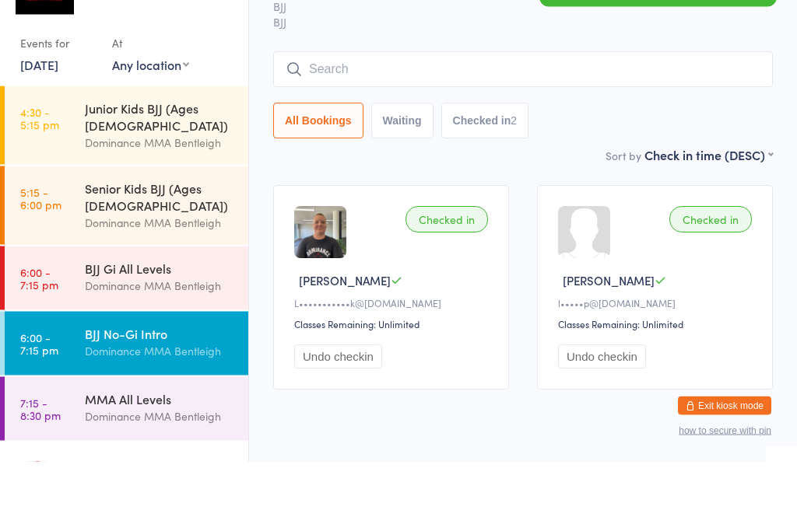
scroll to position [39, 0]
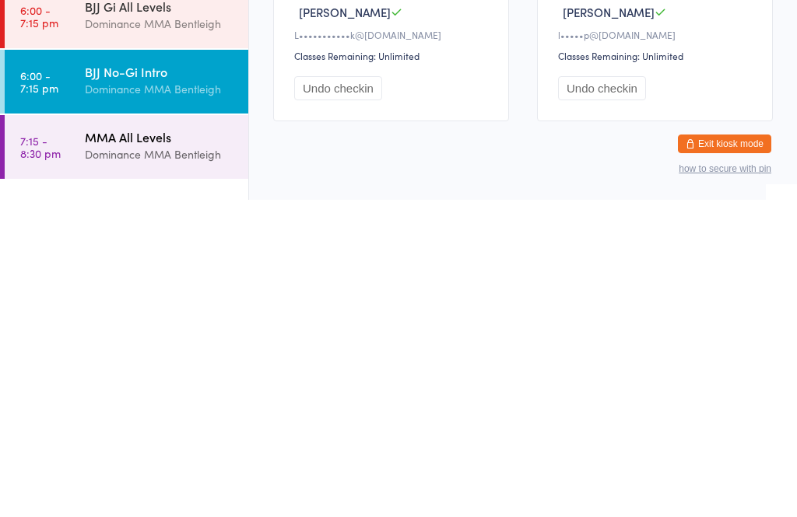
click at [162, 463] on div "Dominance MMA Bentleigh" at bounding box center [160, 472] width 150 height 18
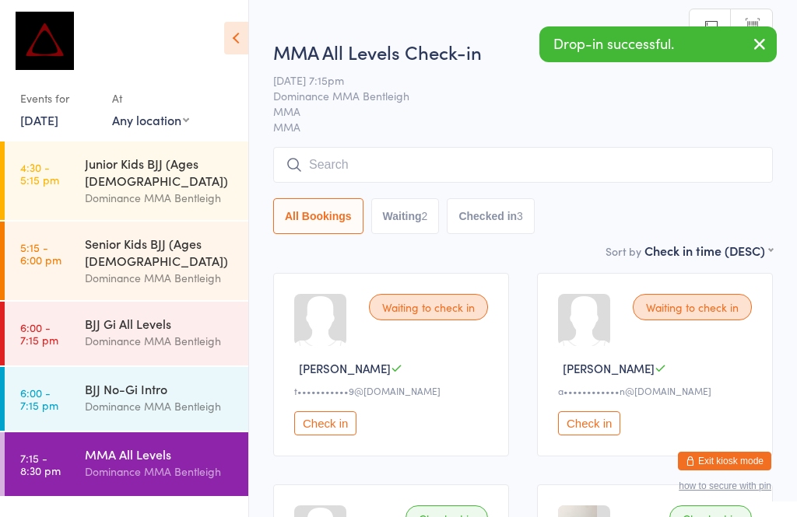
click at [582, 161] on input "search" at bounding box center [522, 165] width 499 height 36
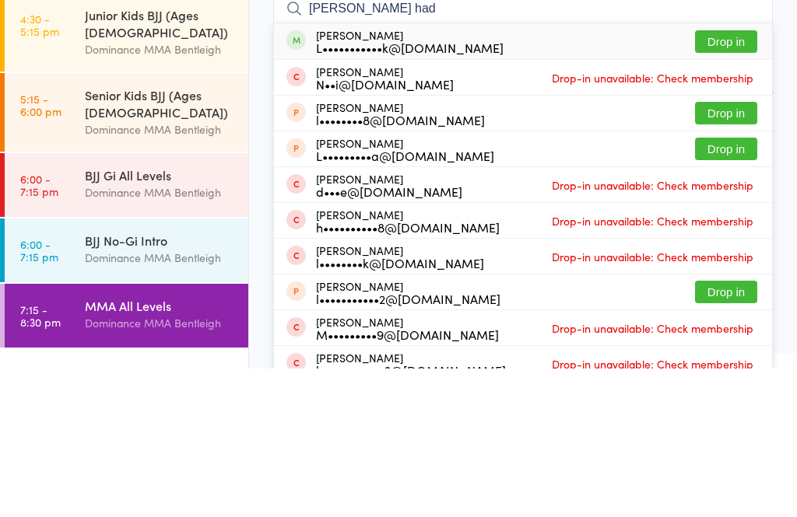
type input "[PERSON_NAME] had"
click at [517, 172] on div "[PERSON_NAME] L•••••••••••k@[DOMAIN_NAME] Drop in" at bounding box center [523, 190] width 498 height 36
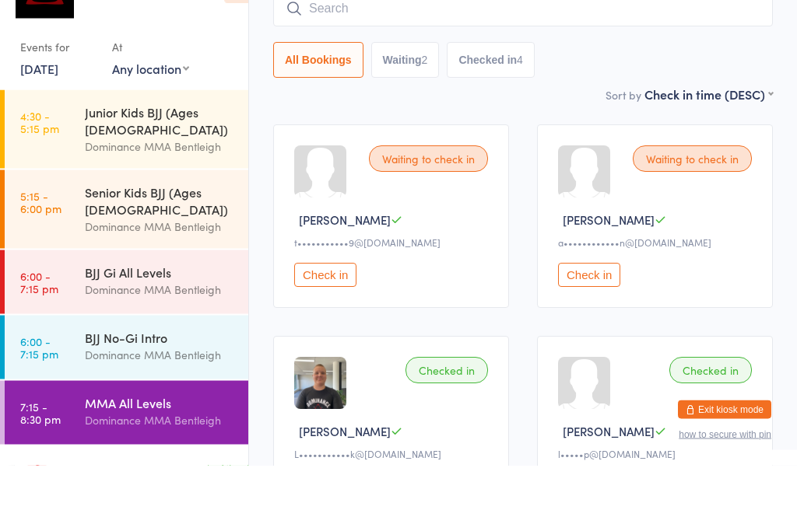
scroll to position [107, 0]
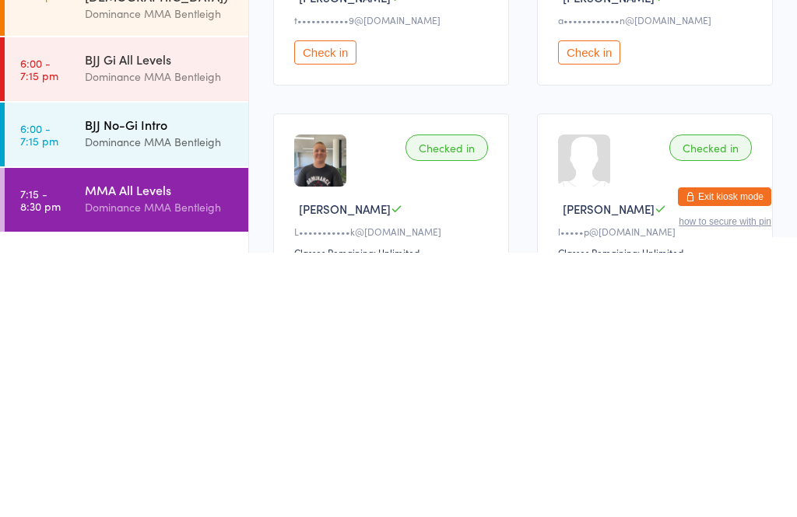
click at [117, 397] on div "Dominance MMA Bentleigh" at bounding box center [160, 406] width 150 height 18
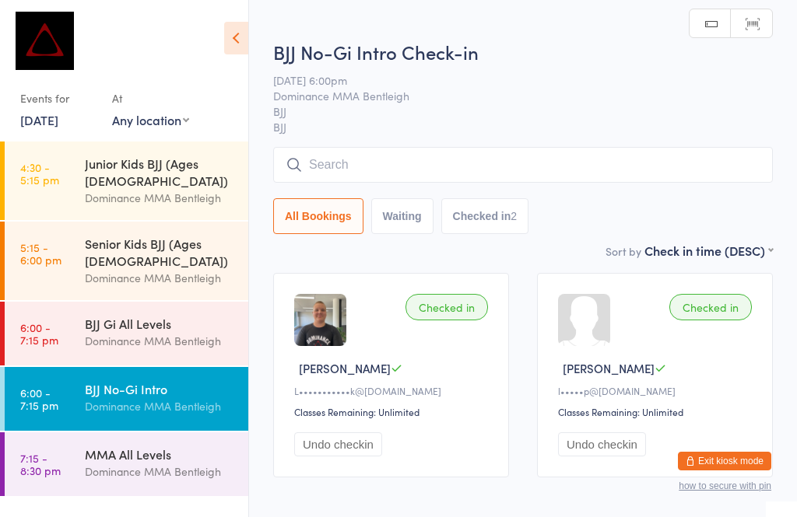
click at [450, 167] on input "search" at bounding box center [522, 165] width 499 height 36
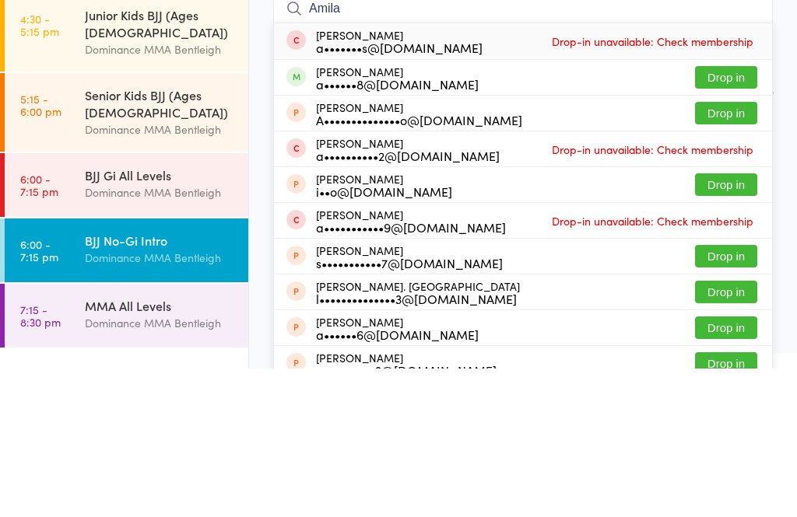
type input "Amila"
click at [719, 215] on button "Drop in" at bounding box center [726, 226] width 62 height 23
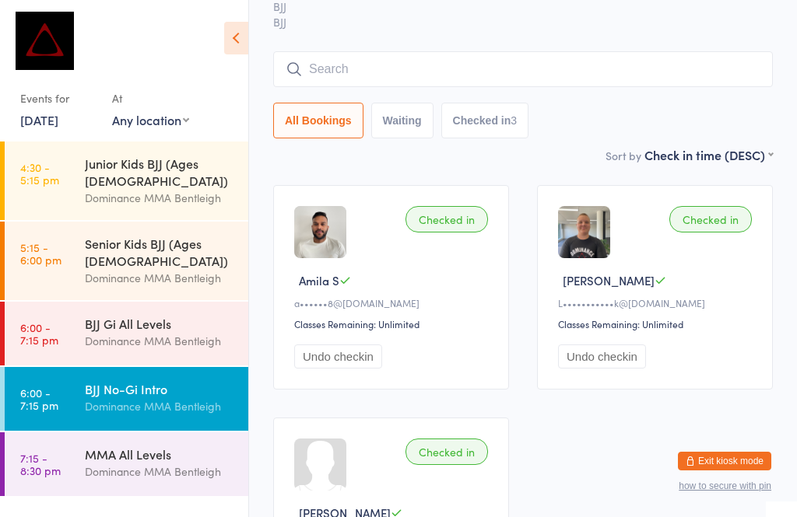
click at [330, 96] on div "All Bookings Waiting Checked in 3" at bounding box center [522, 94] width 499 height 87
click at [316, 74] on input "search" at bounding box center [522, 69] width 499 height 36
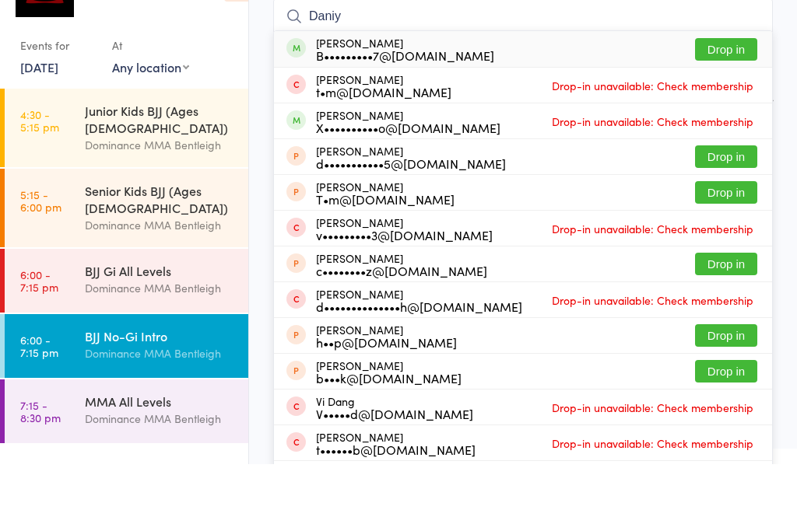
type input "Daniy"
click at [708, 91] on button "Drop in" at bounding box center [726, 102] width 62 height 23
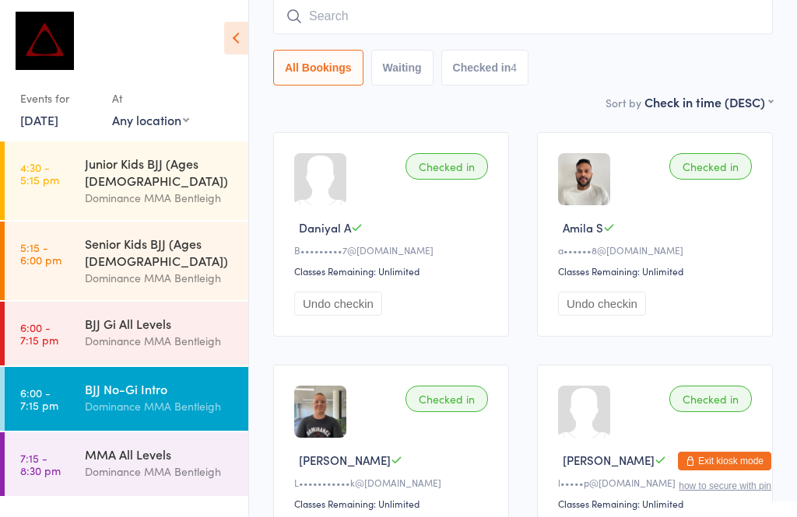
click at [532, 21] on input "search" at bounding box center [522, 16] width 499 height 36
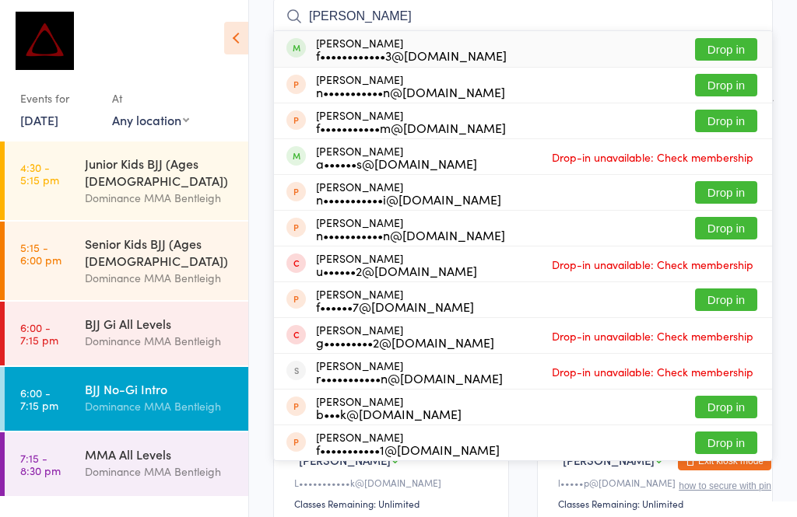
type input "[PERSON_NAME]"
click at [475, 58] on div "[PERSON_NAME] f••••••••••••3@[DOMAIN_NAME] Drop in" at bounding box center [523, 49] width 498 height 36
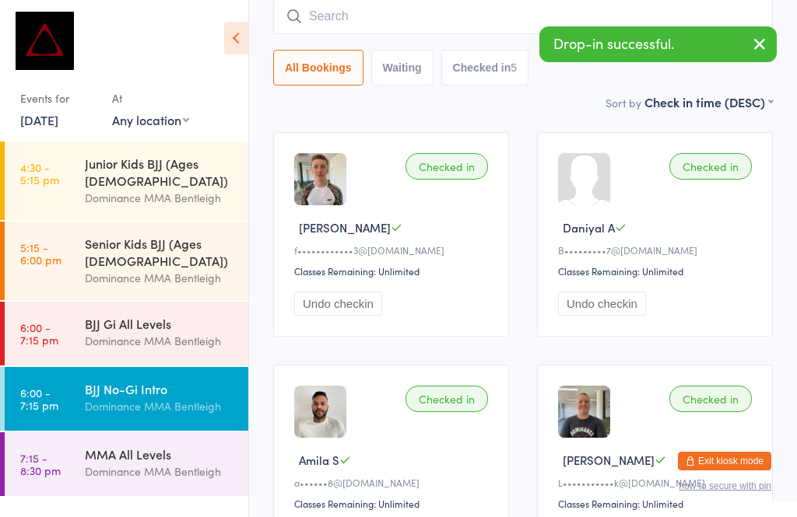
scroll to position [488, 0]
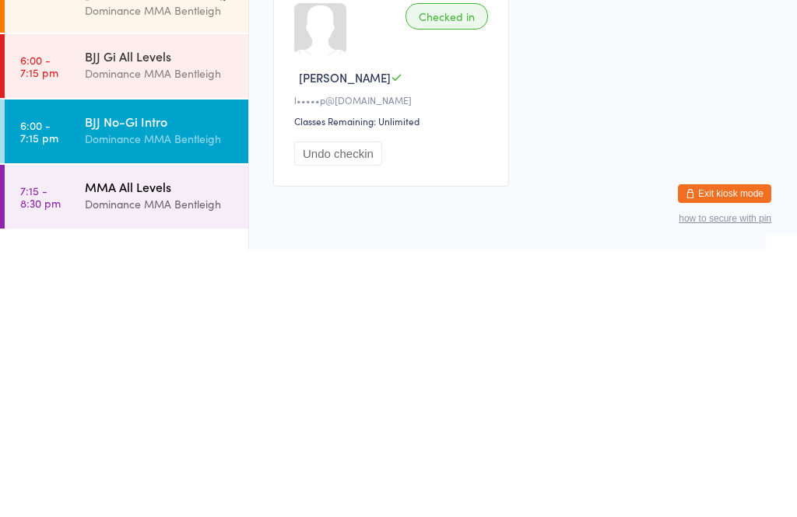
click at [191, 463] on div "Dominance MMA Bentleigh" at bounding box center [160, 472] width 150 height 18
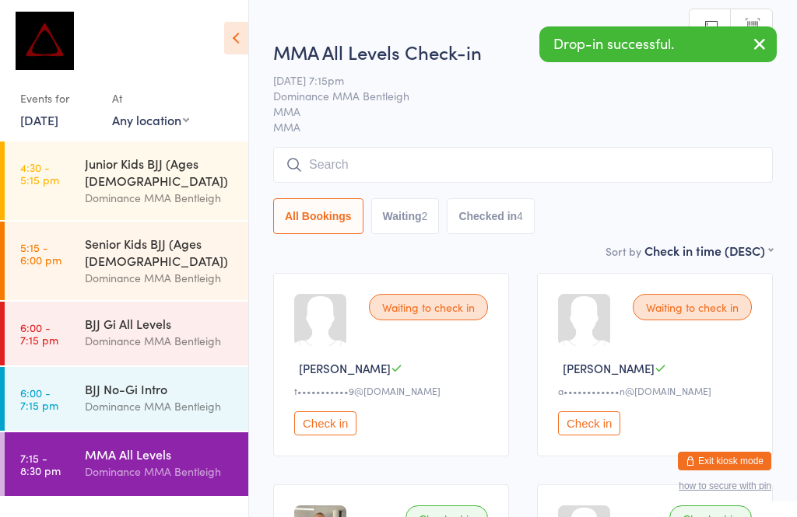
click at [464, 159] on input "search" at bounding box center [522, 165] width 499 height 36
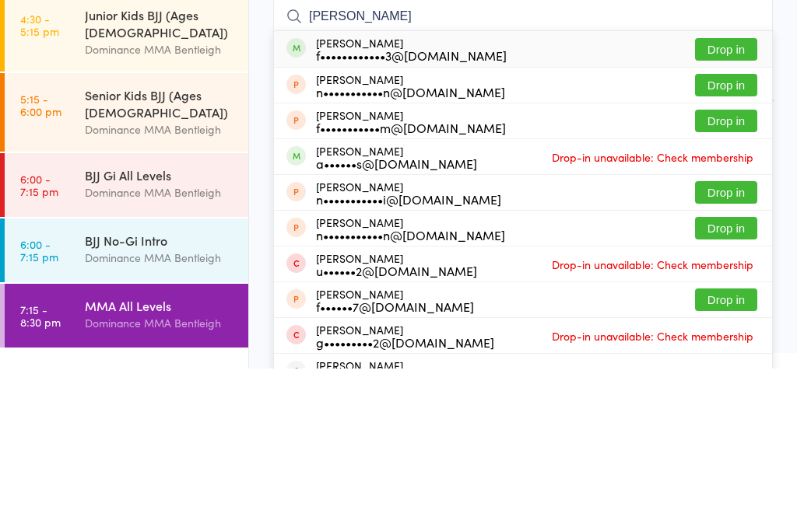
type input "[PERSON_NAME]"
click at [489, 180] on div "[PERSON_NAME] f••••••••••••3@[DOMAIN_NAME] Drop in" at bounding box center [523, 198] width 498 height 36
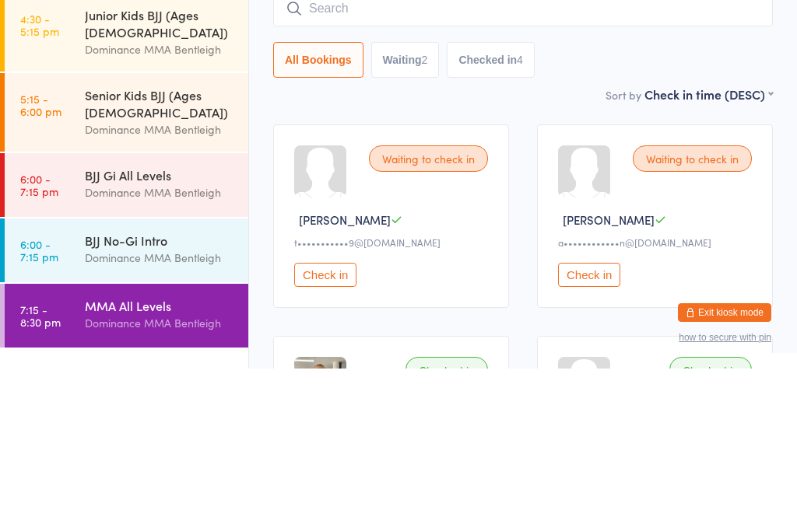
scroll to position [149, 0]
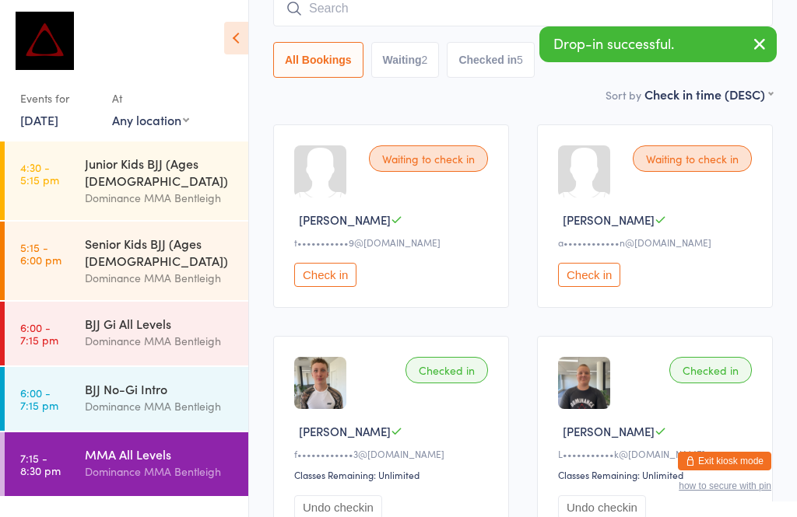
click at [440, 22] on input "search" at bounding box center [522, 9] width 499 height 36
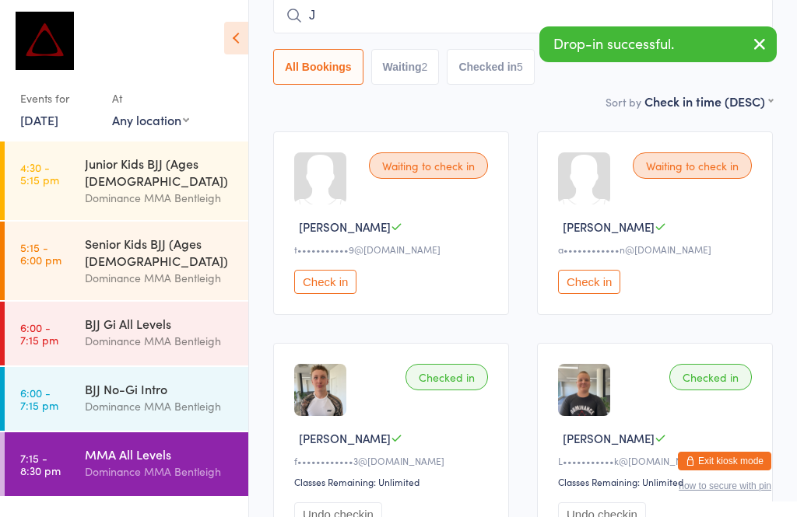
scroll to position [141, 0]
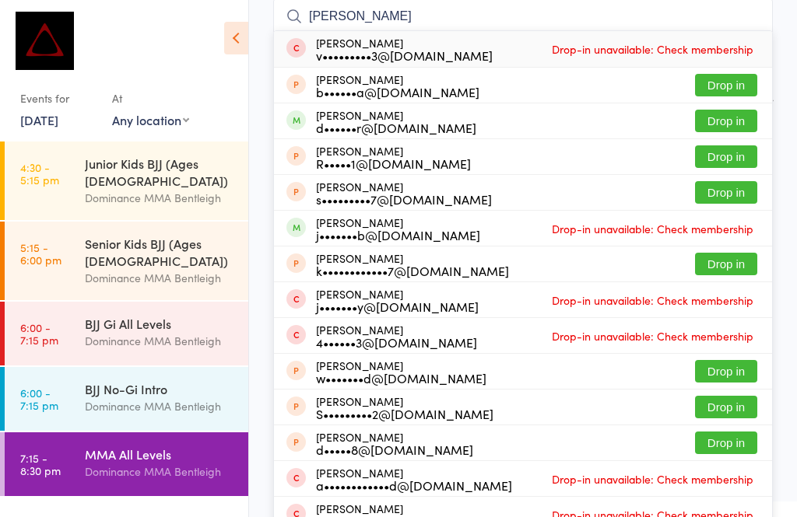
type input "[PERSON_NAME]"
click at [729, 118] on button "Drop in" at bounding box center [726, 121] width 62 height 23
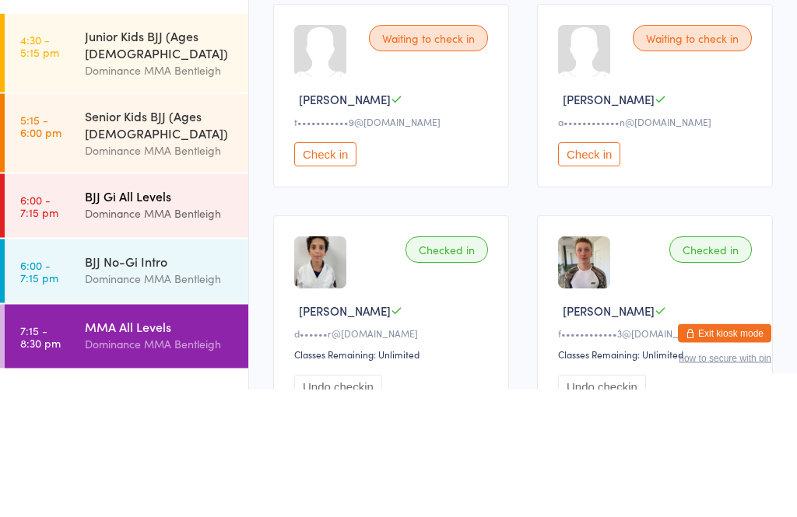
click at [68, 302] on link "6:00 - 7:15 pm BJJ Gi All Levels Dominance MMA Bentleigh" at bounding box center [126, 334] width 243 height 64
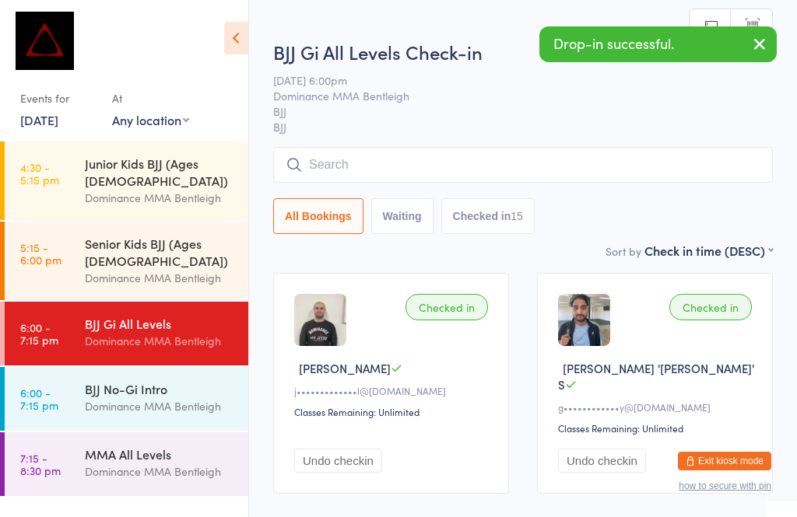
click at [327, 153] on input "search" at bounding box center [522, 165] width 499 height 36
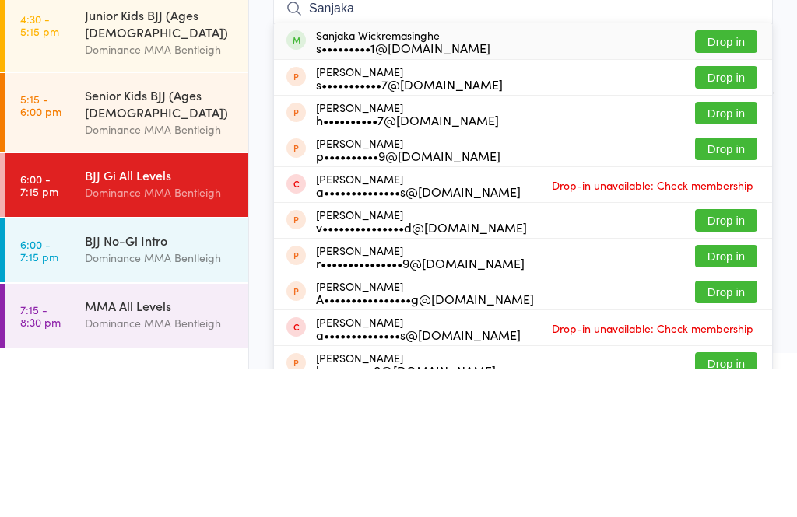
type input "Sanjaka"
click at [712, 179] on button "Drop in" at bounding box center [726, 190] width 62 height 23
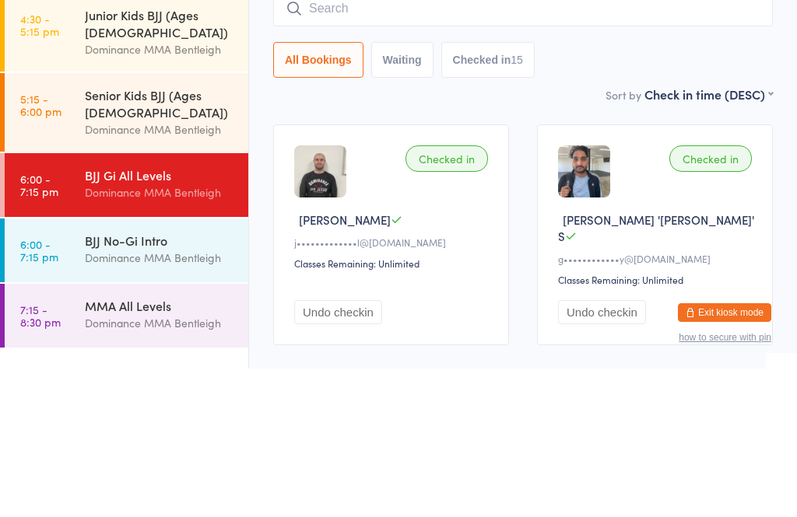
scroll to position [149, 0]
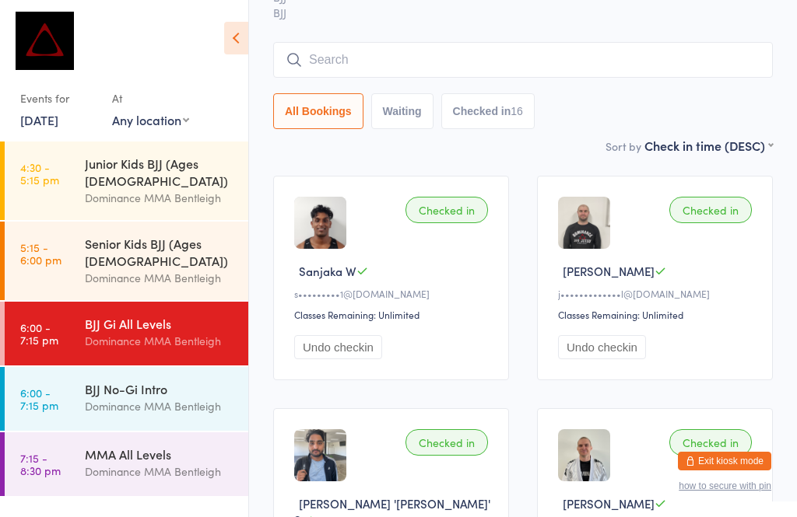
click at [393, 53] on input "search" at bounding box center [522, 60] width 499 height 36
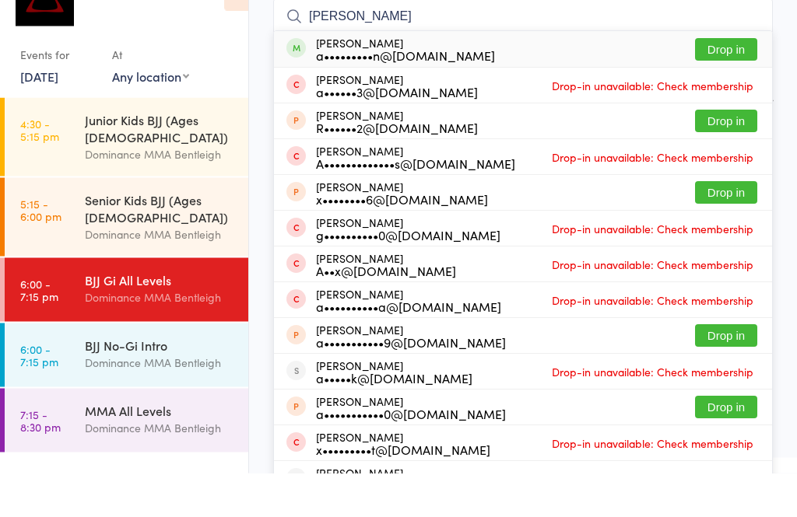
type input "[PERSON_NAME]"
click at [723, 82] on button "Drop in" at bounding box center [726, 93] width 62 height 23
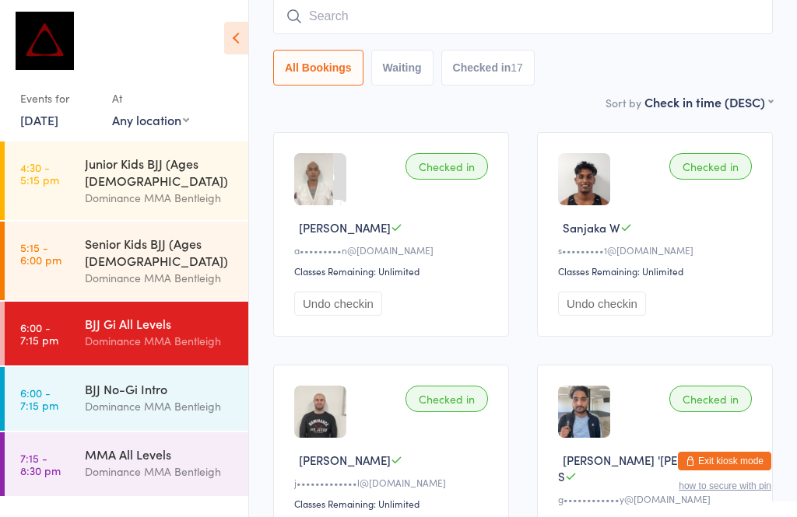
click at [400, 19] on input "search" at bounding box center [522, 16] width 499 height 36
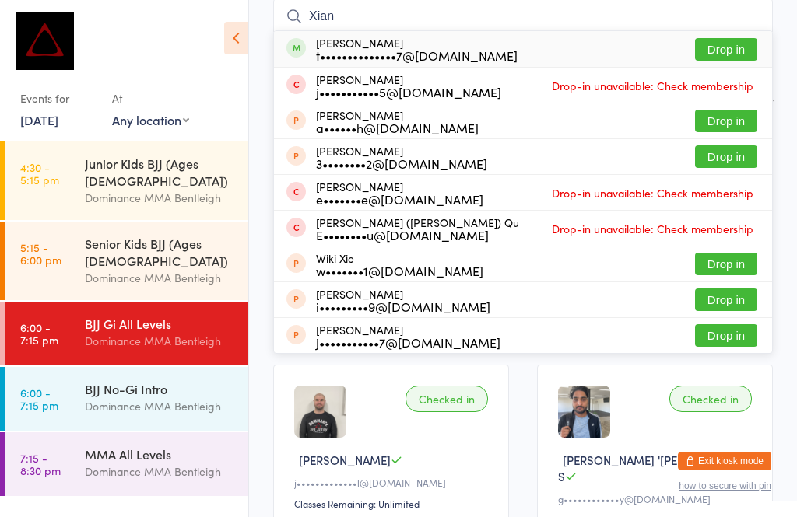
type input "Xian"
click at [719, 59] on button "Drop in" at bounding box center [726, 49] width 62 height 23
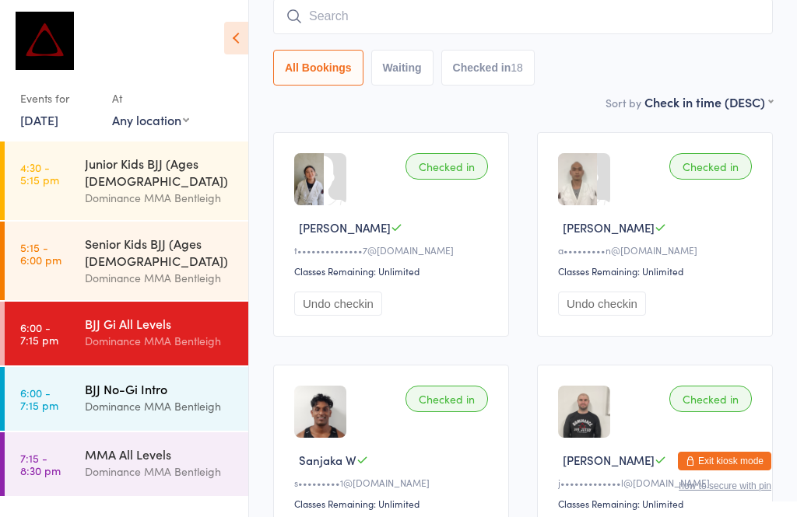
click at [130, 380] on div "BJJ No-Gi Intro" at bounding box center [160, 388] width 150 height 17
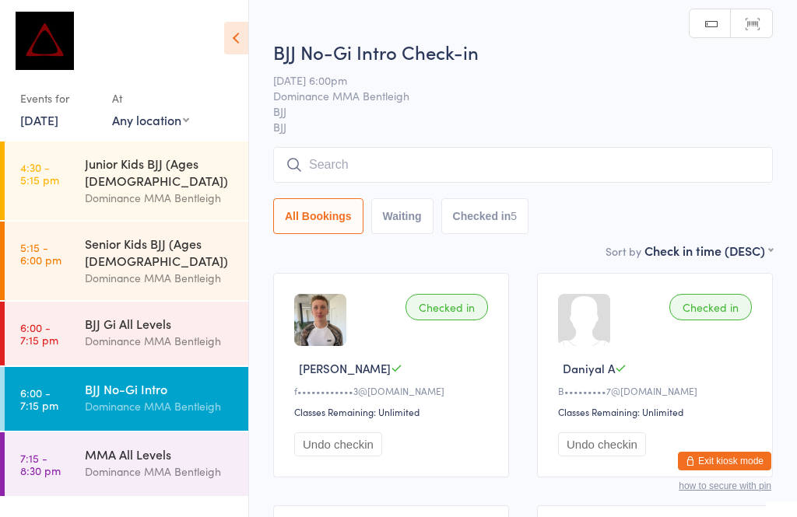
click at [473, 163] on input "search" at bounding box center [522, 165] width 499 height 36
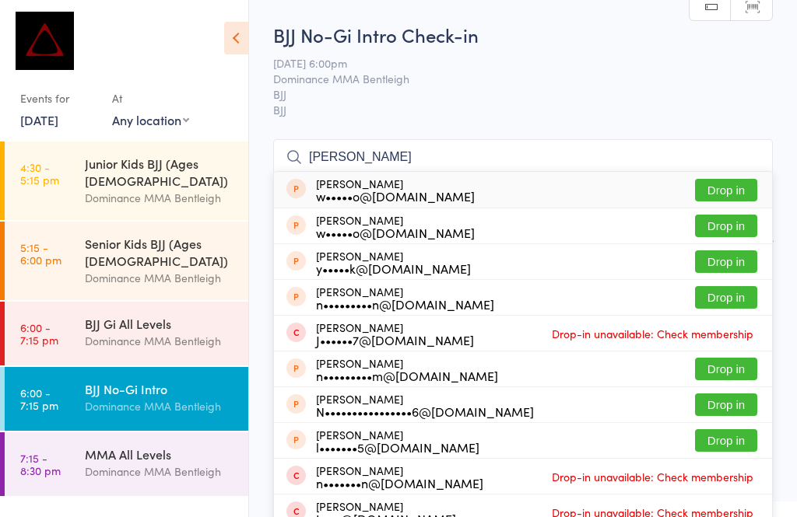
type input "[PERSON_NAME]"
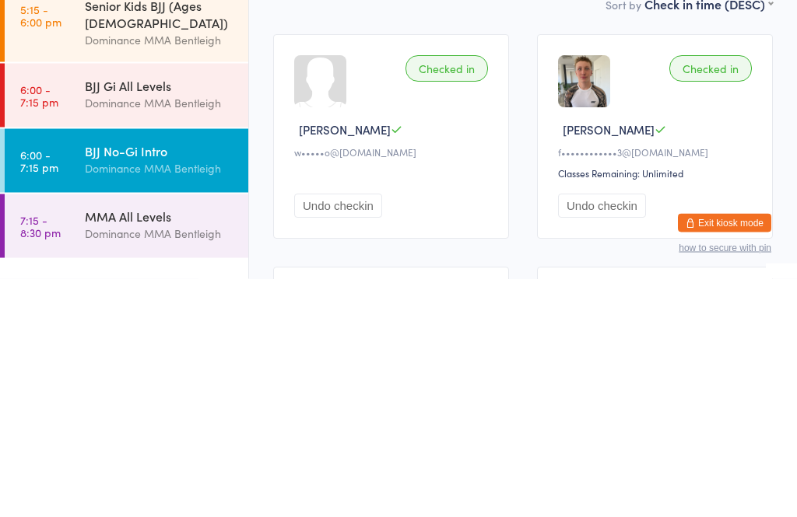
click at [362, 432] on button "Undo checkin" at bounding box center [338, 444] width 88 height 24
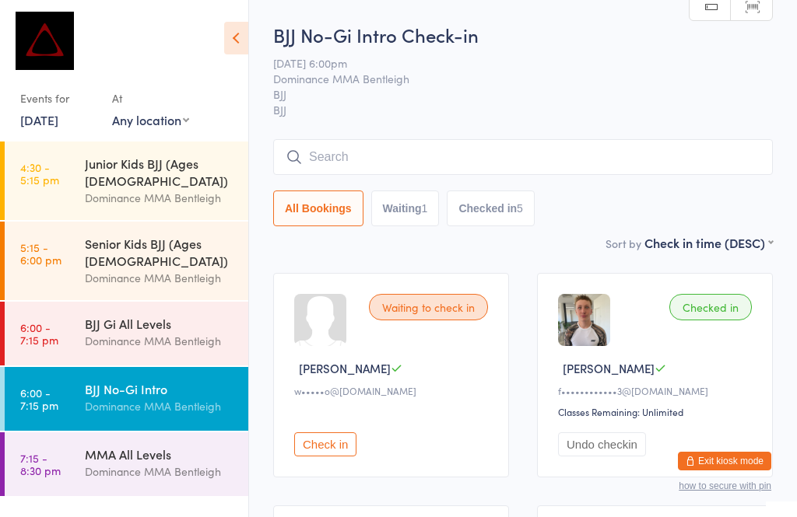
click at [541, 156] on input "search" at bounding box center [522, 157] width 499 height 36
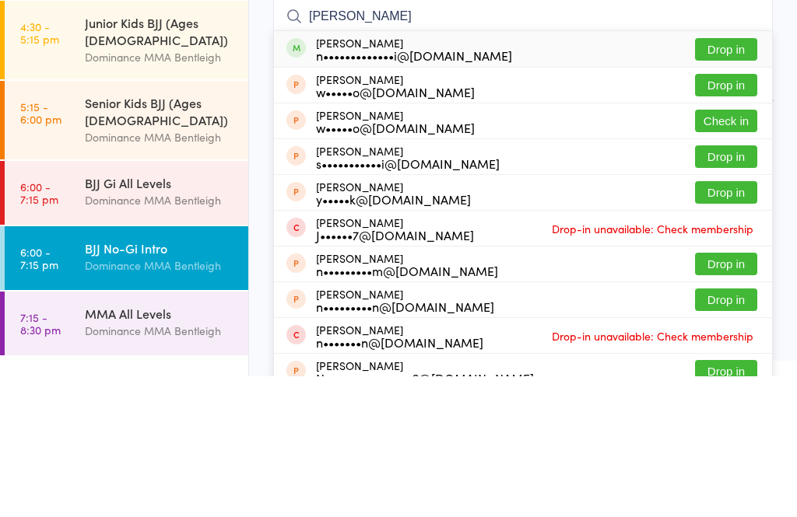
type input "[PERSON_NAME]"
click at [722, 179] on button "Drop in" at bounding box center [726, 190] width 62 height 23
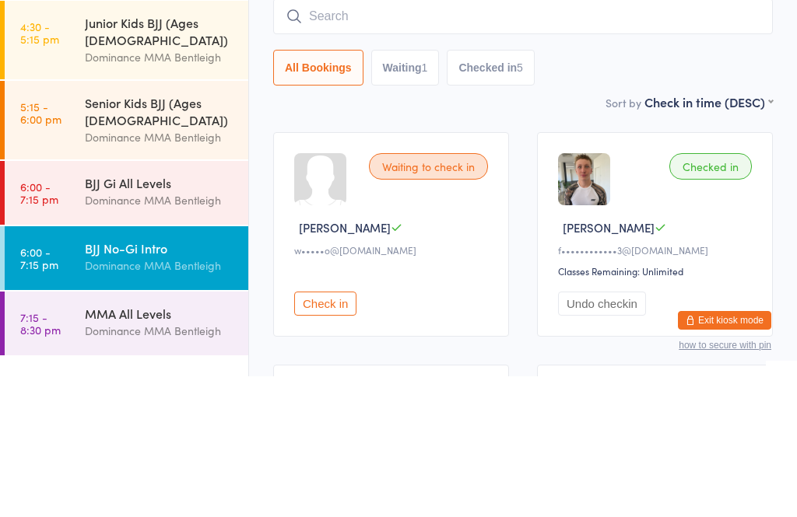
scroll to position [141, 0]
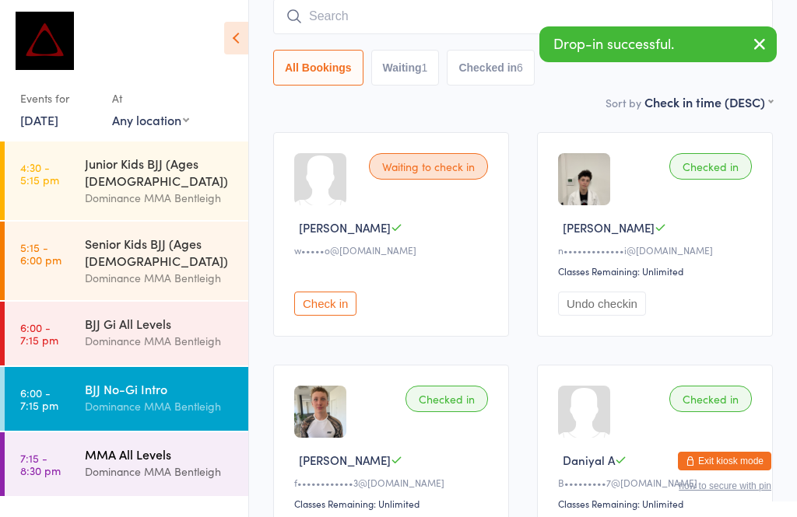
click at [185, 463] on div "Dominance MMA Bentleigh" at bounding box center [160, 472] width 150 height 18
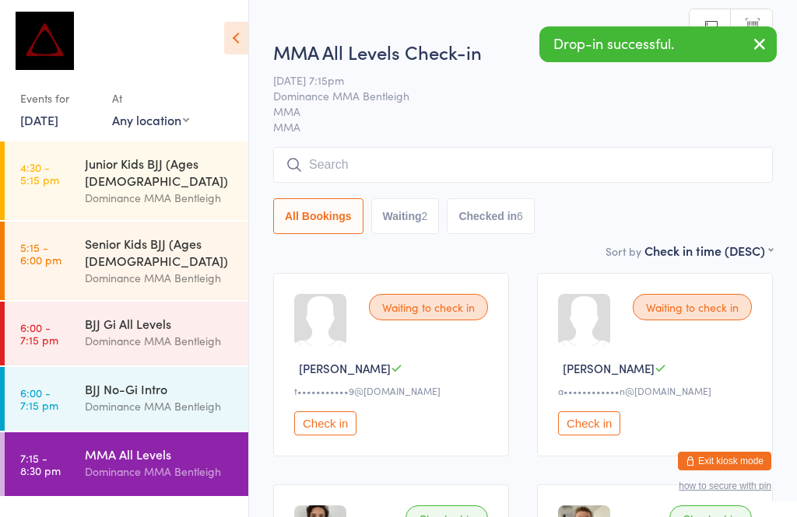
click at [418, 194] on div "All Bookings Waiting 2 Checked in 6" at bounding box center [522, 190] width 499 height 87
click at [450, 179] on input "search" at bounding box center [522, 165] width 499 height 36
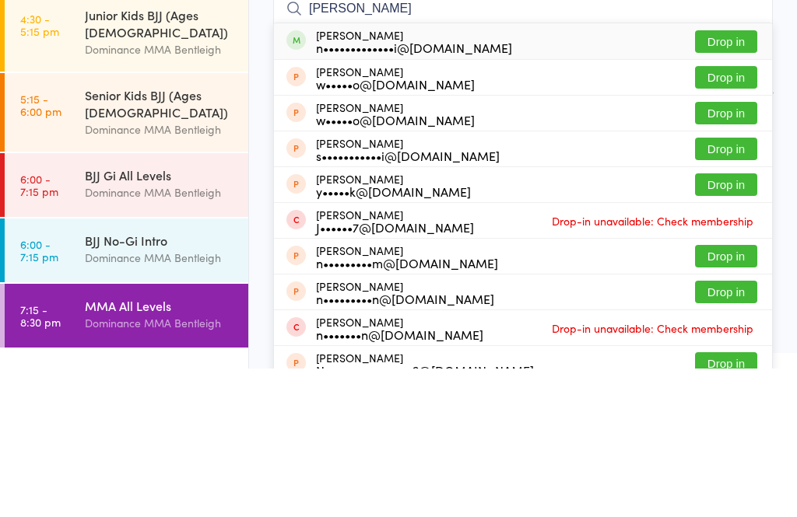
type input "[PERSON_NAME]"
click at [723, 179] on button "Drop in" at bounding box center [726, 190] width 62 height 23
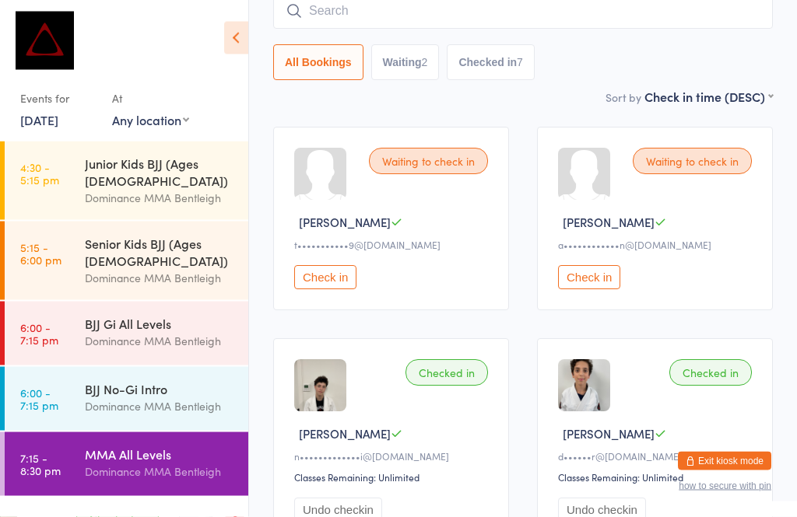
scroll to position [146, 0]
click at [306, 12] on input "search" at bounding box center [522, 11] width 499 height 36
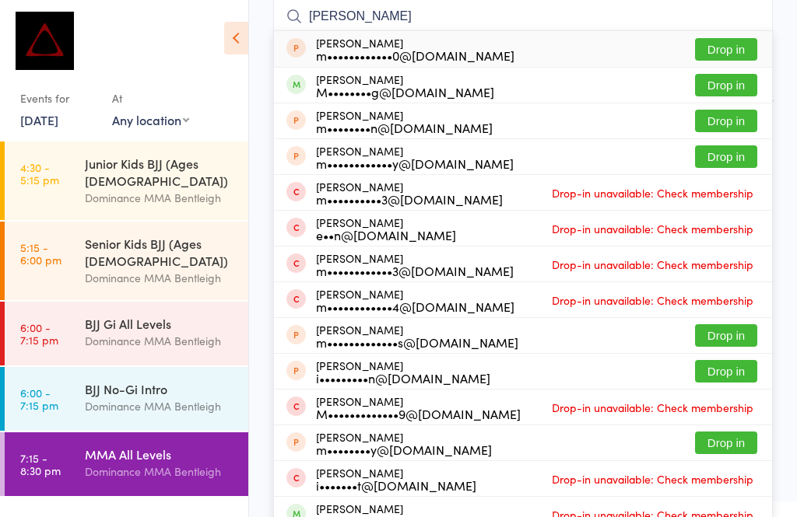
type input "[PERSON_NAME]"
click at [709, 94] on button "Drop in" at bounding box center [726, 85] width 62 height 23
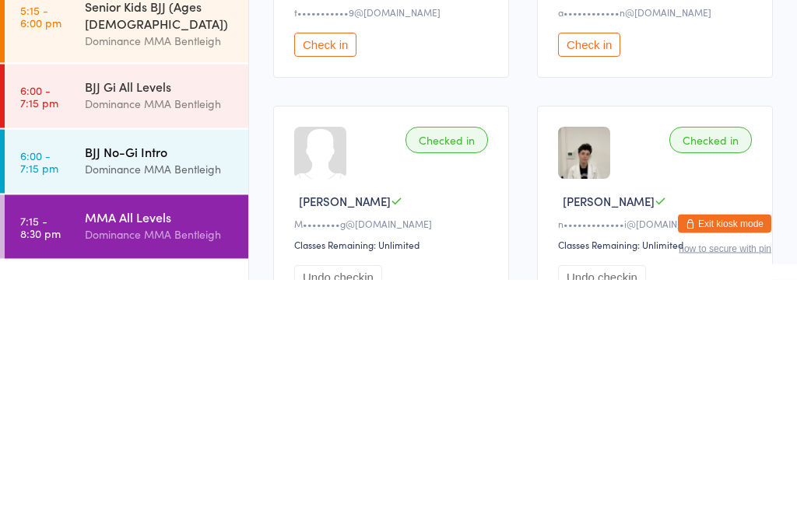
click at [175, 380] on div "BJJ No-Gi Intro" at bounding box center [160, 388] width 150 height 17
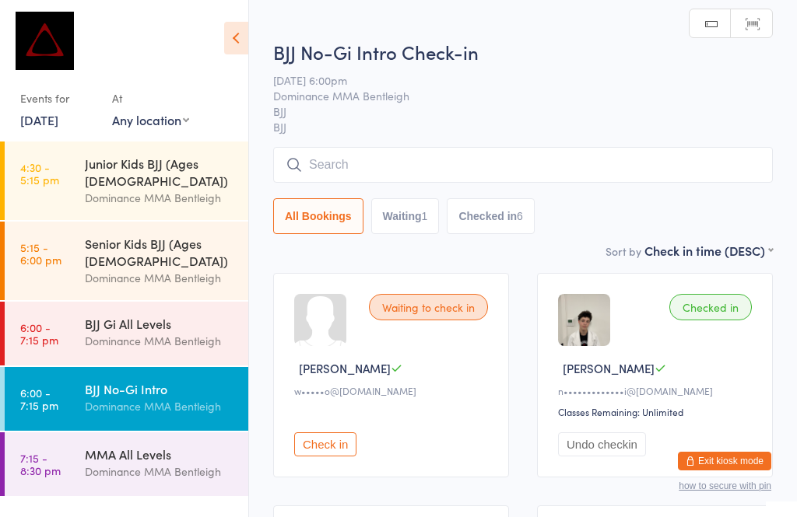
click at [406, 170] on input "search" at bounding box center [522, 165] width 499 height 36
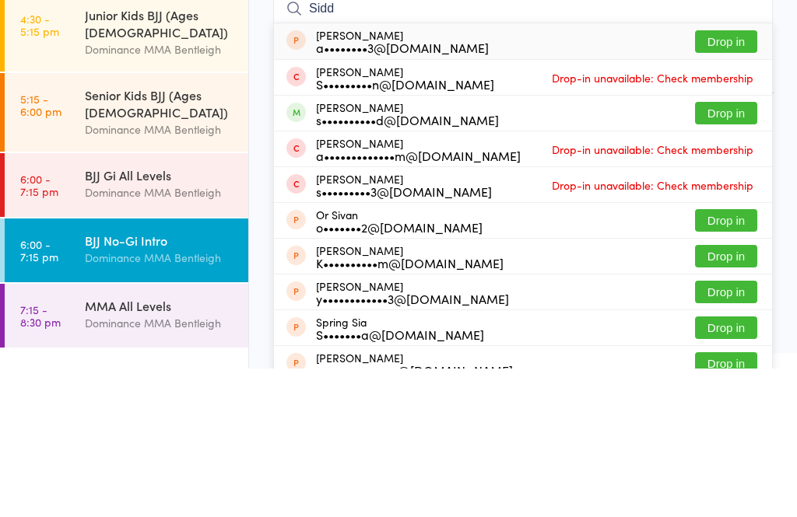
type input "Sidd"
click at [731, 250] on button "Drop in" at bounding box center [726, 261] width 62 height 23
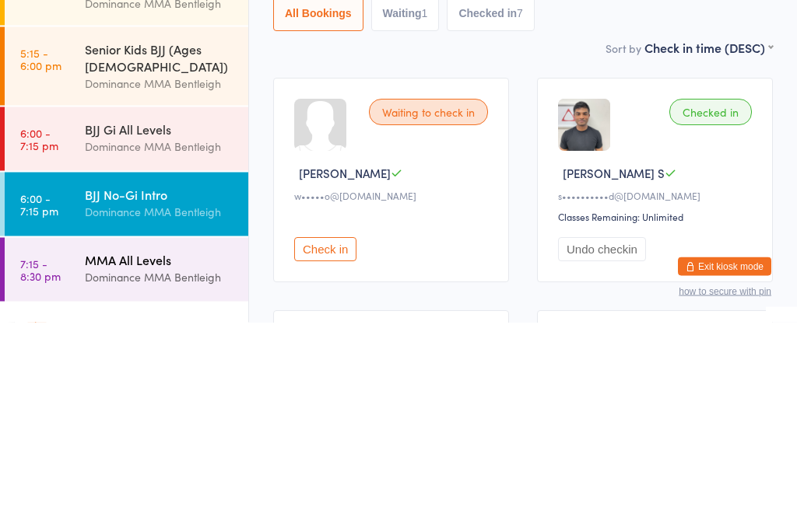
click at [169, 446] on div "MMA All Levels" at bounding box center [160, 454] width 150 height 17
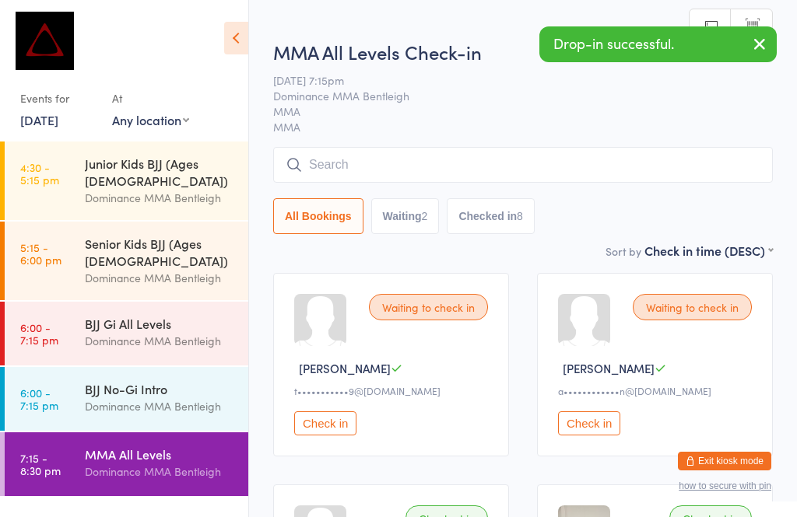
click at [383, 169] on input "search" at bounding box center [522, 165] width 499 height 36
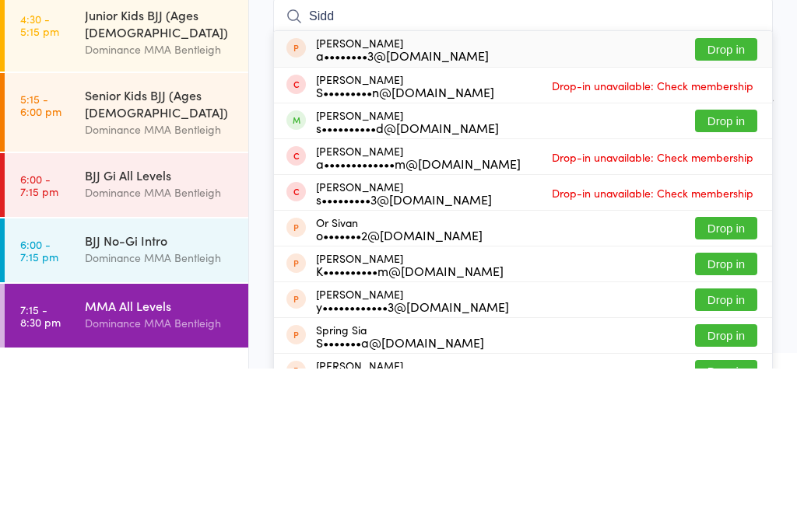
type input "Sidd"
click at [737, 258] on button "Drop in" at bounding box center [726, 269] width 62 height 23
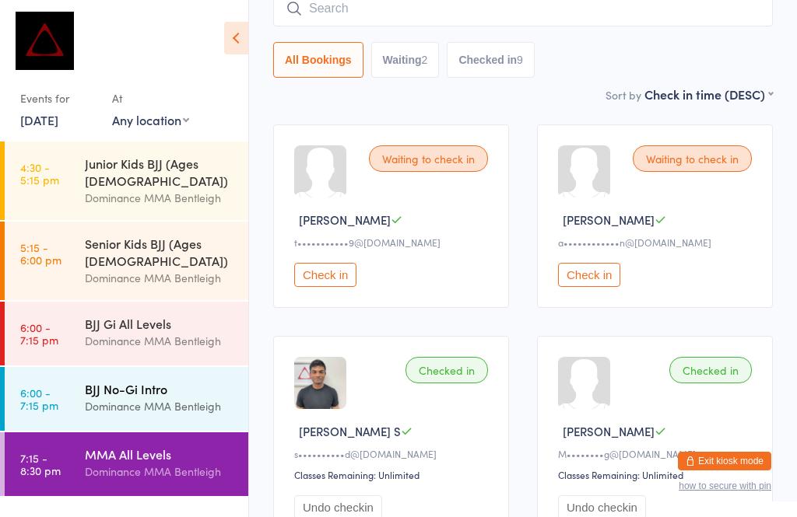
click at [161, 380] on div "BJJ No-Gi Intro" at bounding box center [160, 388] width 150 height 17
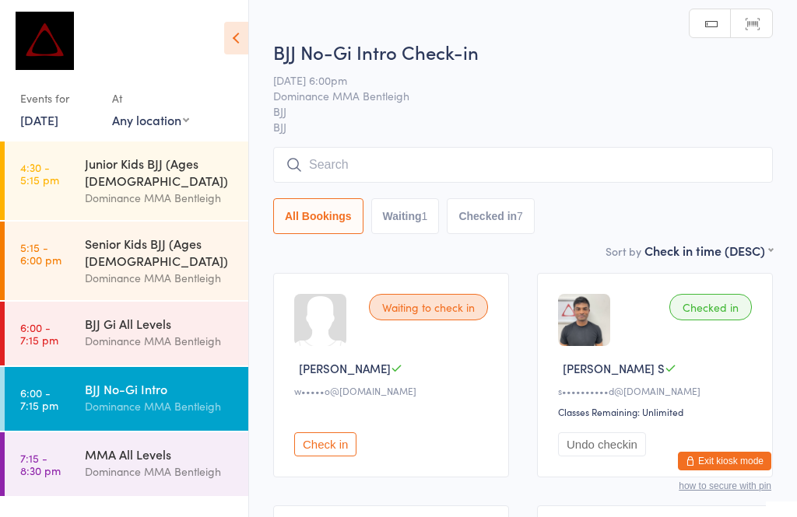
click at [374, 165] on input "search" at bounding box center [522, 165] width 499 height 36
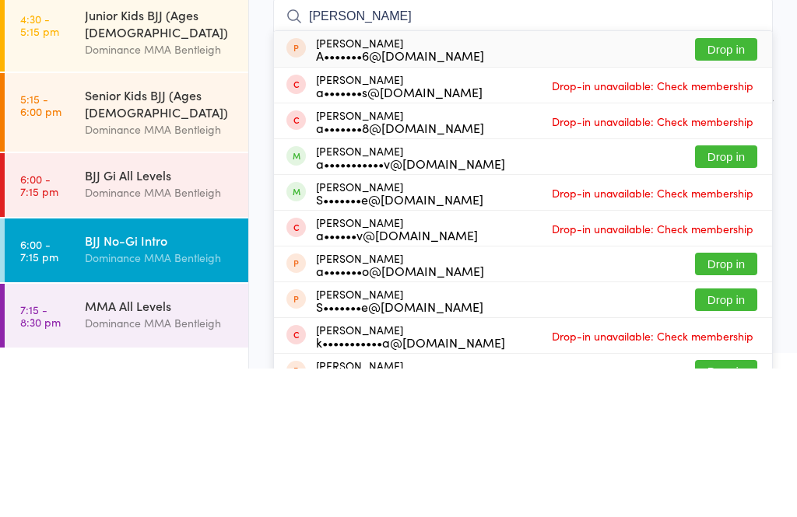
type input "[PERSON_NAME]"
click at [737, 294] on button "Drop in" at bounding box center [726, 305] width 62 height 23
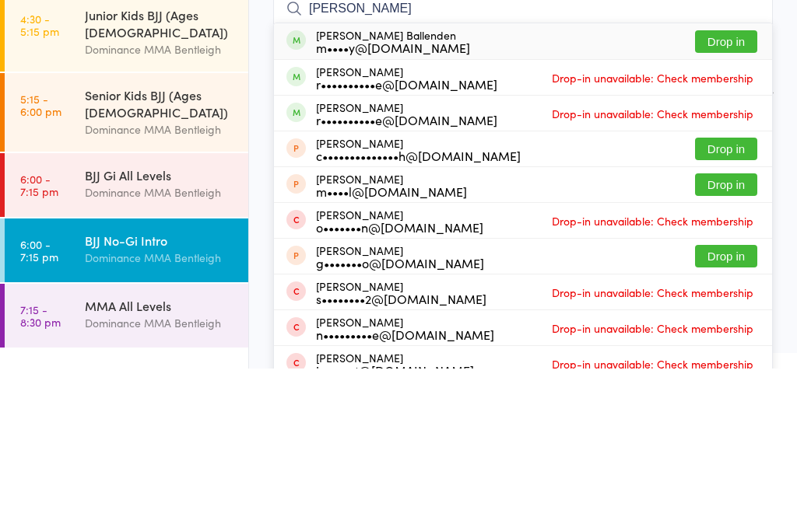
type input "[PERSON_NAME]"
click at [727, 179] on button "Drop in" at bounding box center [726, 190] width 62 height 23
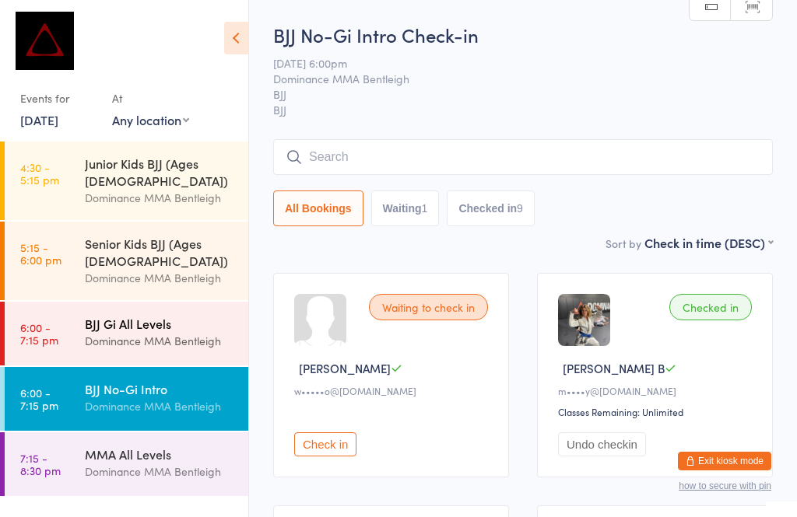
click at [190, 315] on div "BJJ Gi All Levels" at bounding box center [160, 323] width 150 height 17
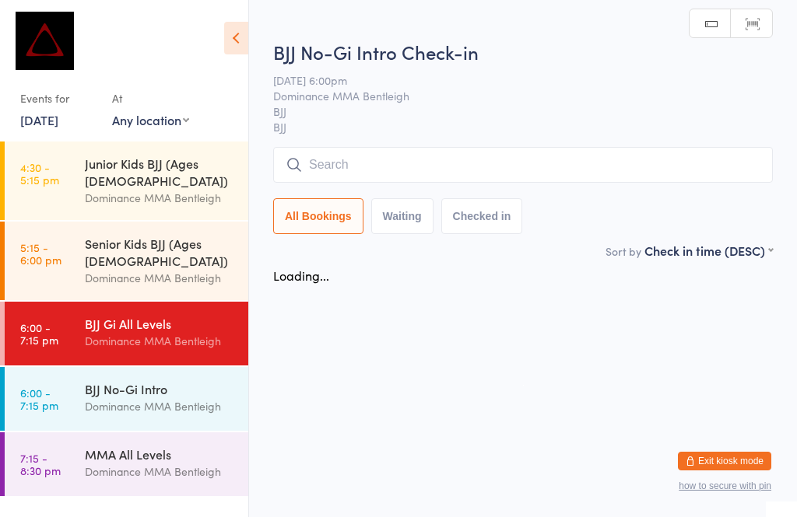
click at [557, 154] on input "search" at bounding box center [522, 165] width 499 height 36
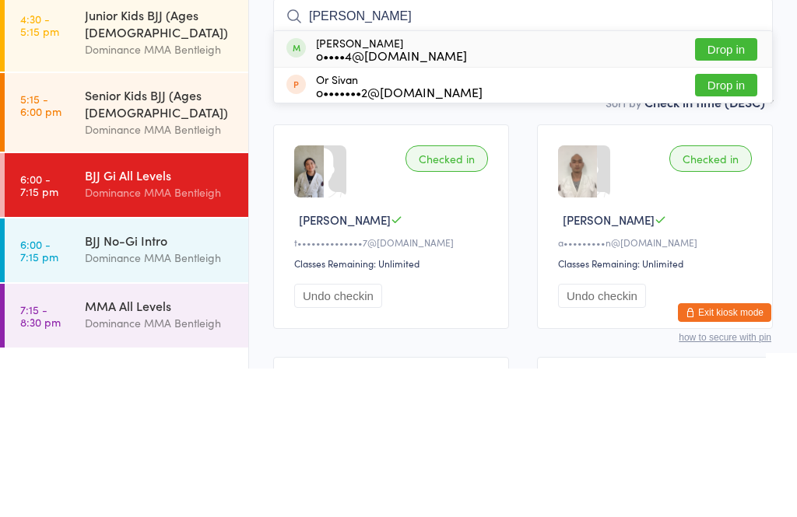
type input "[PERSON_NAME]"
click at [726, 187] on button "Drop in" at bounding box center [726, 198] width 62 height 23
